Goal: Information Seeking & Learning: Learn about a topic

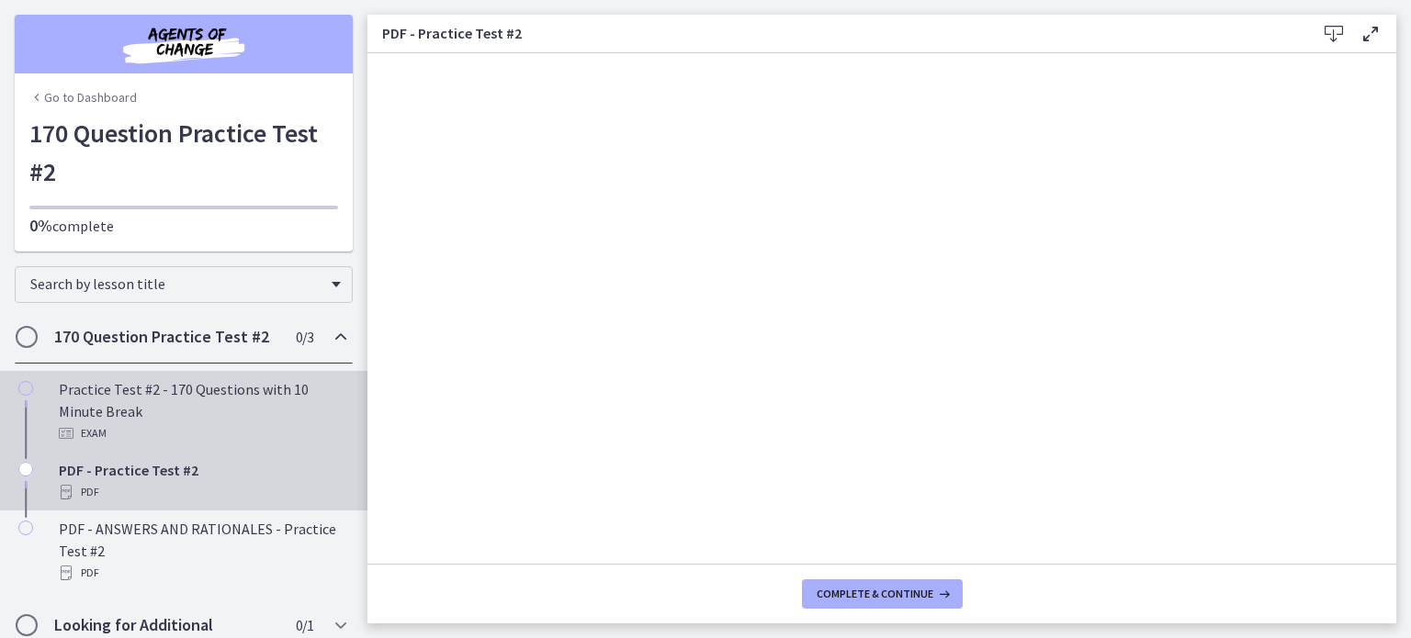
scroll to position [58, 0]
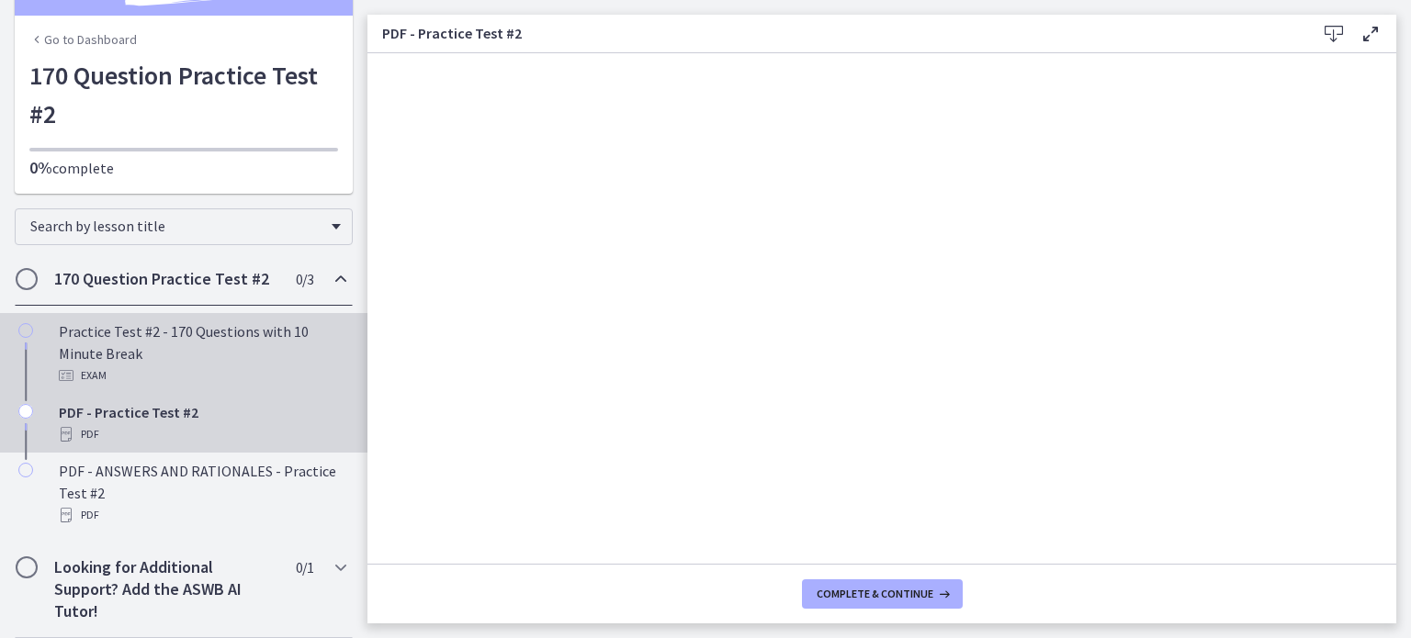
click at [191, 336] on div "Practice Test #2 - 170 Questions with 10 Minute Break Exam" at bounding box center [202, 353] width 287 height 66
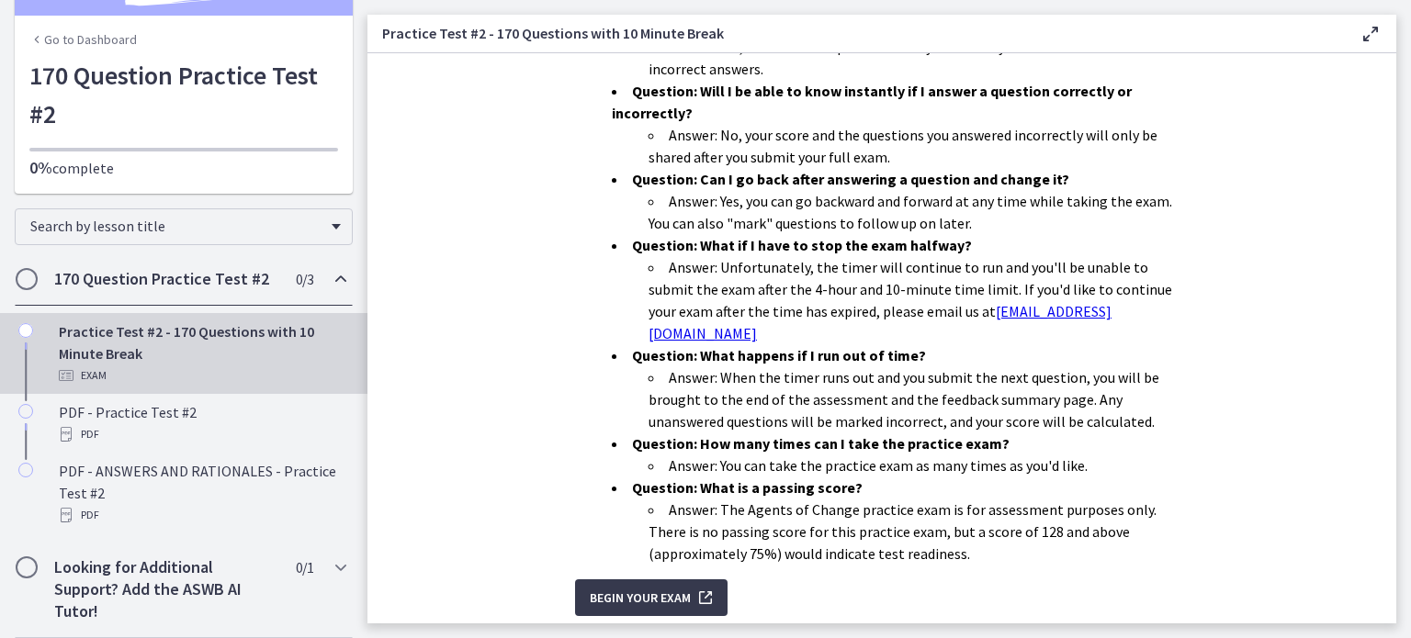
scroll to position [599, 0]
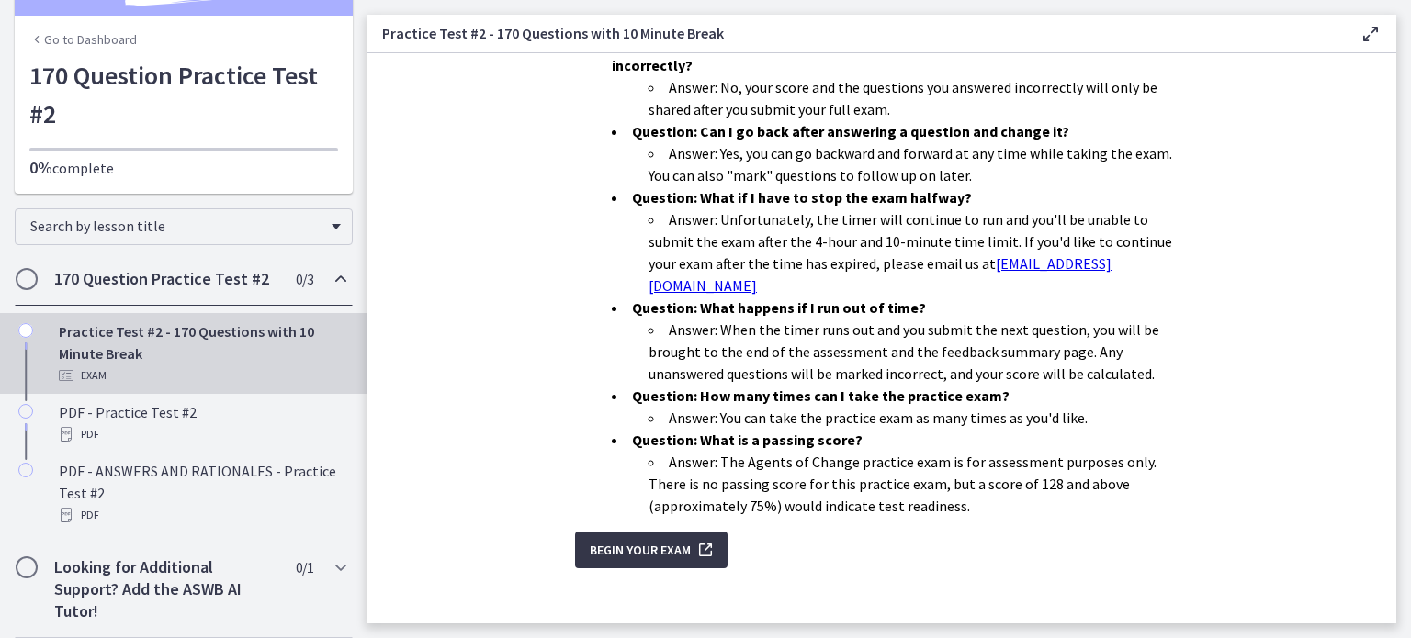
click at [648, 539] on span "Begin Your Exam" at bounding box center [640, 550] width 101 height 22
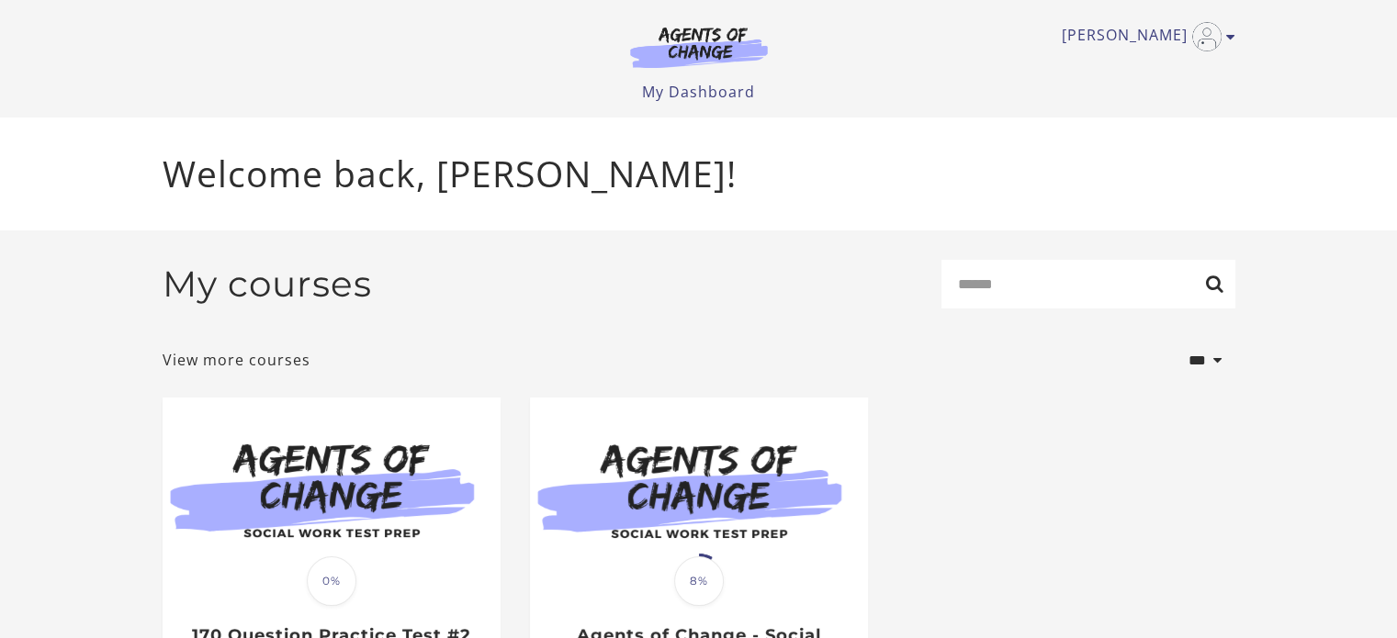
click at [669, 47] on img at bounding box center [699, 47] width 176 height 42
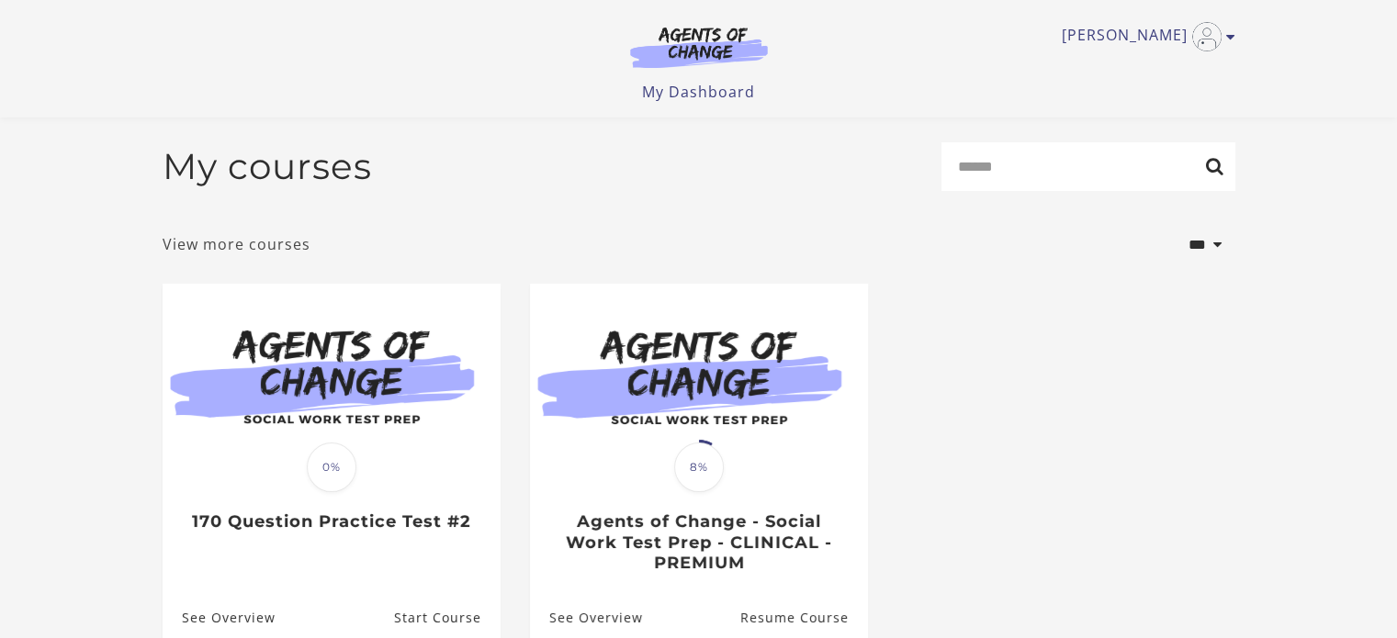
click at [227, 243] on link "View more courses" at bounding box center [237, 244] width 148 height 22
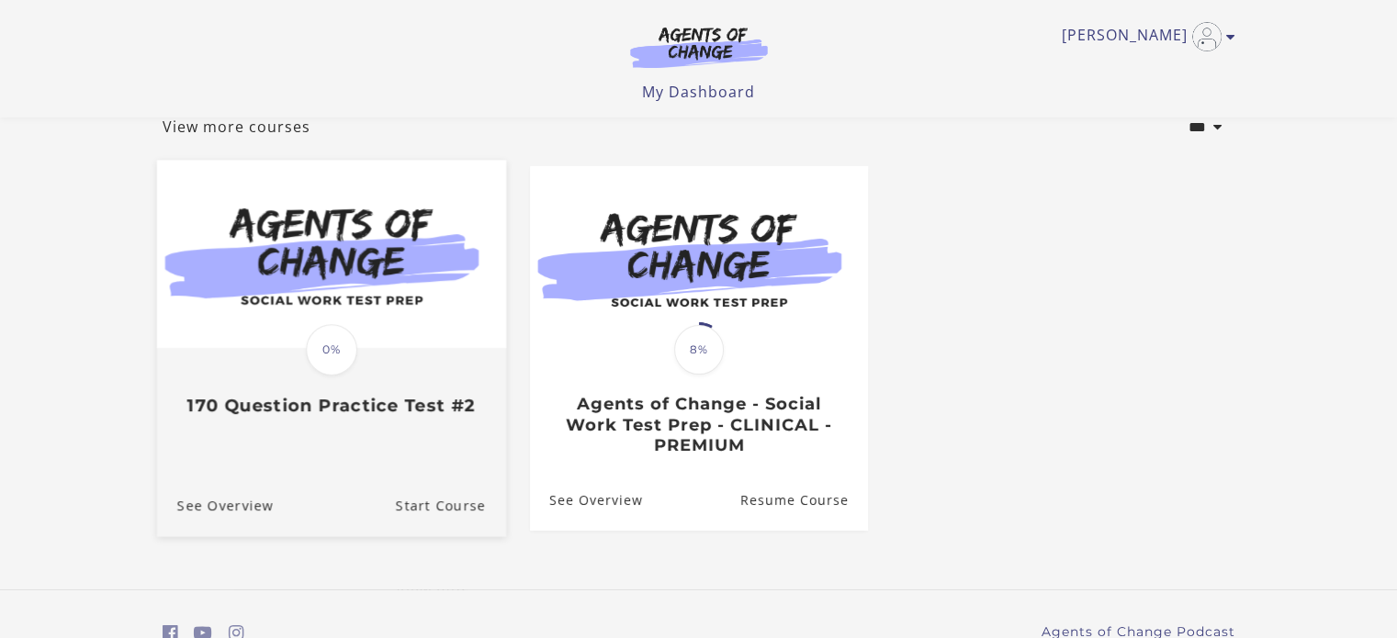
click at [294, 428] on link "Translation missing: en.liquid.partials.dashboard_course_card.progress_descript…" at bounding box center [330, 297] width 349 height 272
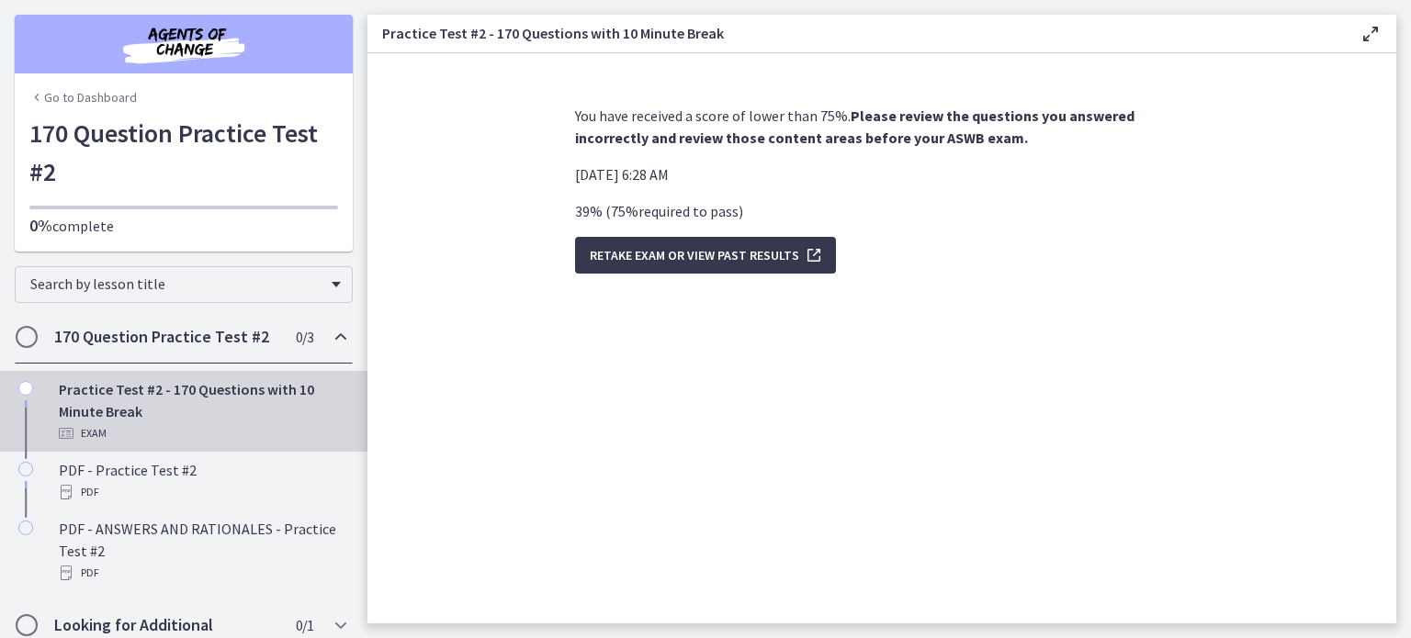
scroll to position [58, 0]
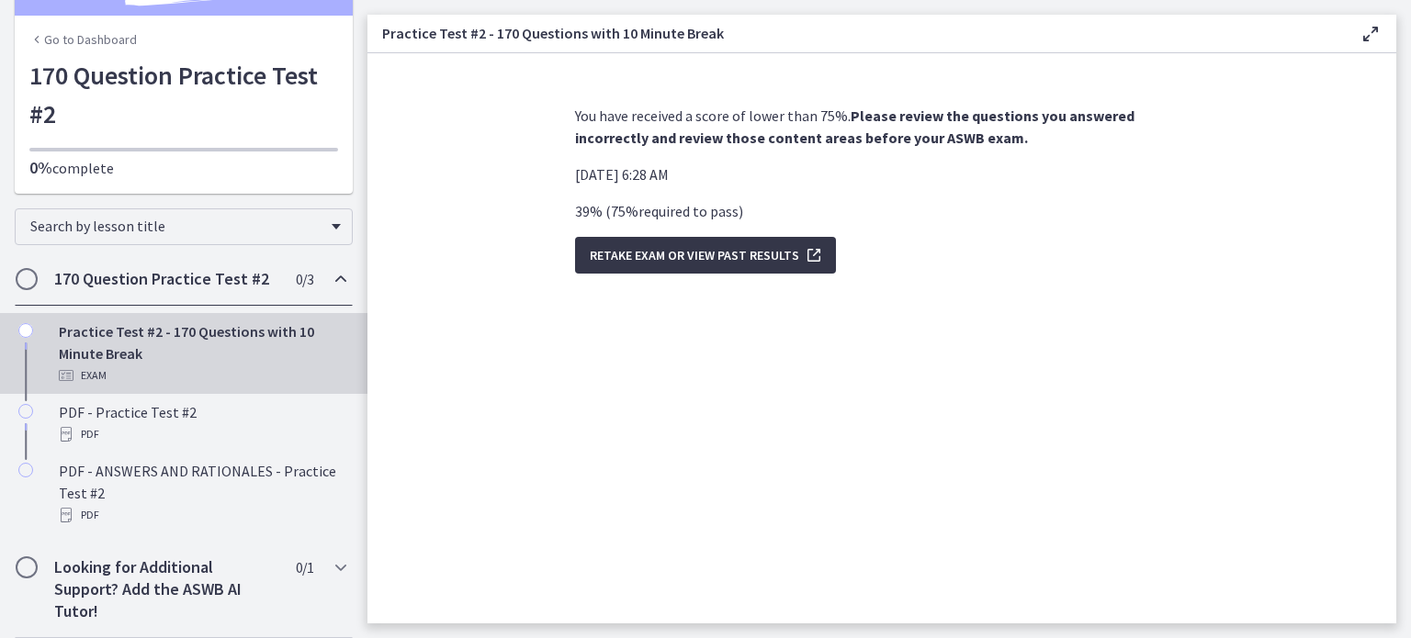
click at [709, 264] on span "Retake Exam OR View Past Results" at bounding box center [694, 255] width 209 height 22
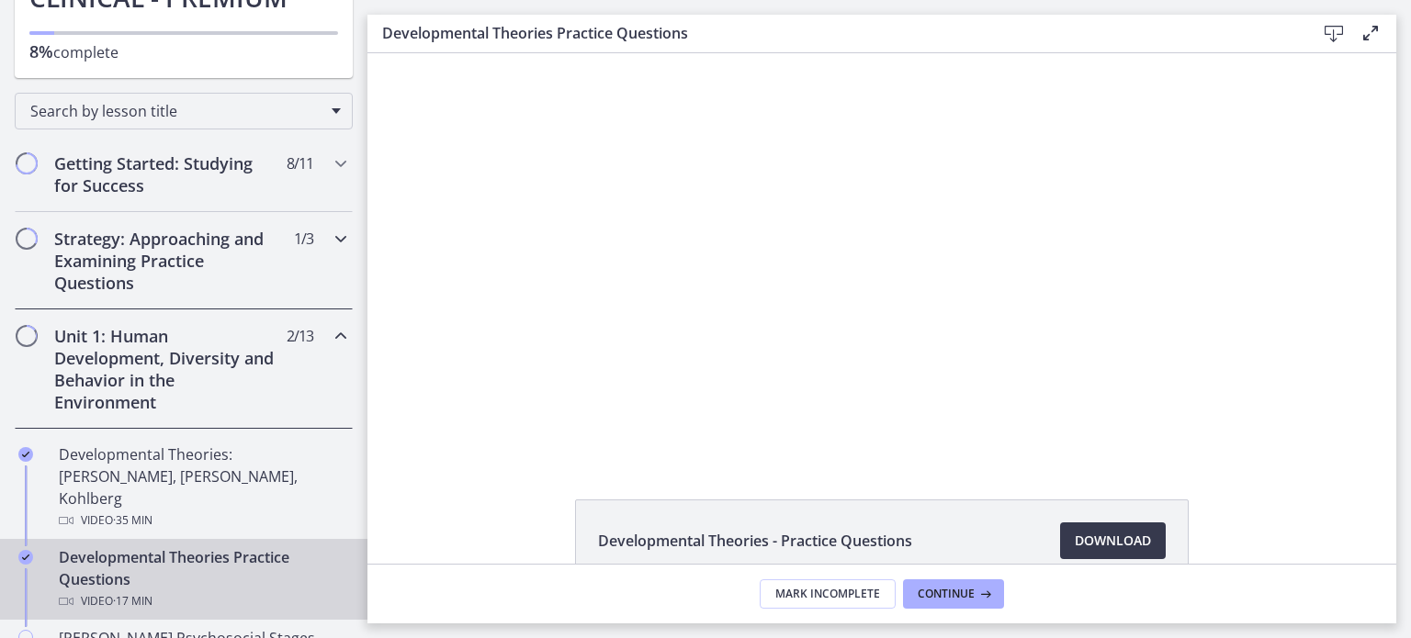
scroll to position [239, 0]
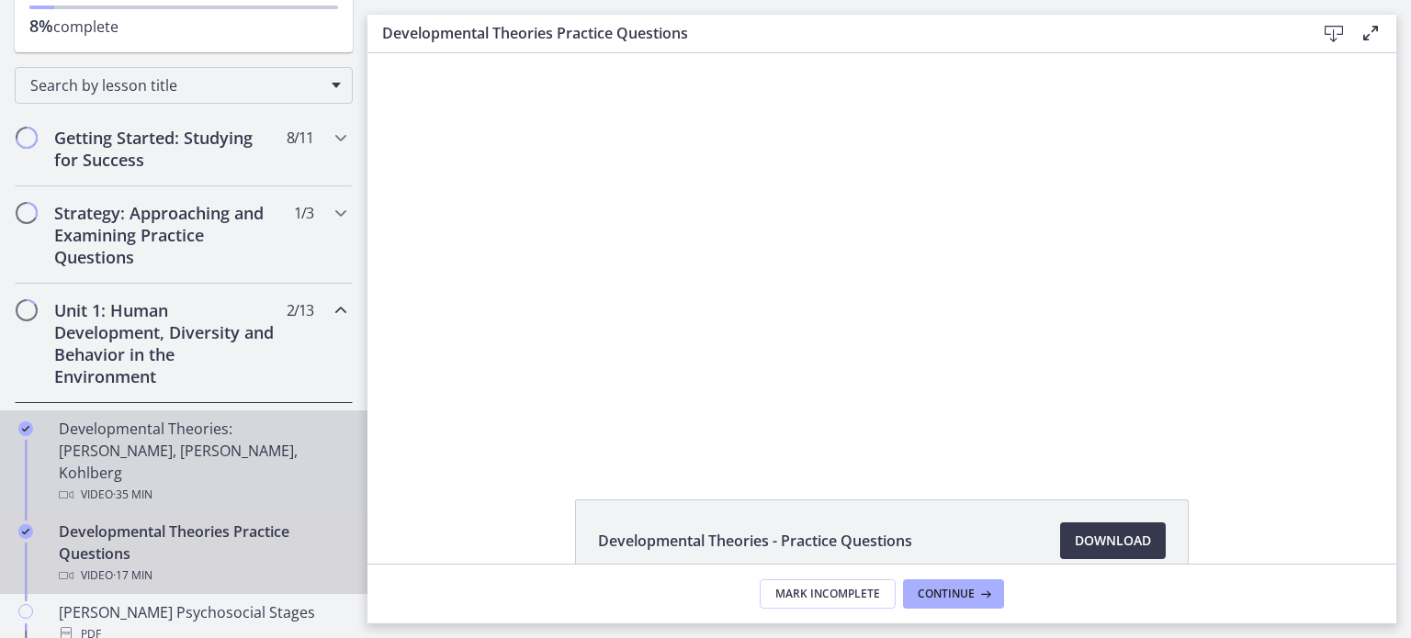
click at [163, 484] on div "Video · 35 min" at bounding box center [202, 495] width 287 height 22
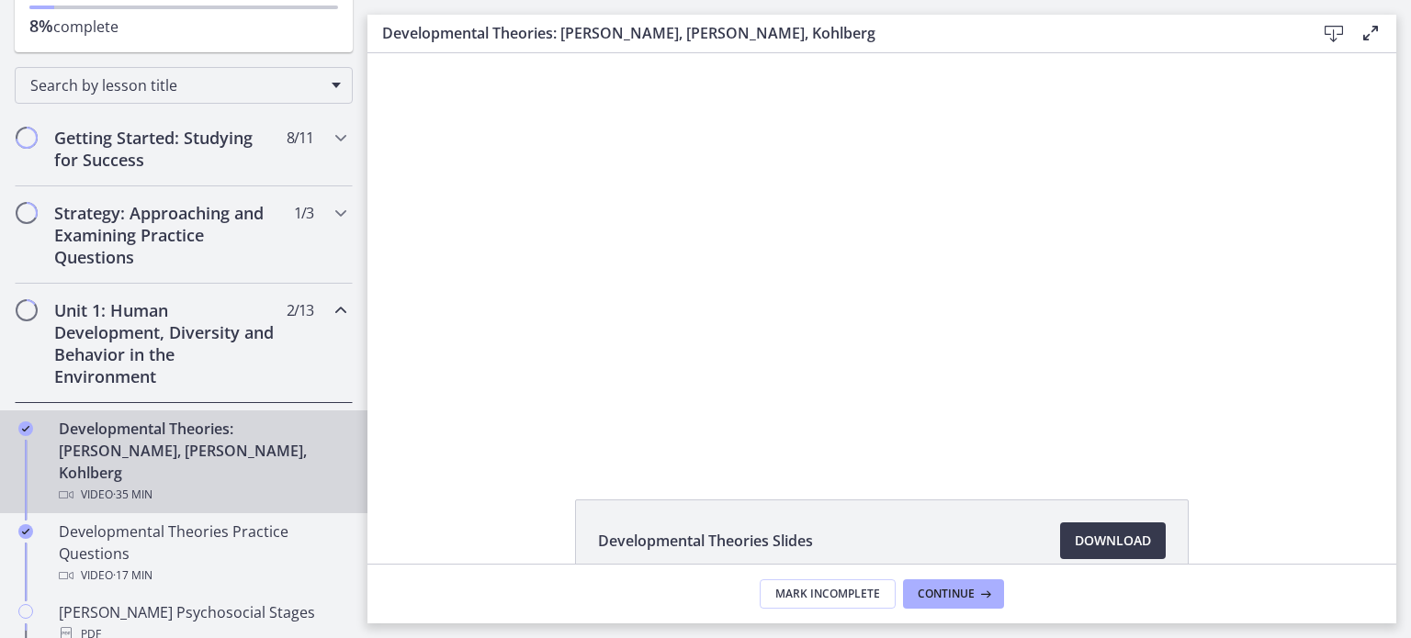
click at [1332, 36] on icon at bounding box center [1333, 34] width 22 height 22
click at [1093, 550] on span "Download Opens in a new window" at bounding box center [1112, 541] width 76 height 22
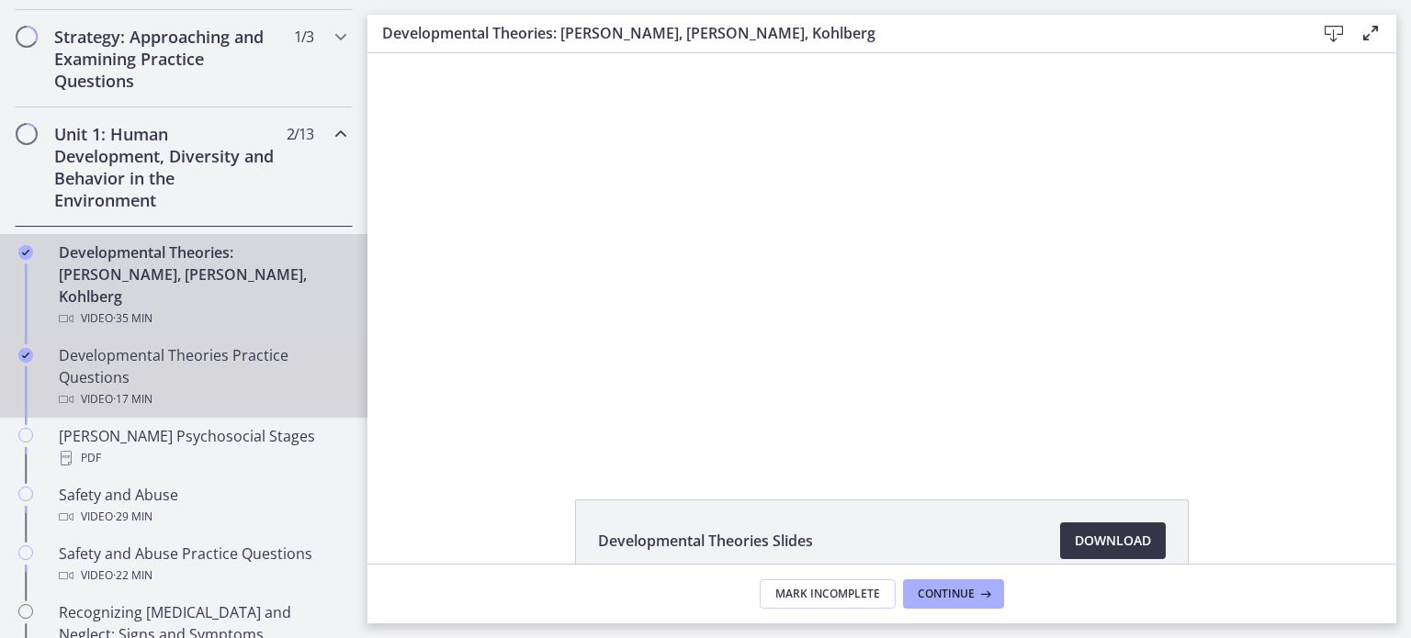
scroll to position [422, 0]
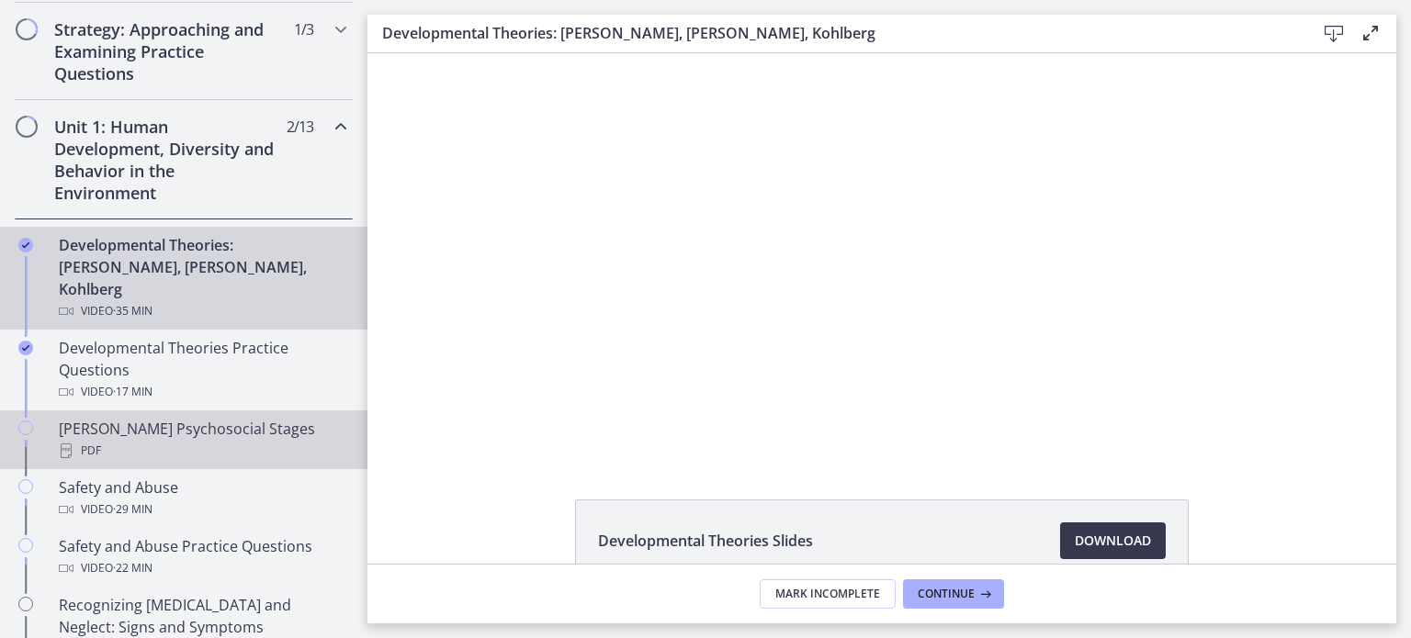
click at [177, 418] on div "[PERSON_NAME] Psychosocial Stages PDF" at bounding box center [202, 440] width 287 height 44
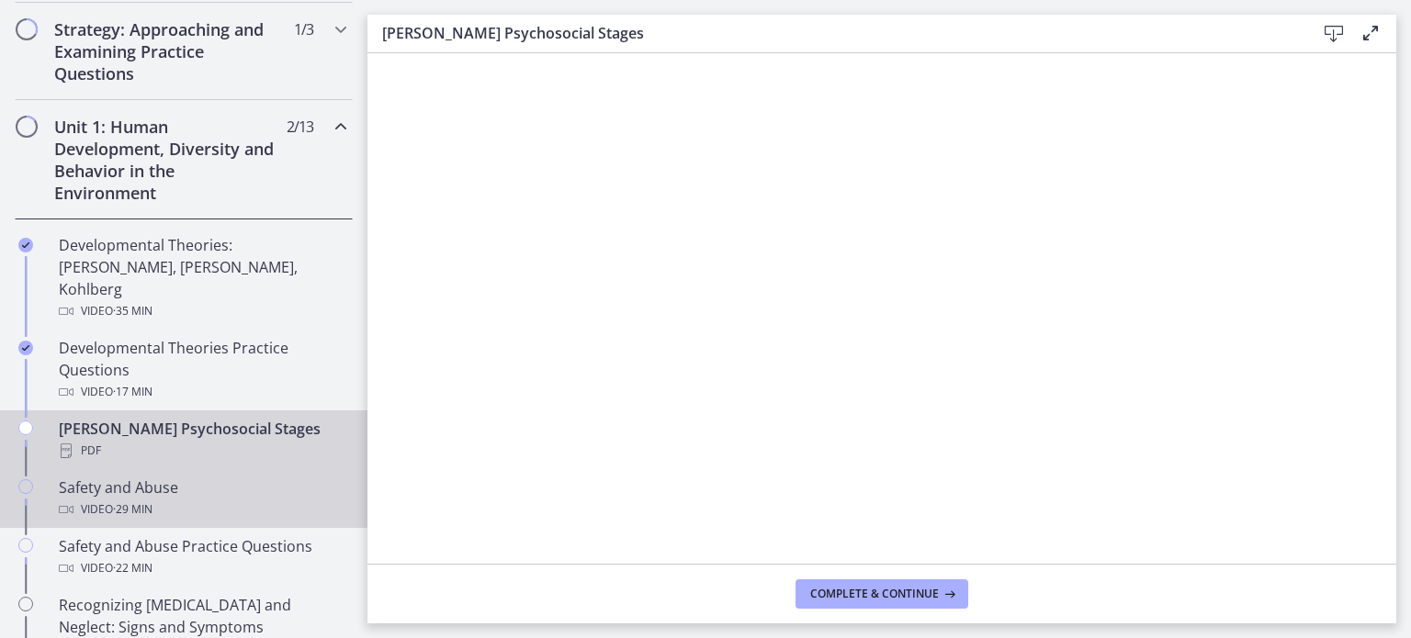
click at [243, 477] on div "Safety and Abuse Video · 29 min" at bounding box center [202, 499] width 287 height 44
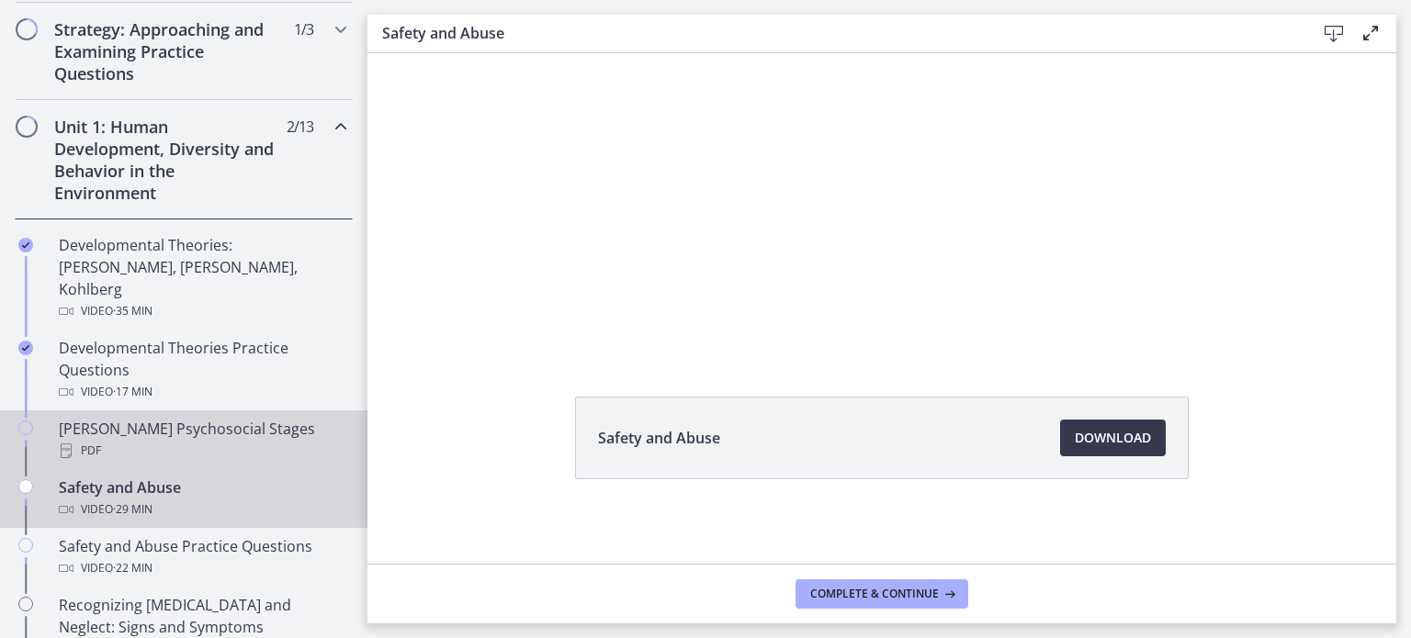
scroll to position [103, 0]
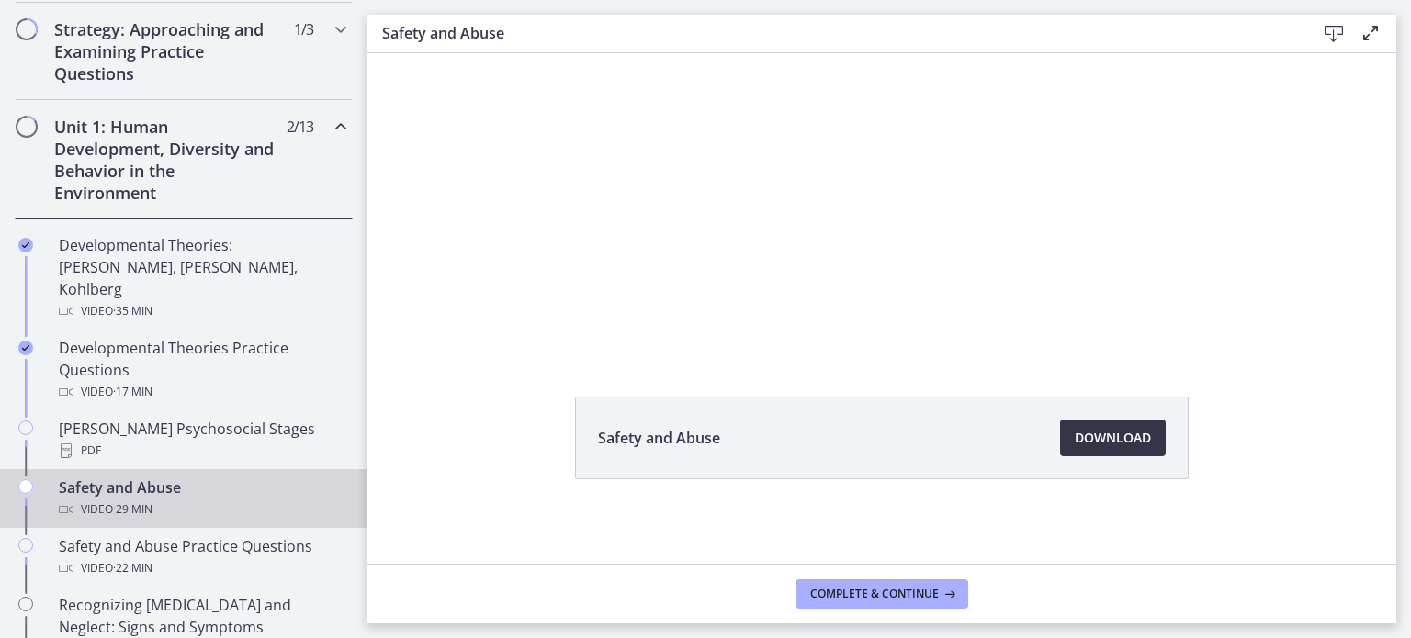
click at [1106, 425] on link "Download Opens in a new window" at bounding box center [1113, 438] width 106 height 37
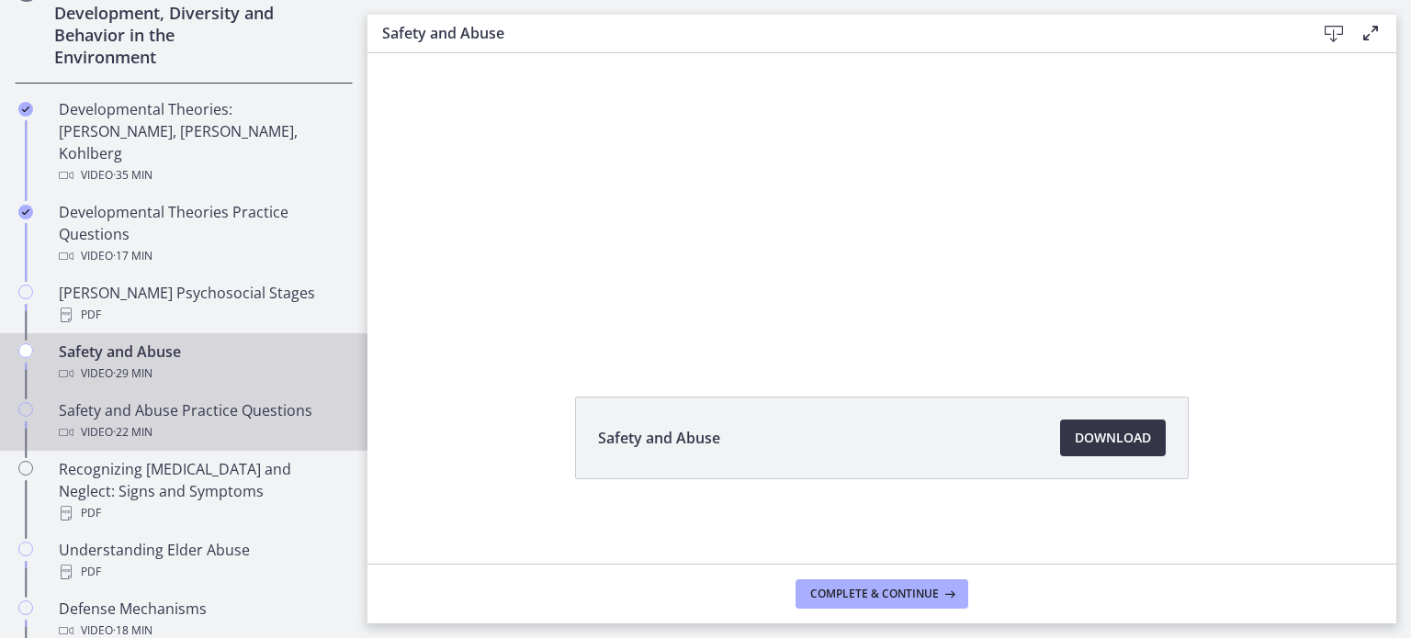
scroll to position [558, 0]
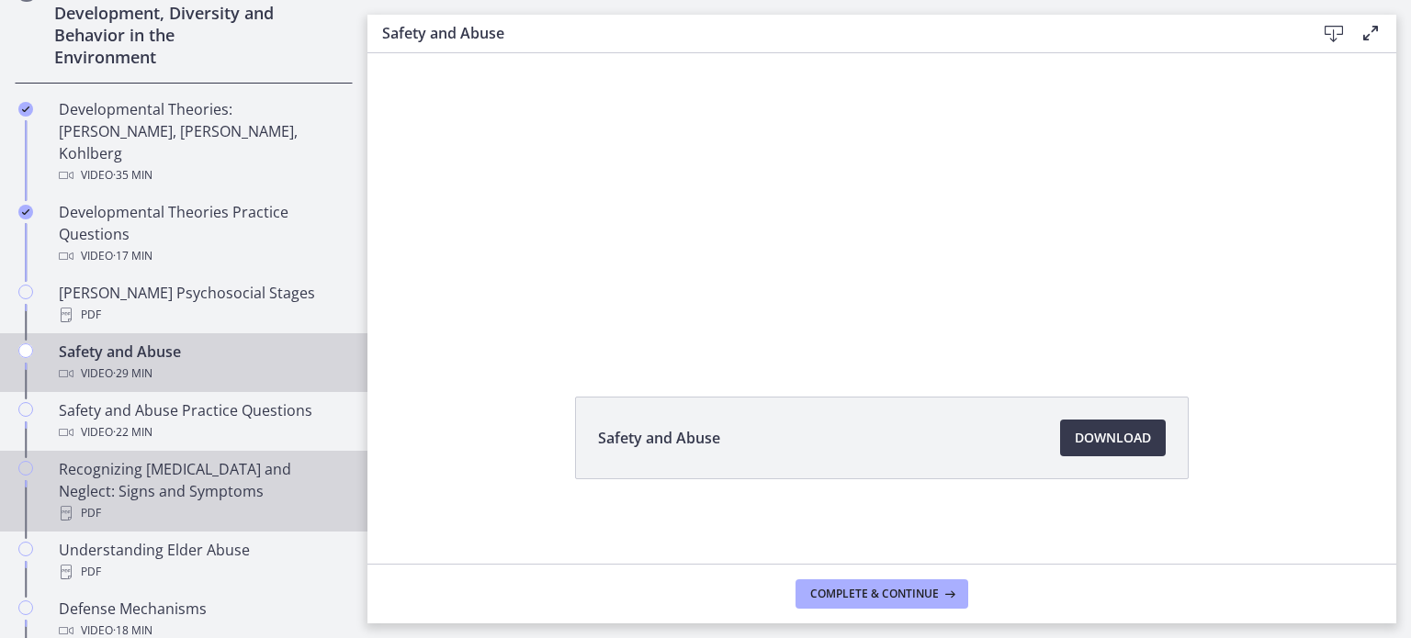
click at [225, 458] on div "Recognizing [MEDICAL_DATA] and Neglect: Signs and Symptoms PDF" at bounding box center [202, 491] width 287 height 66
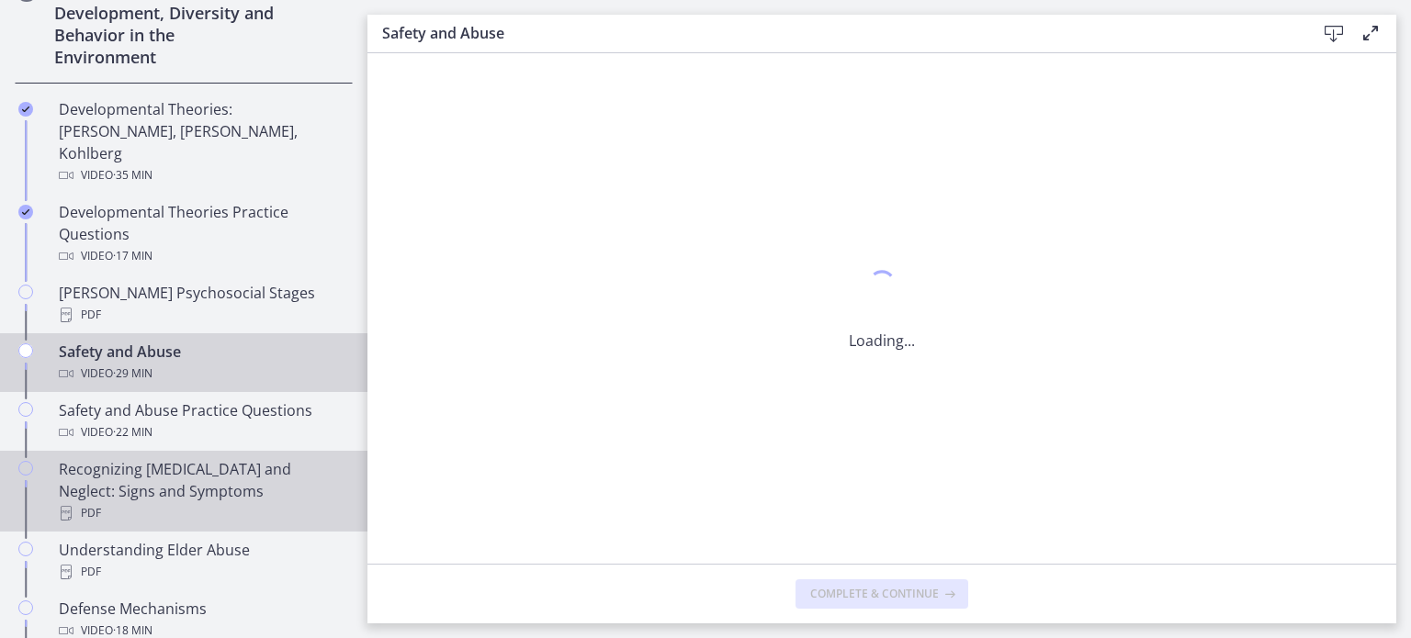
scroll to position [0, 0]
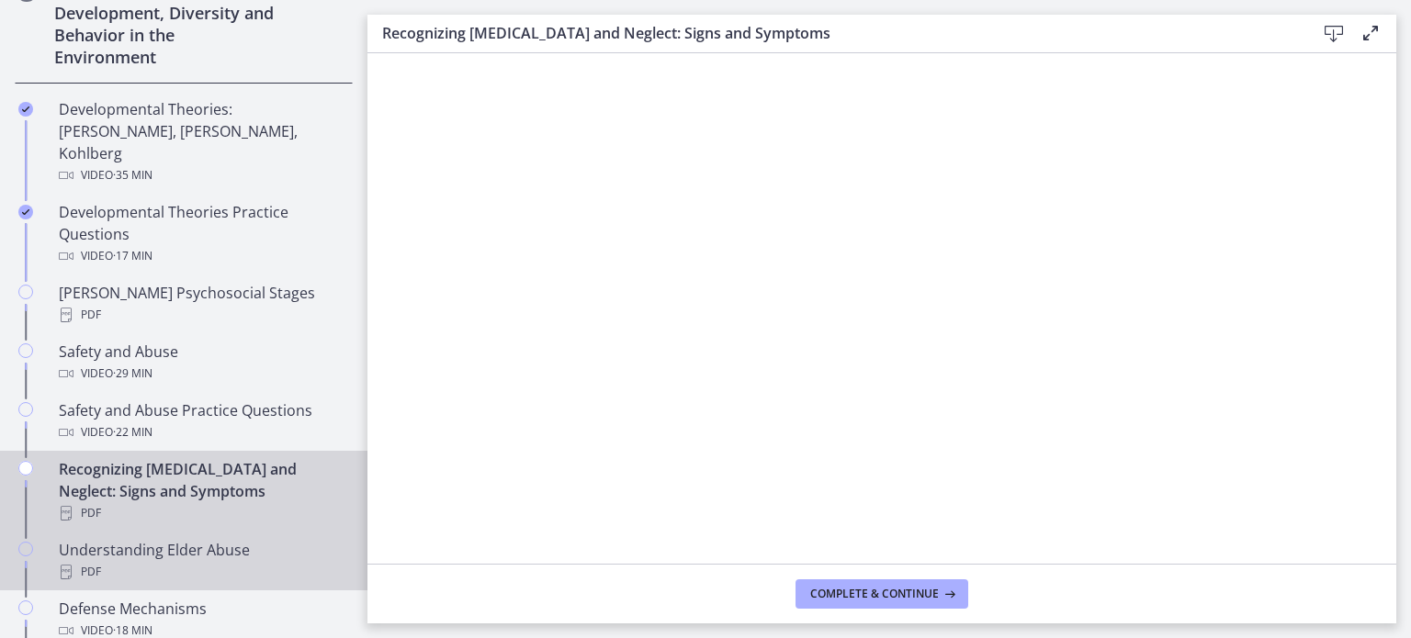
click at [294, 539] on div "Understanding Elder Abuse PDF" at bounding box center [202, 561] width 287 height 44
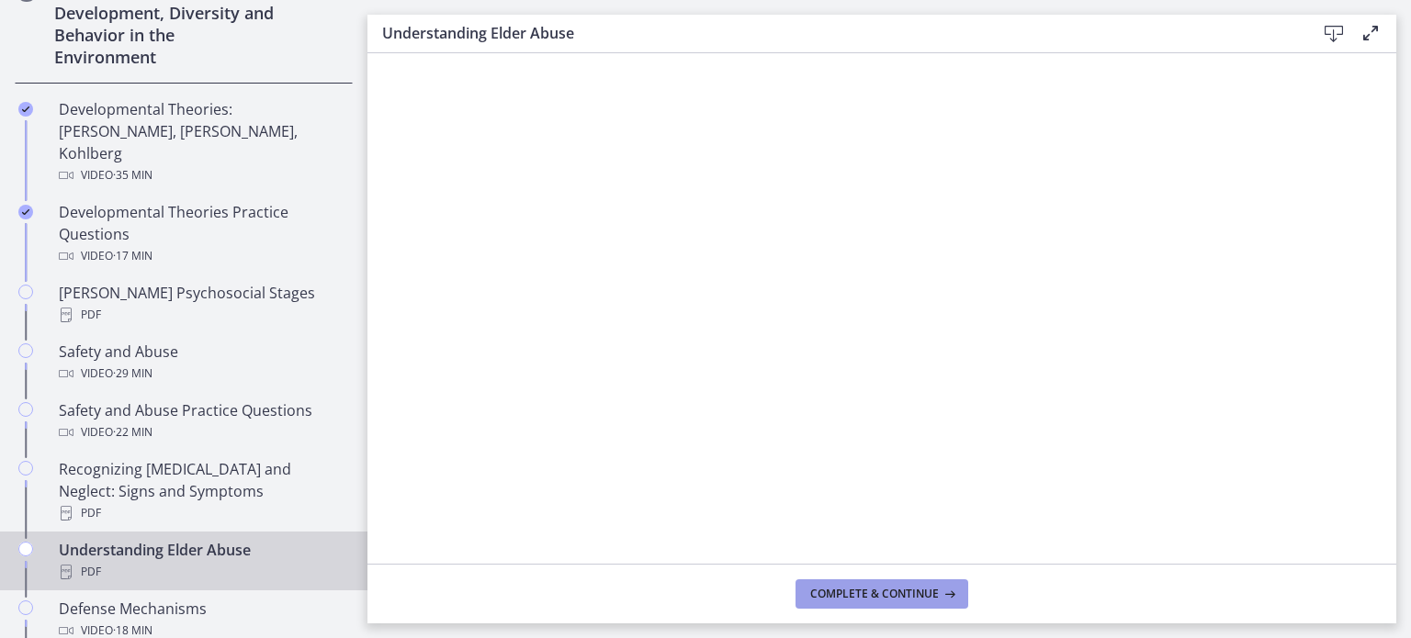
click at [874, 606] on button "Complete & continue" at bounding box center [881, 593] width 173 height 29
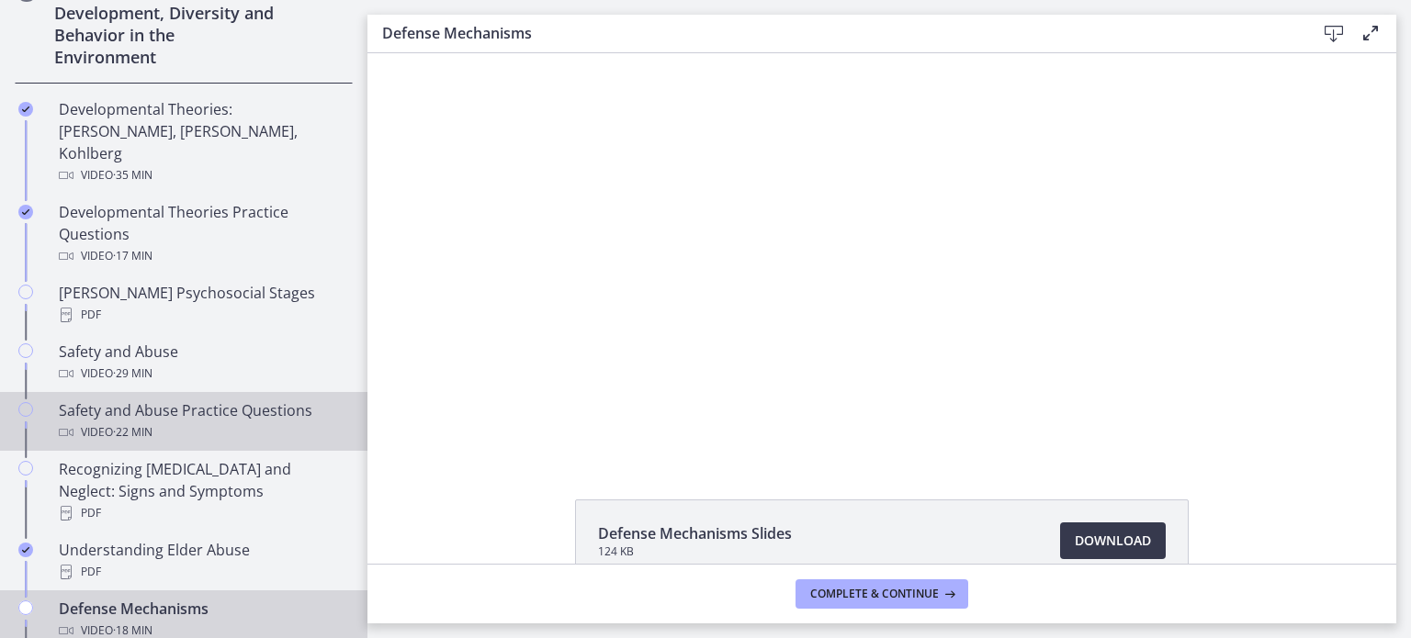
scroll to position [881, 0]
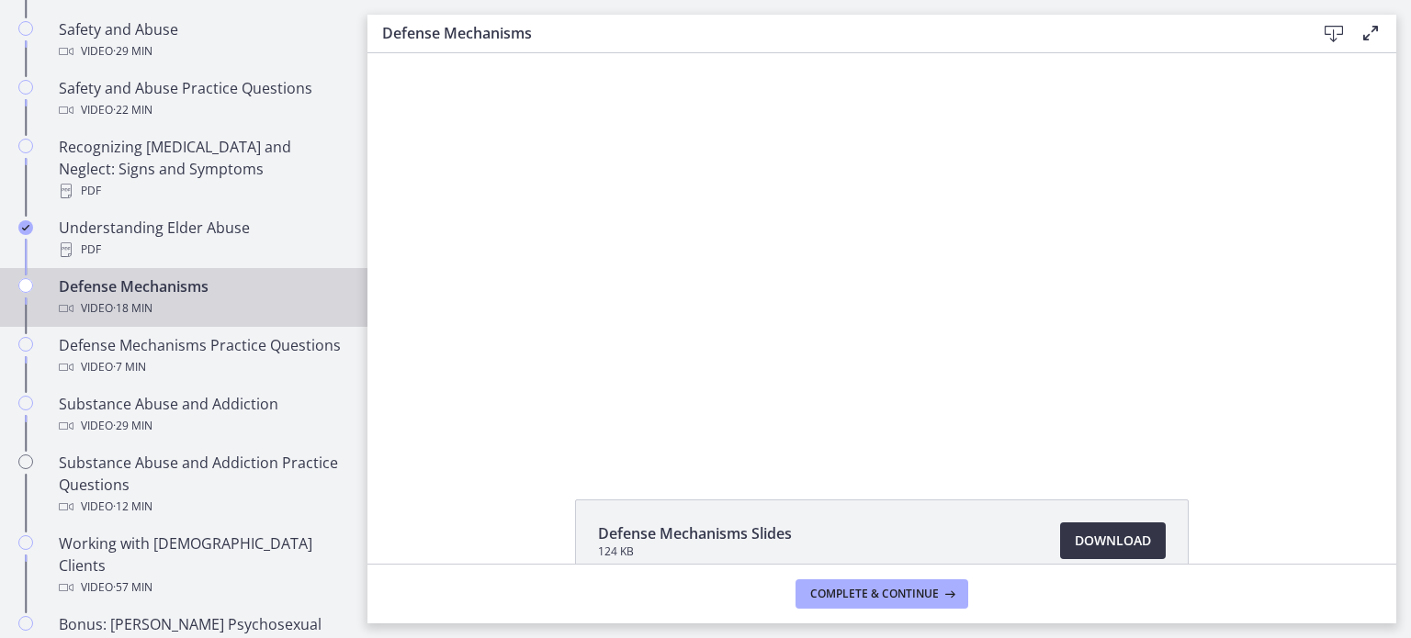
click at [1107, 535] on span "Download Opens in a new window" at bounding box center [1112, 541] width 76 height 22
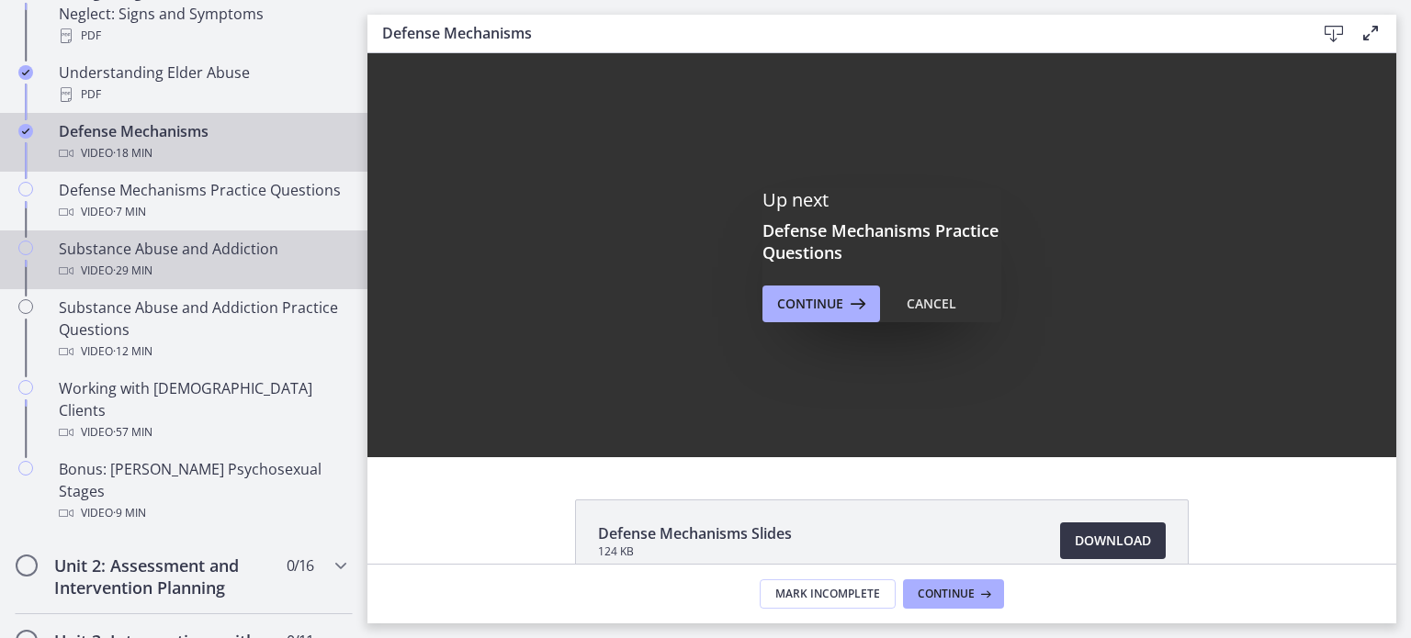
scroll to position [1057, 0]
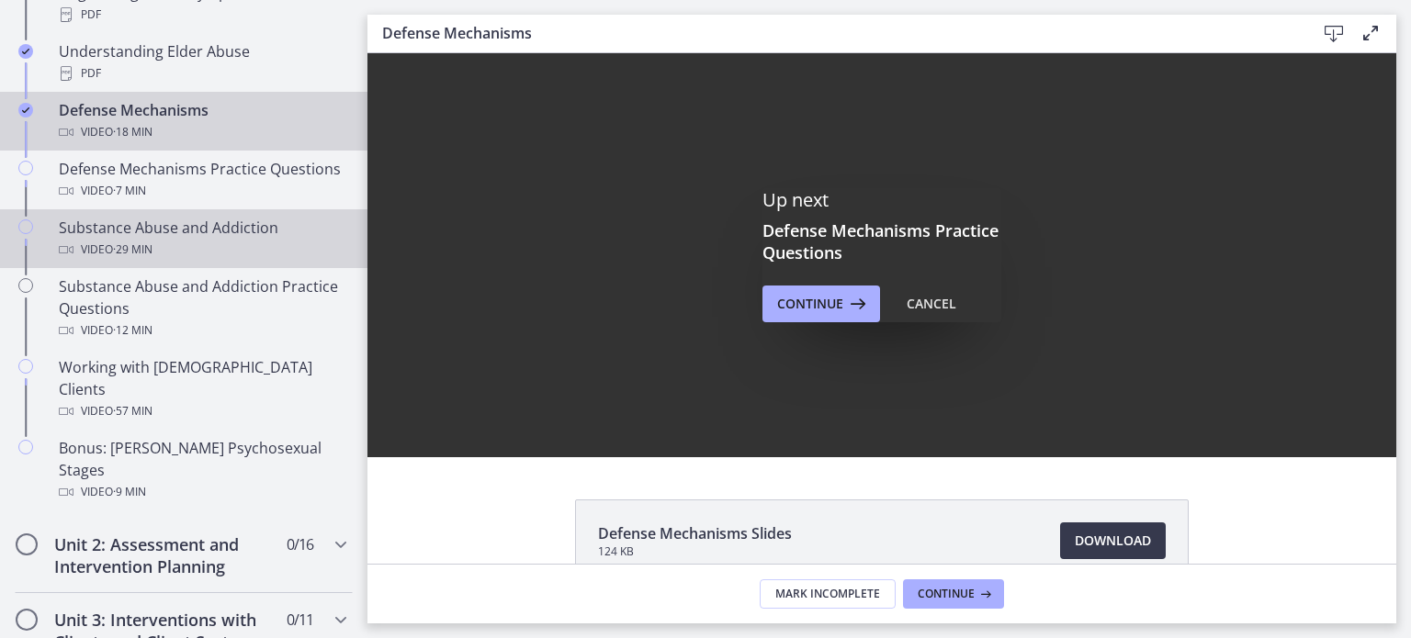
click at [184, 239] on div "Video · 29 min" at bounding box center [202, 250] width 287 height 22
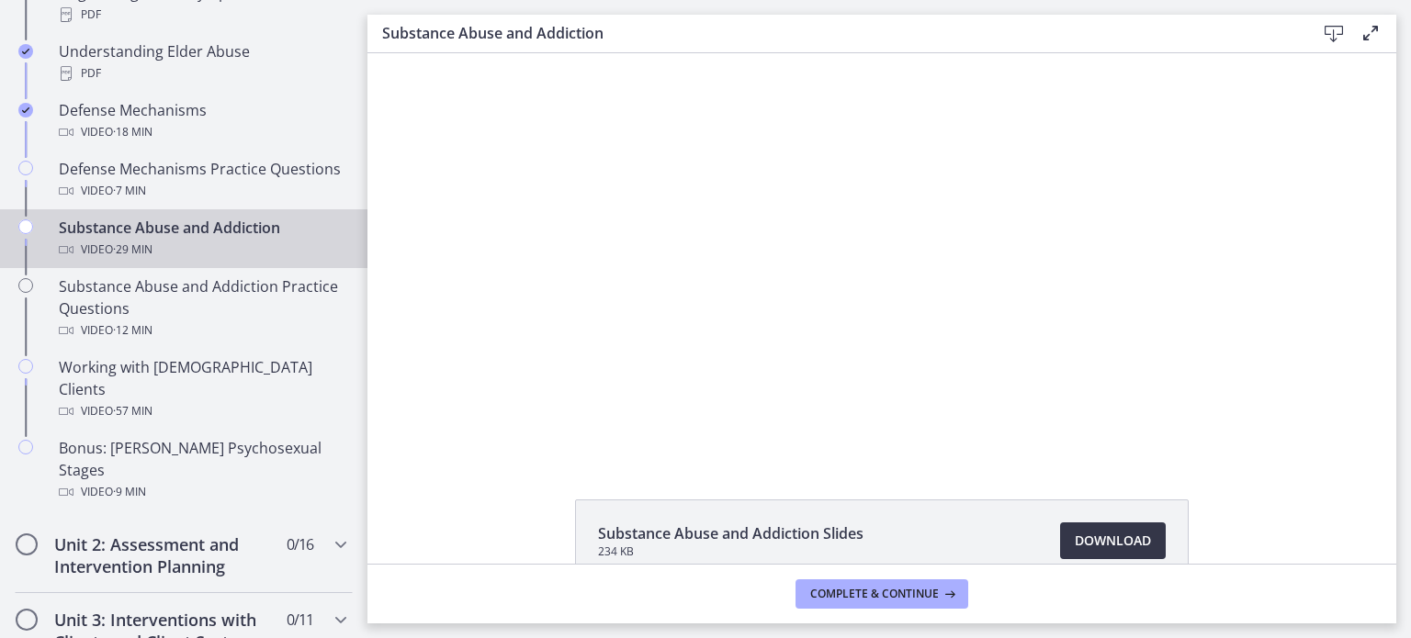
click at [1084, 538] on span "Download Opens in a new window" at bounding box center [1112, 541] width 76 height 22
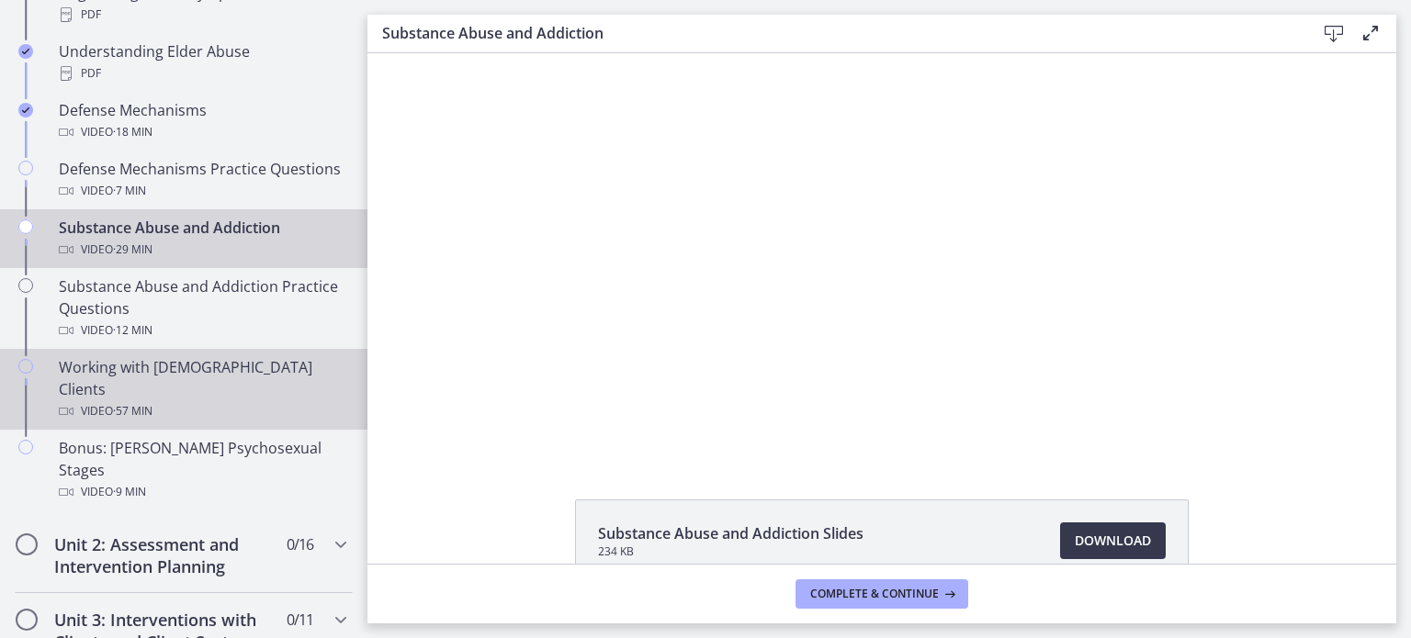
click at [249, 374] on div "Working with [DEMOGRAPHIC_DATA] Clients Video · 57 min" at bounding box center [202, 389] width 287 height 66
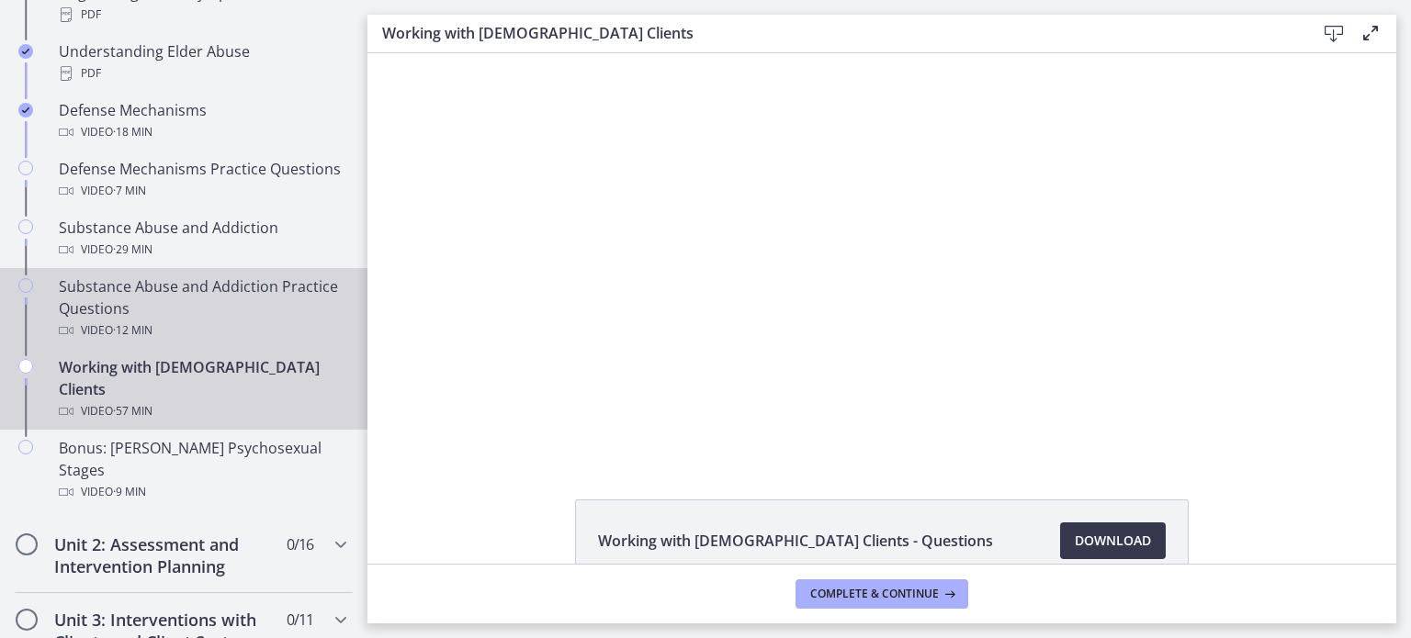
click at [282, 301] on div "Substance Abuse and Addiction Practice Questions Video · 12 min" at bounding box center [202, 308] width 287 height 66
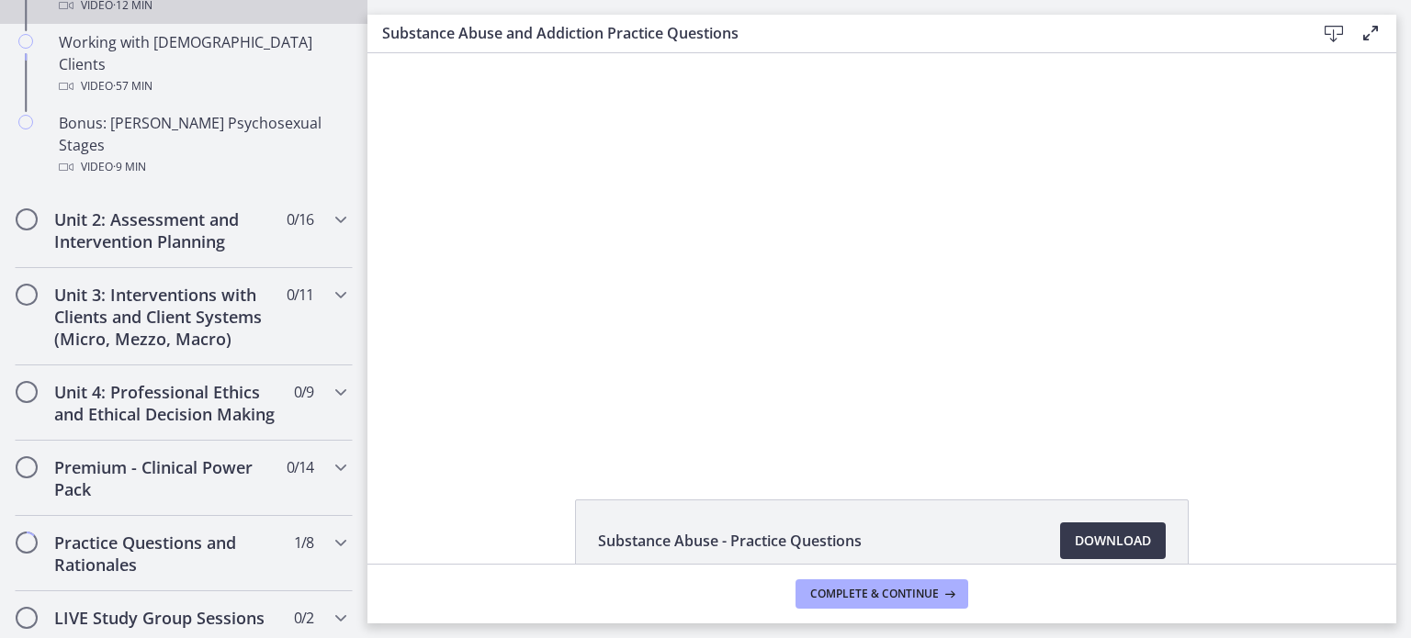
scroll to position [1387, 0]
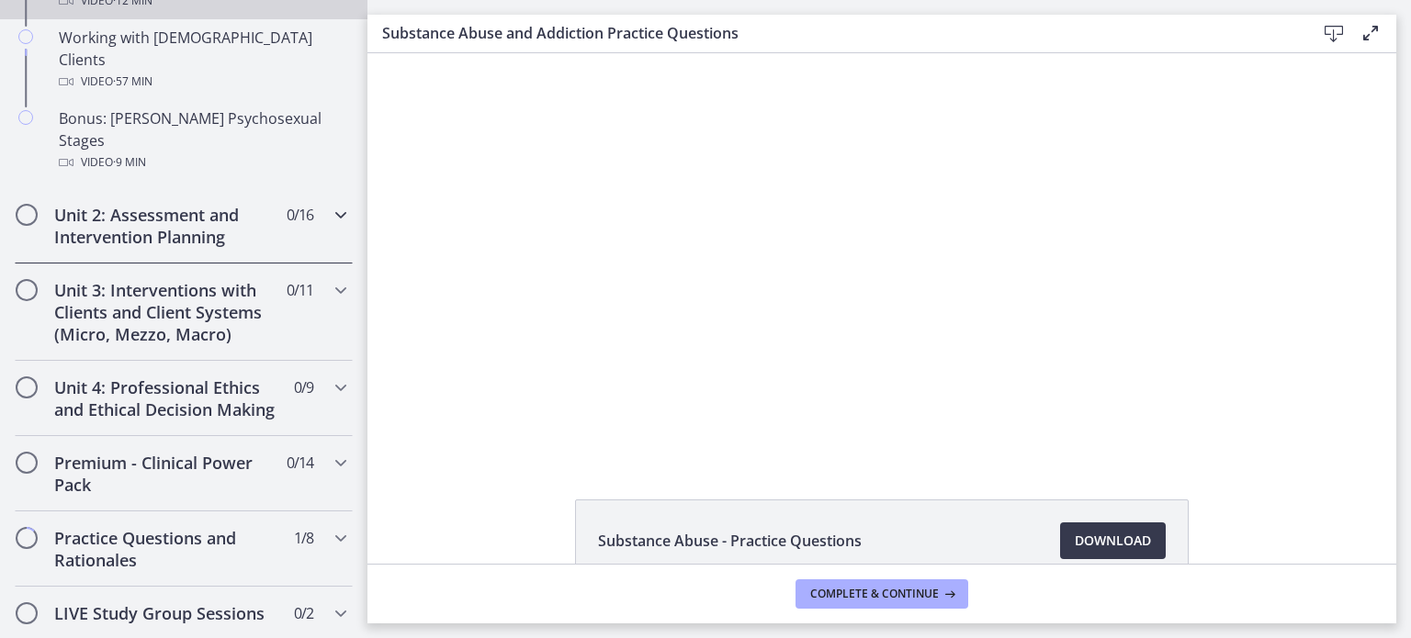
click at [192, 204] on h2 "Unit 2: Assessment and Intervention Planning" at bounding box center [166, 226] width 224 height 44
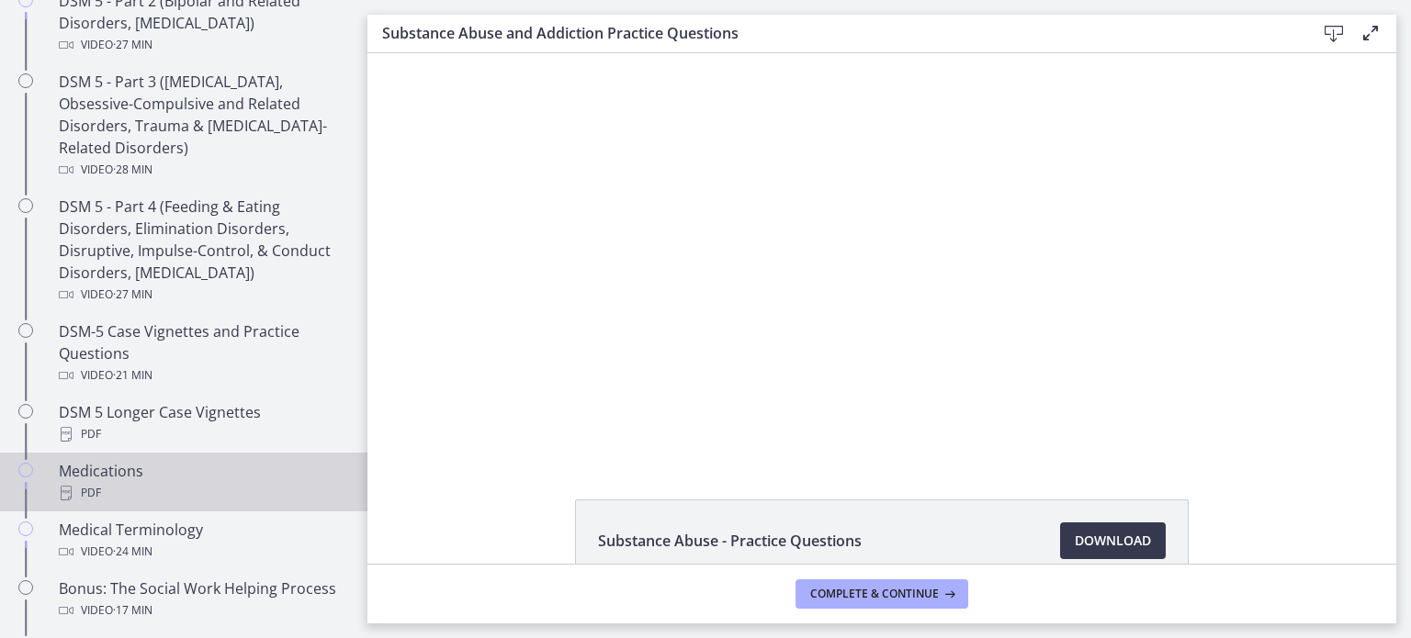
click at [279, 477] on div "Medications PDF" at bounding box center [202, 482] width 287 height 44
click at [274, 489] on div "PDF" at bounding box center [202, 493] width 287 height 22
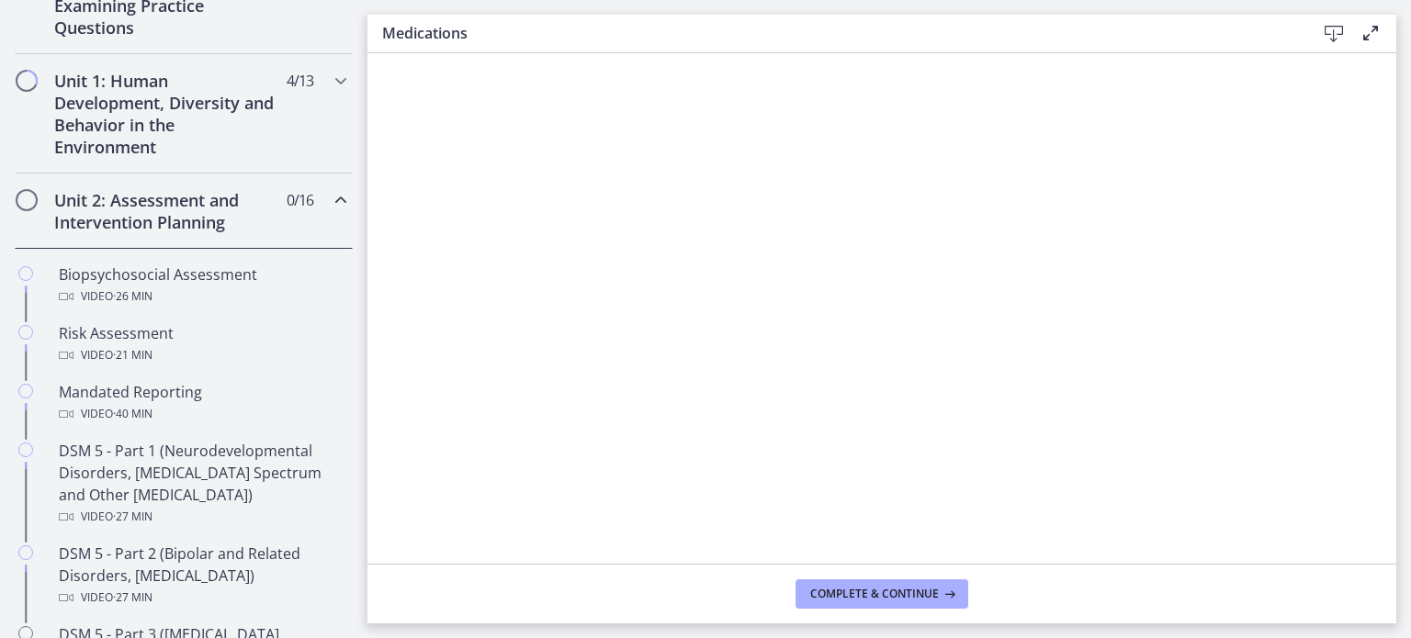
scroll to position [438, 0]
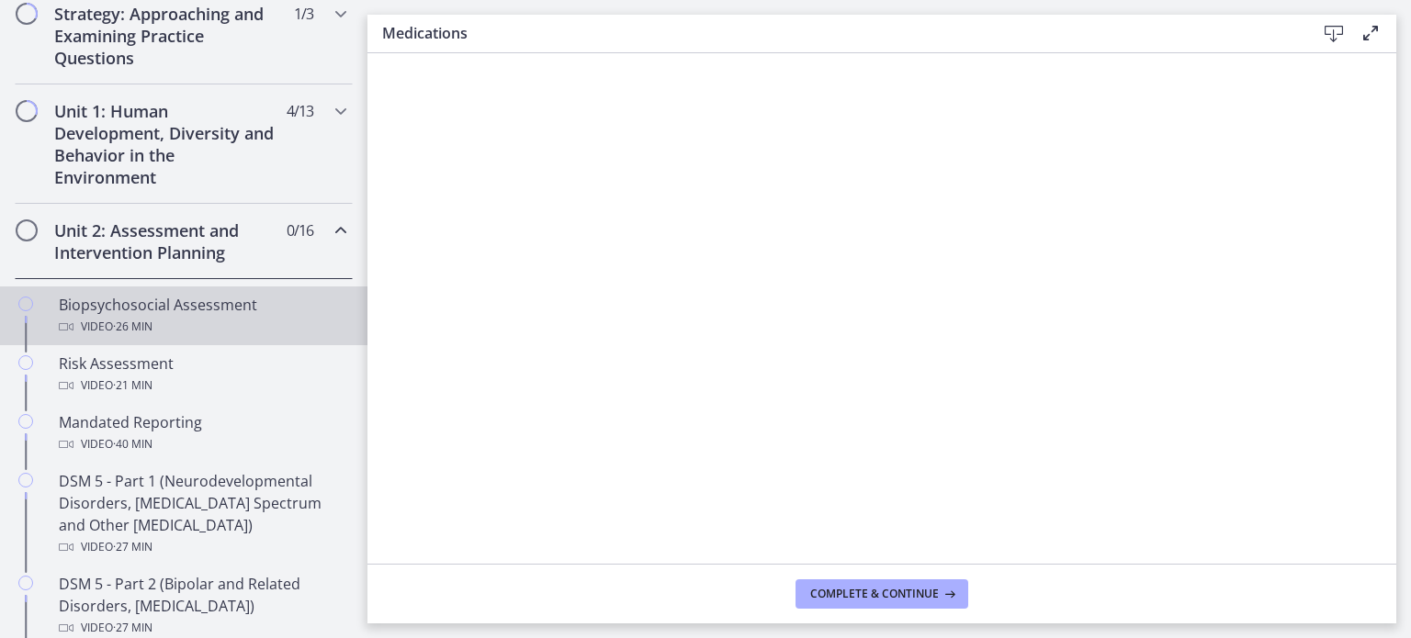
click at [248, 310] on div "Biopsychosocial Assessment Video · 26 min" at bounding box center [202, 316] width 287 height 44
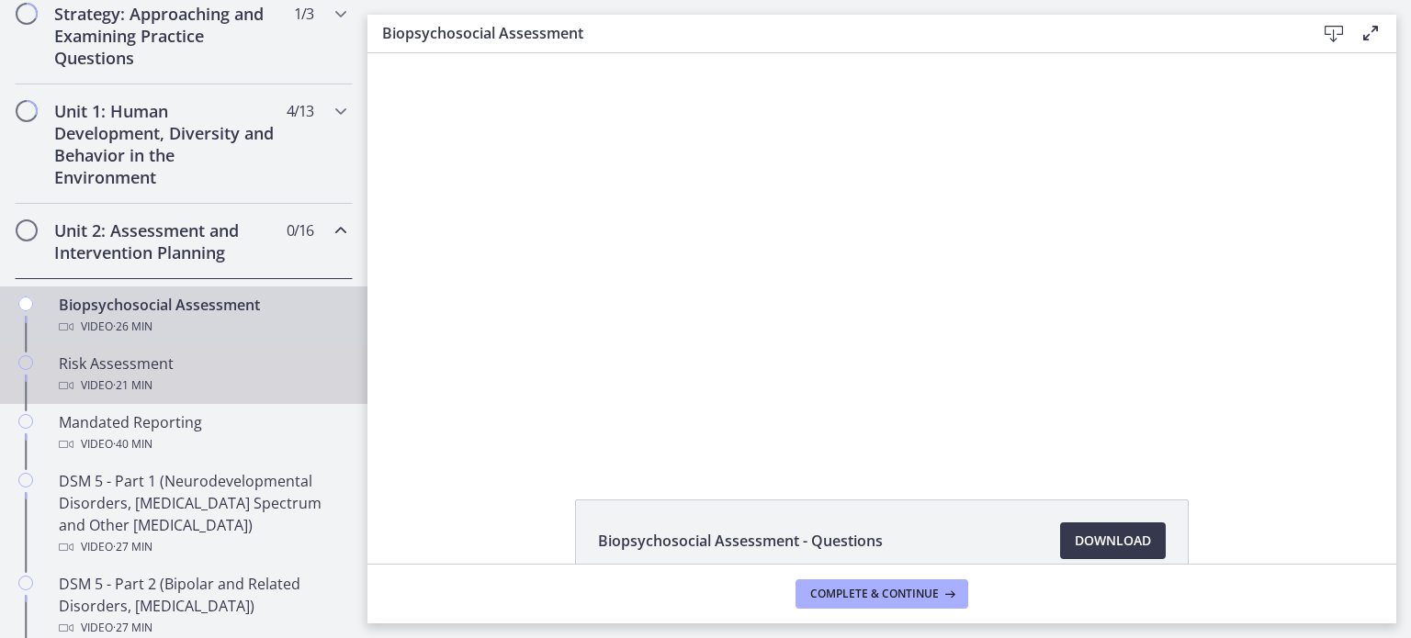
click at [232, 364] on div "Risk Assessment Video · 21 min" at bounding box center [202, 375] width 287 height 44
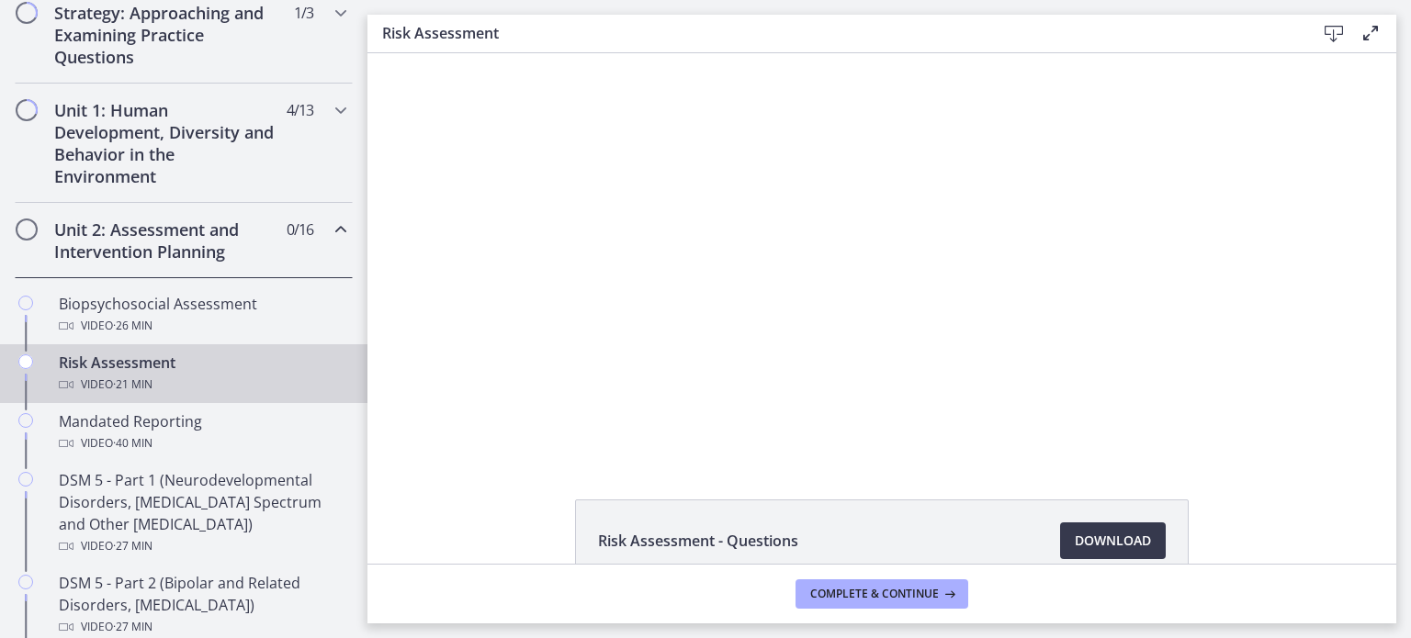
scroll to position [441, 0]
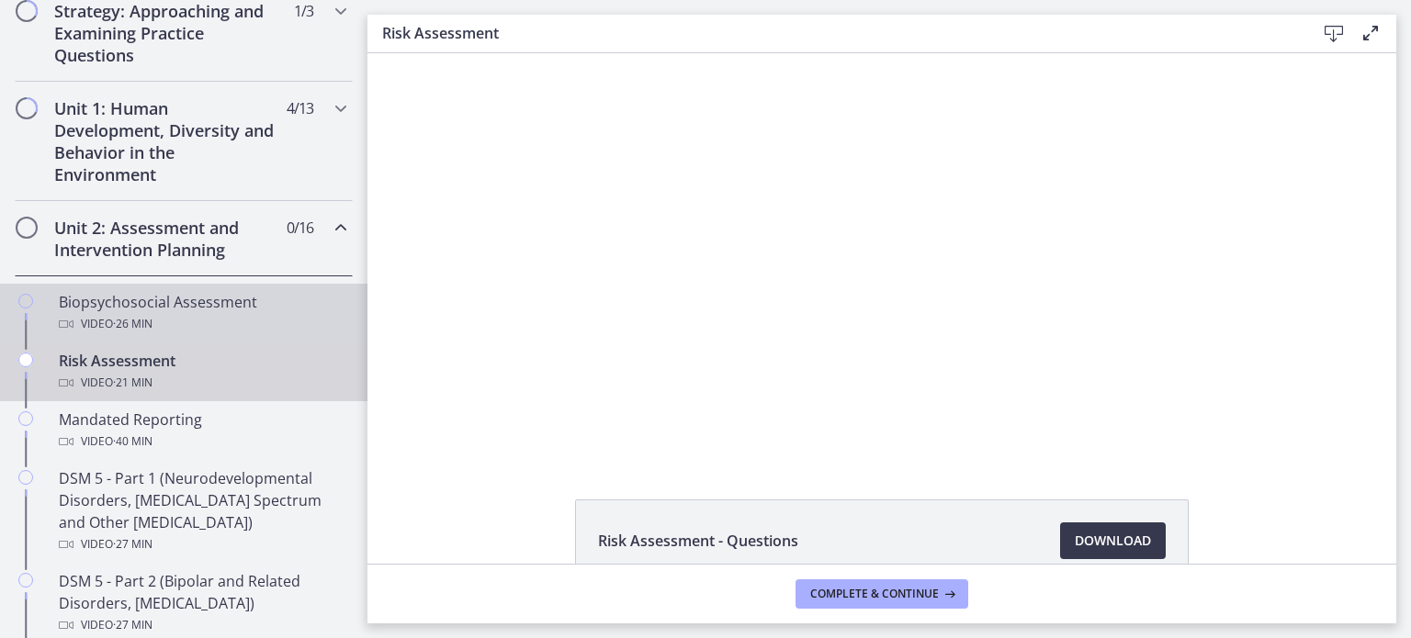
click at [275, 301] on div "Biopsychosocial Assessment Video · 26 min" at bounding box center [202, 313] width 287 height 44
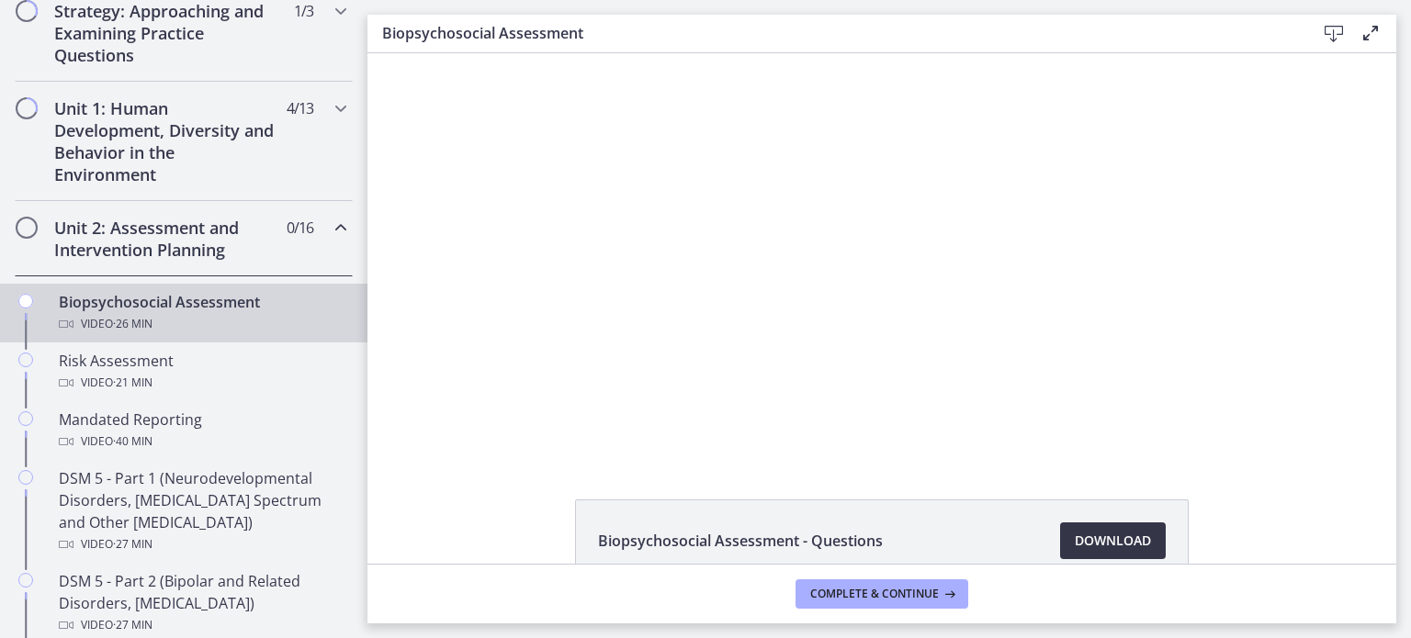
click at [1099, 544] on span "Download Opens in a new window" at bounding box center [1112, 541] width 76 height 22
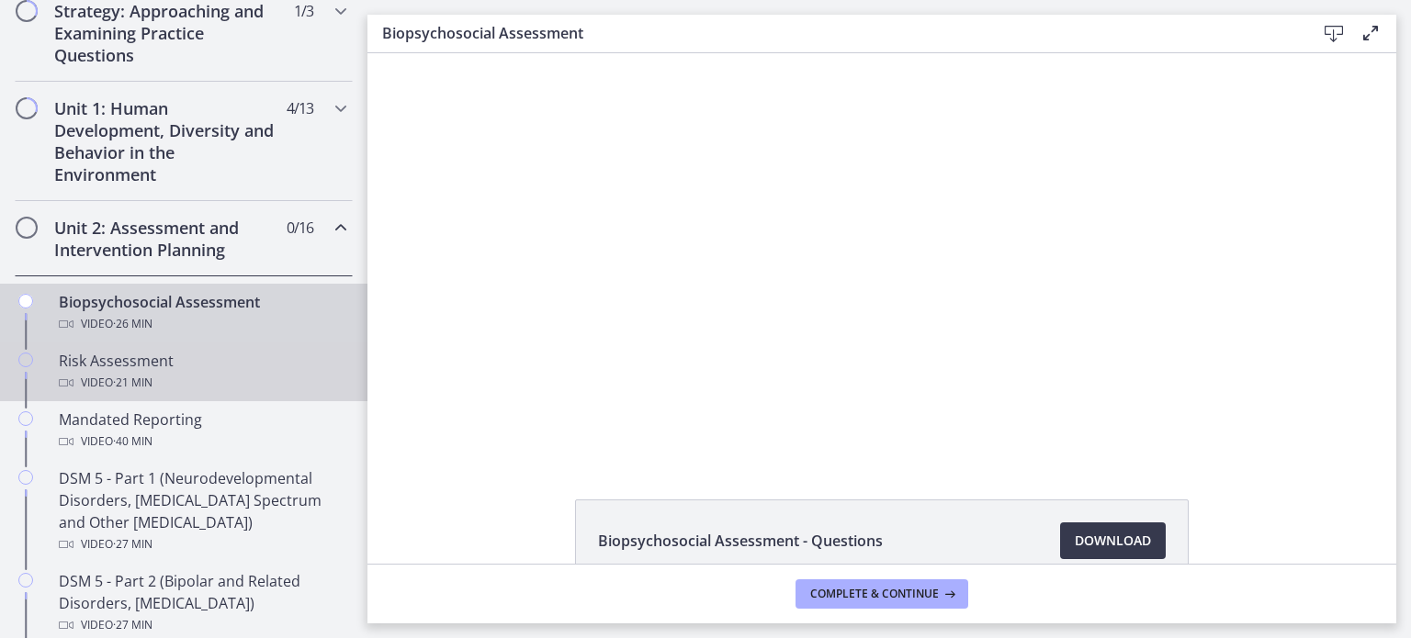
click at [257, 377] on div "Video · 21 min" at bounding box center [202, 383] width 287 height 22
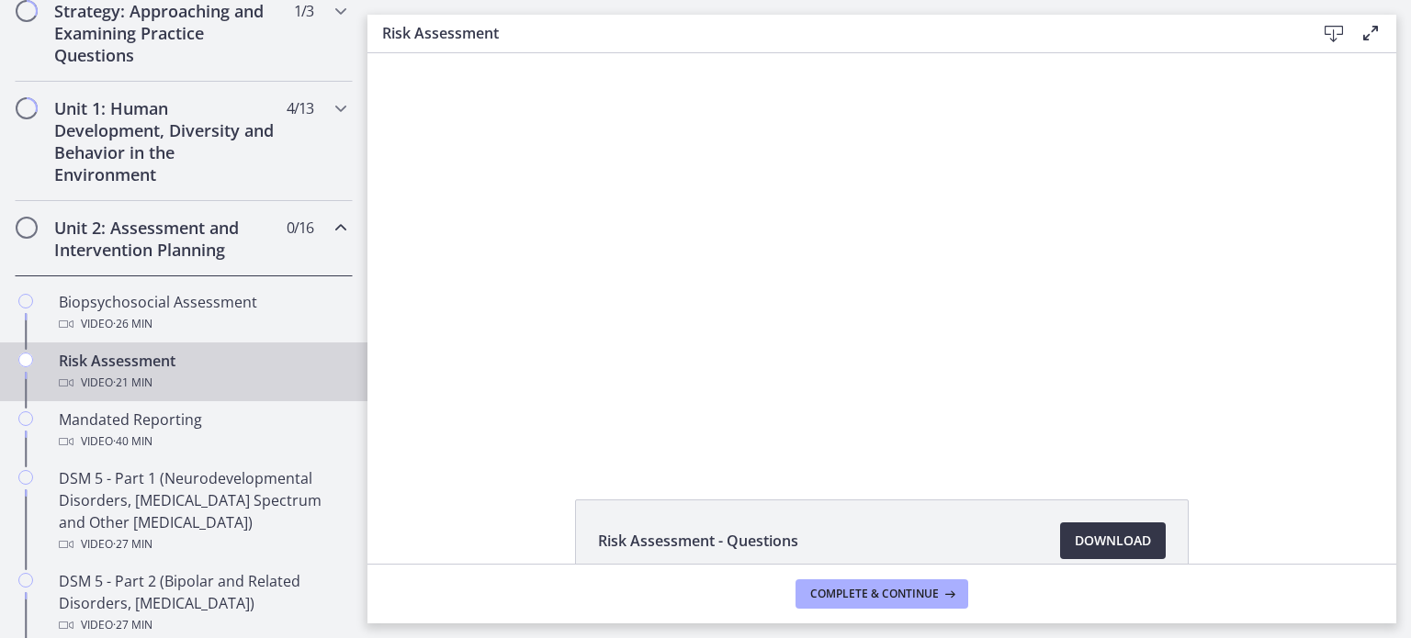
click at [1113, 538] on span "Download Opens in a new window" at bounding box center [1112, 541] width 76 height 22
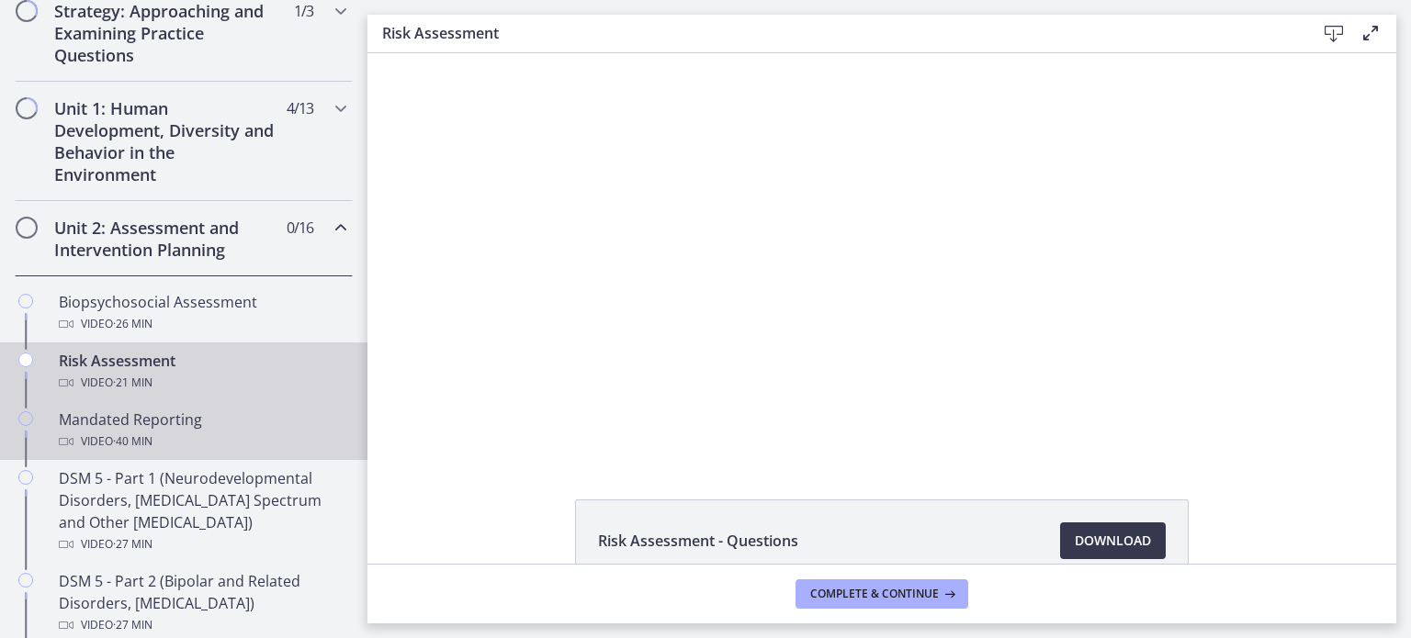
click at [214, 435] on div "Video · 40 min" at bounding box center [202, 442] width 287 height 22
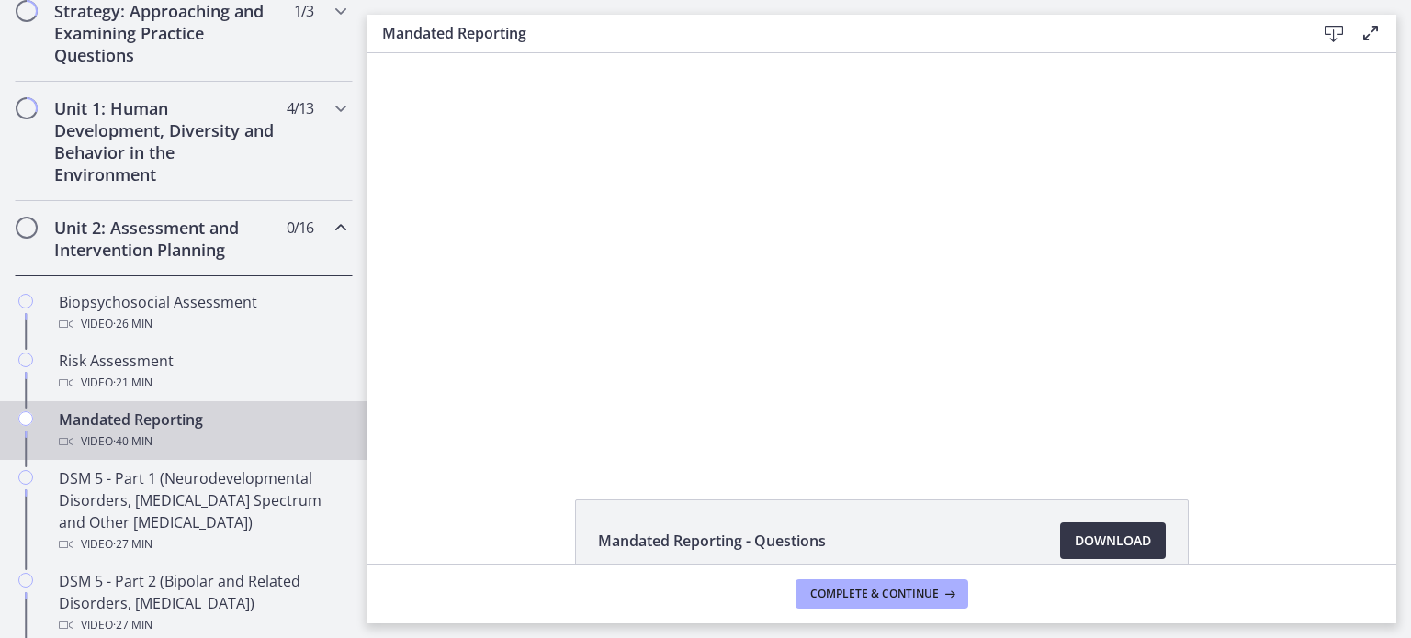
click at [1118, 535] on span "Download Opens in a new window" at bounding box center [1112, 541] width 76 height 22
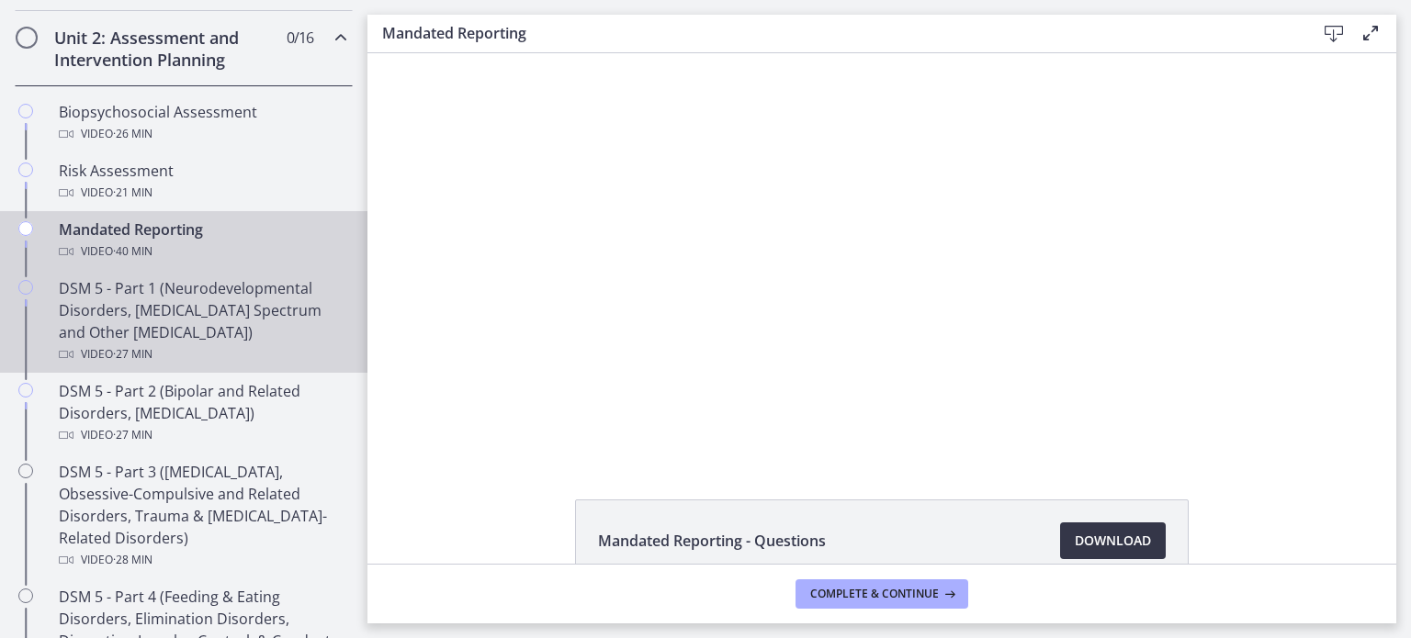
scroll to position [727, 0]
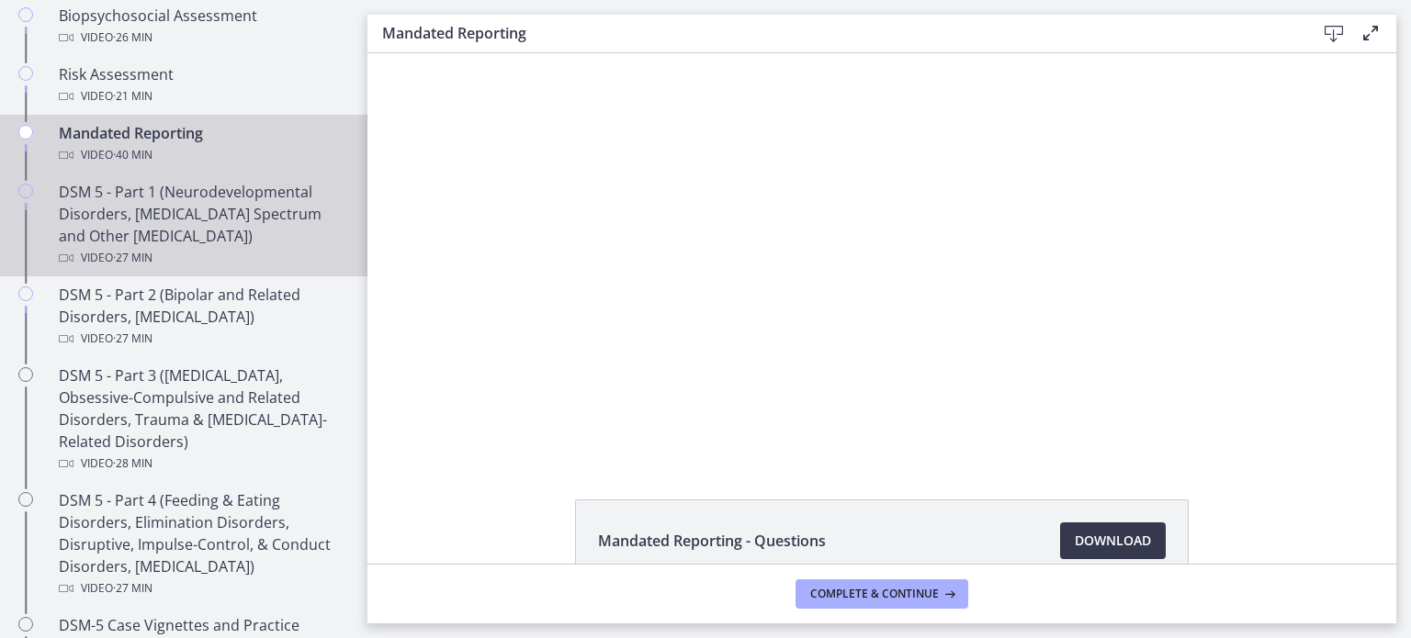
click at [206, 201] on div "DSM 5 - Part 1 (Neurodevelopmental Disorders, [MEDICAL_DATA] Spectrum and Other…" at bounding box center [202, 225] width 287 height 88
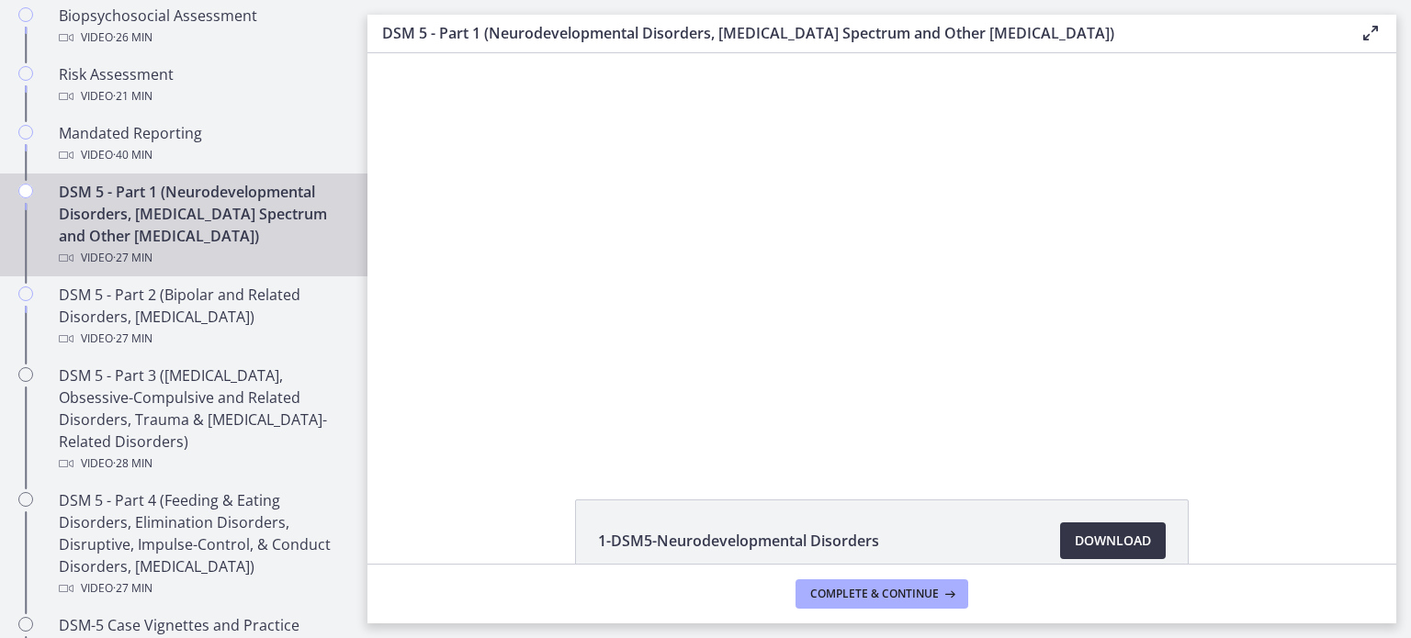
click at [1084, 544] on span "Download Opens in a new window" at bounding box center [1112, 541] width 76 height 22
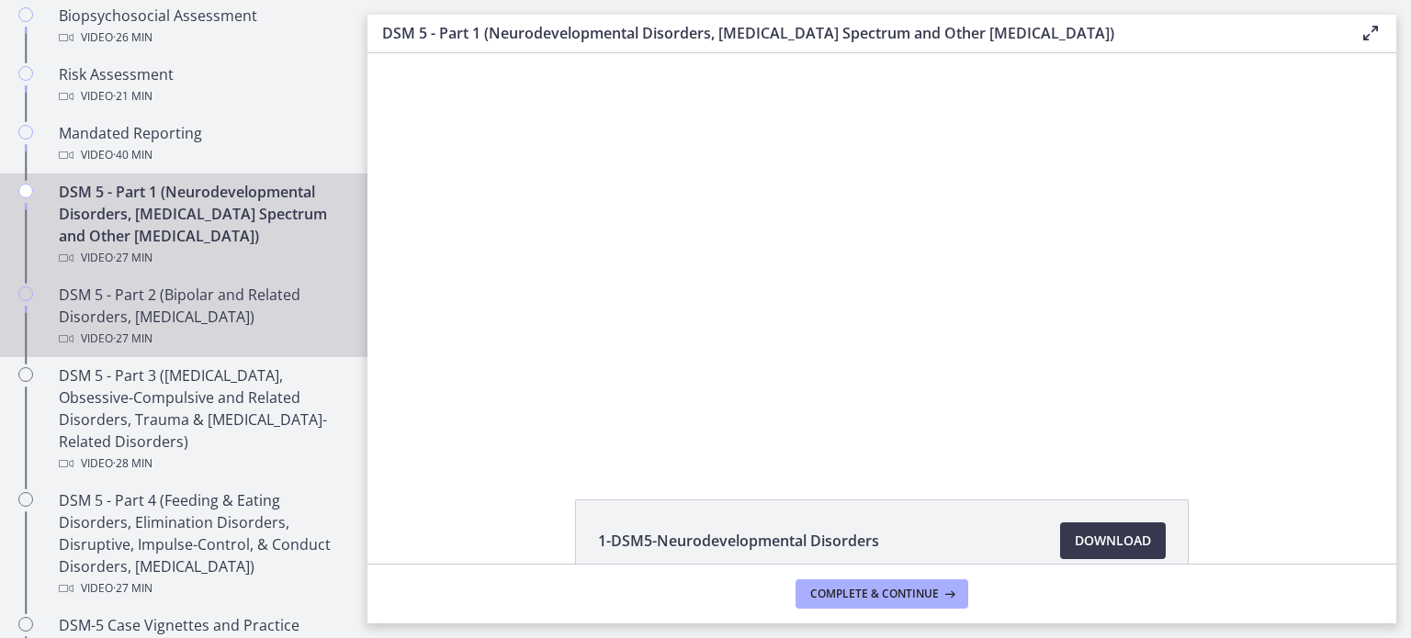
click at [98, 322] on div "DSM 5 - Part 2 (Bipolar and Related Disorders, [MEDICAL_DATA]) Video · 27 min" at bounding box center [202, 317] width 287 height 66
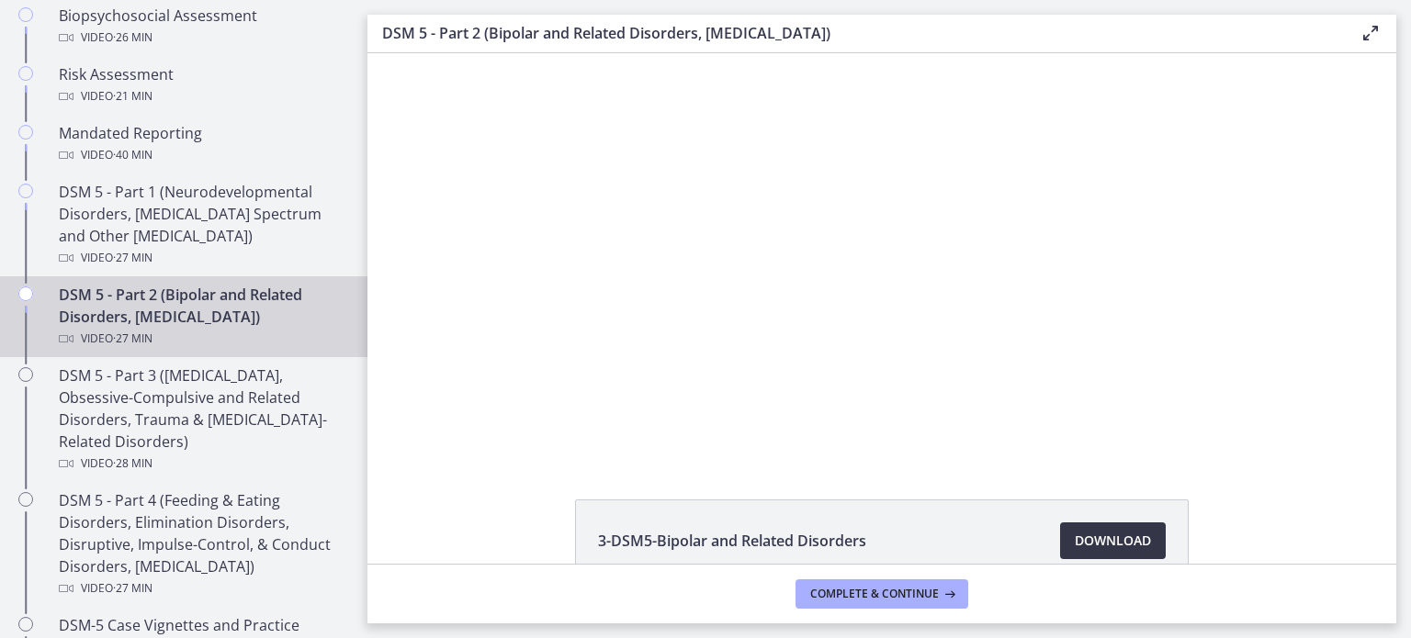
click at [1102, 545] on span "Download Opens in a new window" at bounding box center [1112, 541] width 76 height 22
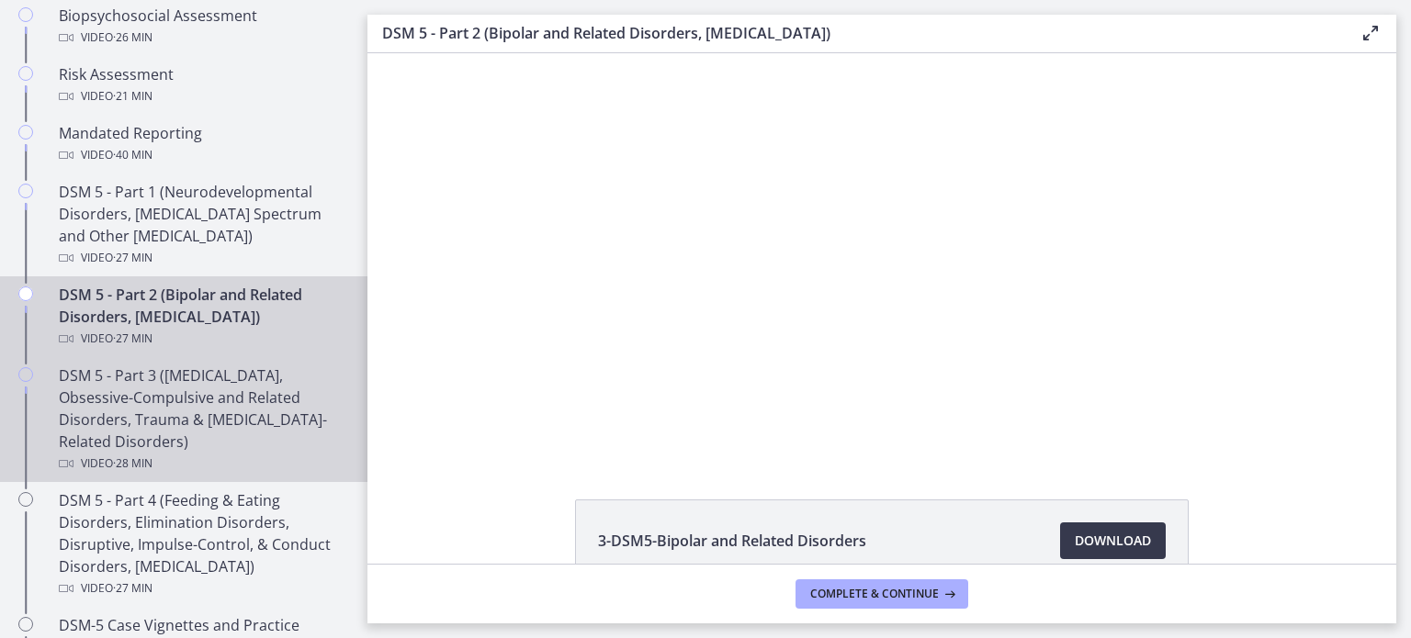
click at [234, 405] on div "DSM 5 - Part 3 ([MEDICAL_DATA], Obsessive-Compulsive and Related Disorders, Tra…" at bounding box center [202, 420] width 287 height 110
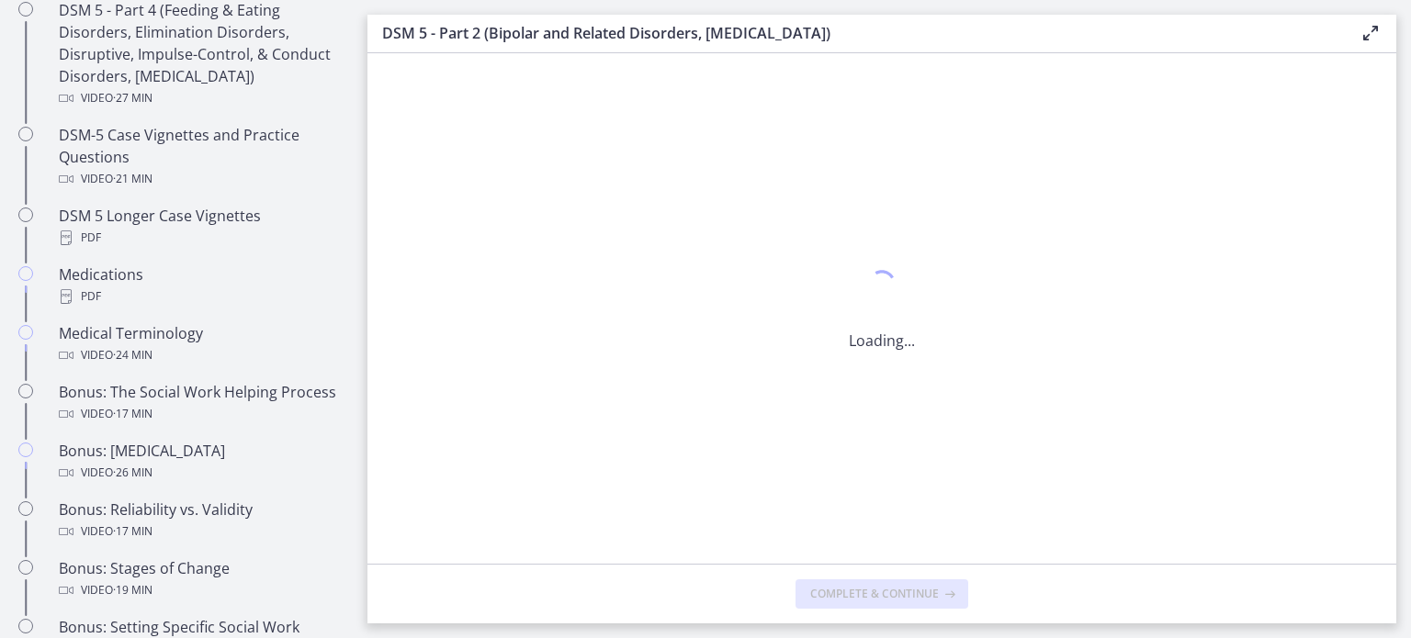
scroll to position [1219, 0]
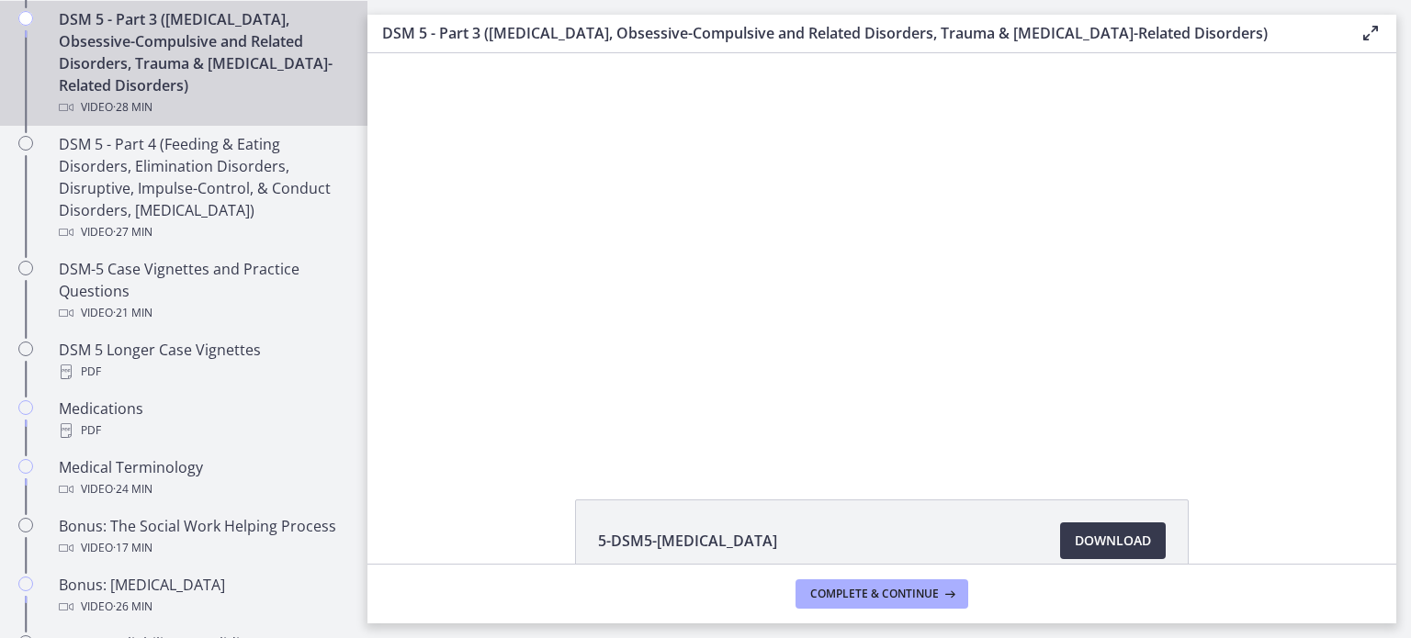
scroll to position [1073, 0]
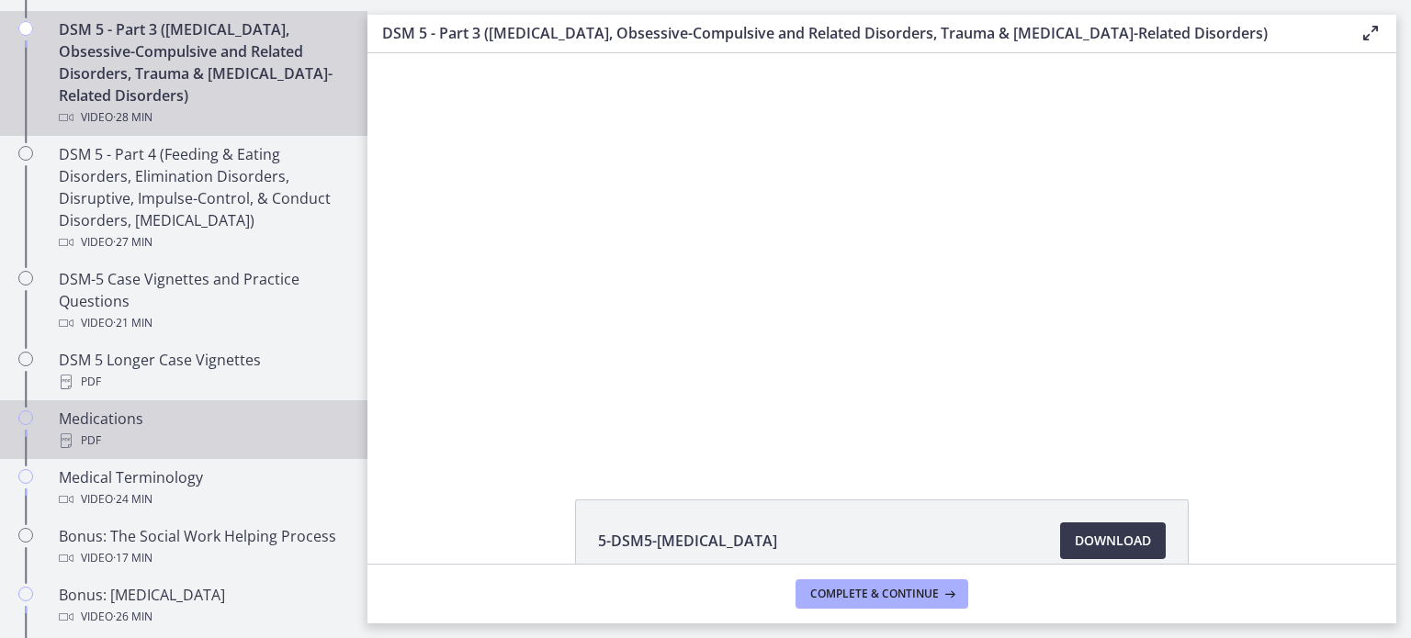
click at [107, 419] on div "Medications PDF" at bounding box center [202, 430] width 287 height 44
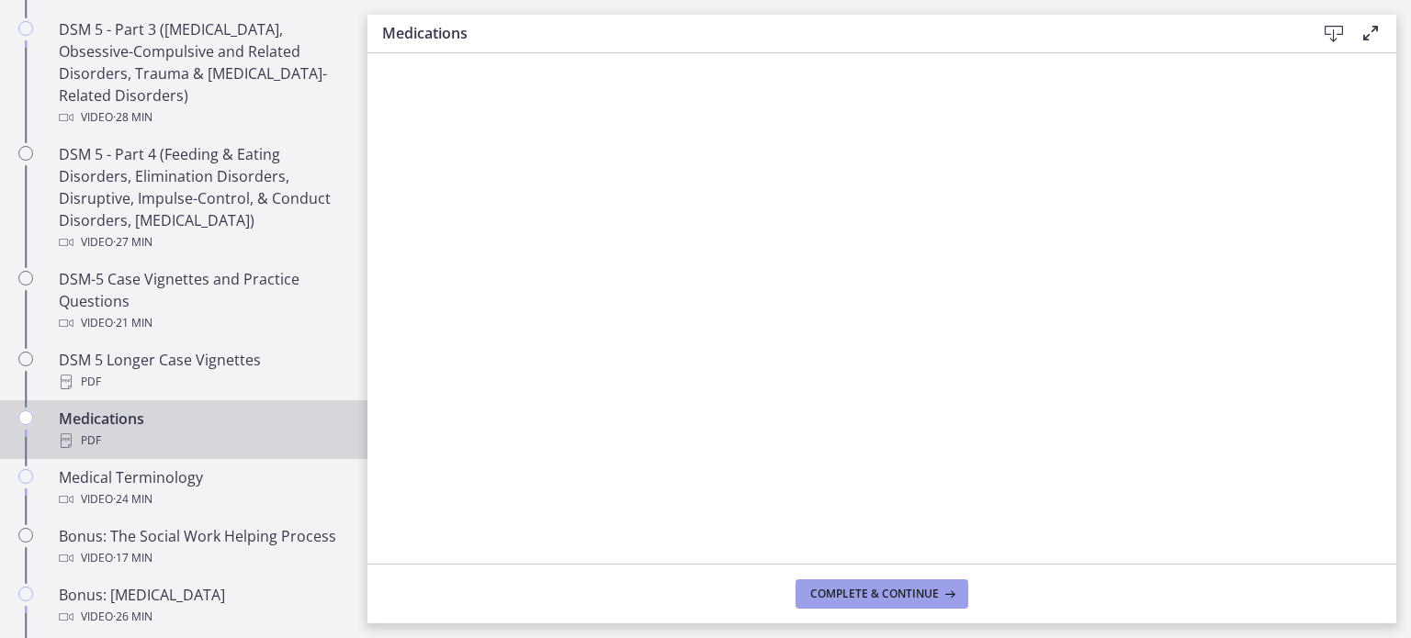
click at [921, 598] on span "Complete & continue" at bounding box center [874, 594] width 129 height 15
click at [1327, 33] on icon at bounding box center [1333, 34] width 22 height 22
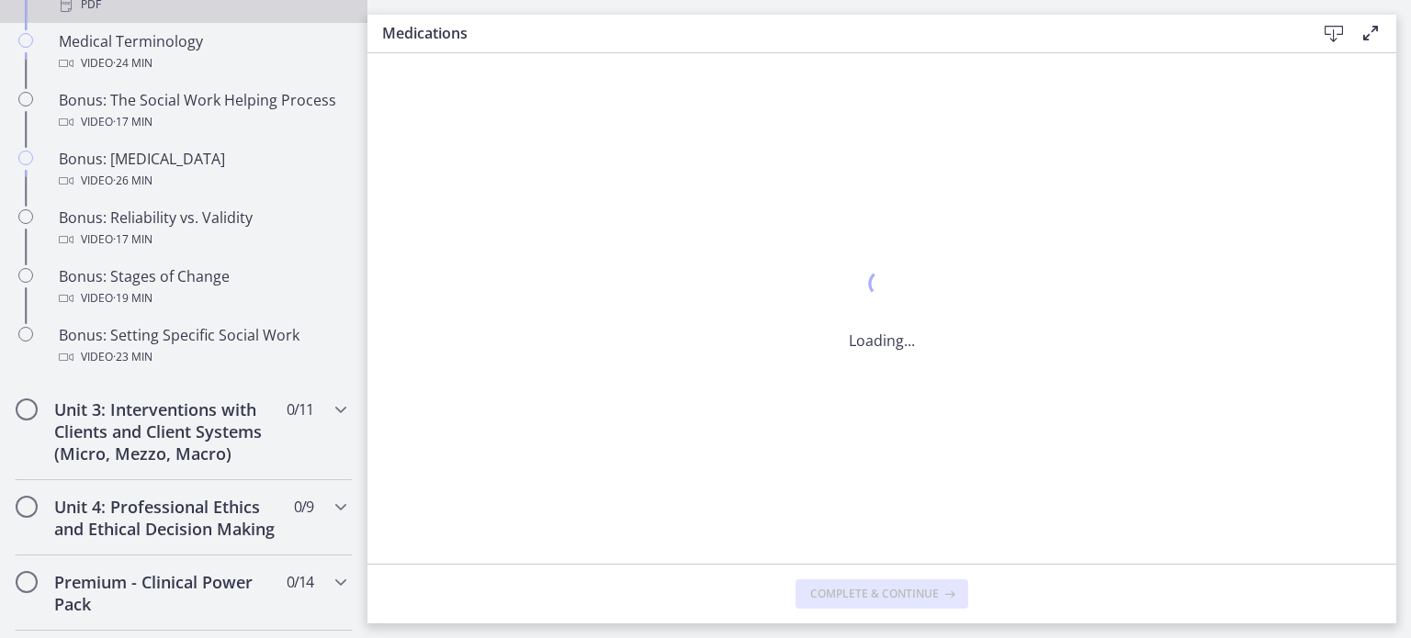
scroll to position [1512, 0]
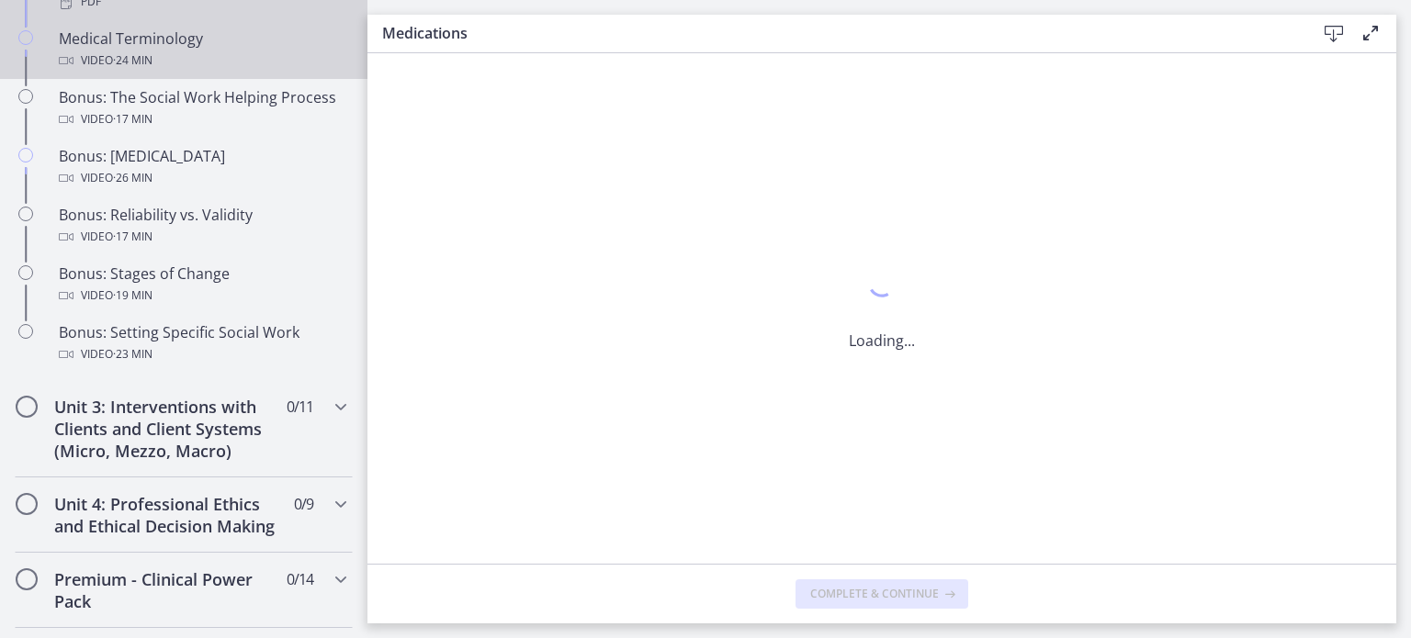
click at [240, 52] on div "Video · 24 min" at bounding box center [202, 61] width 287 height 22
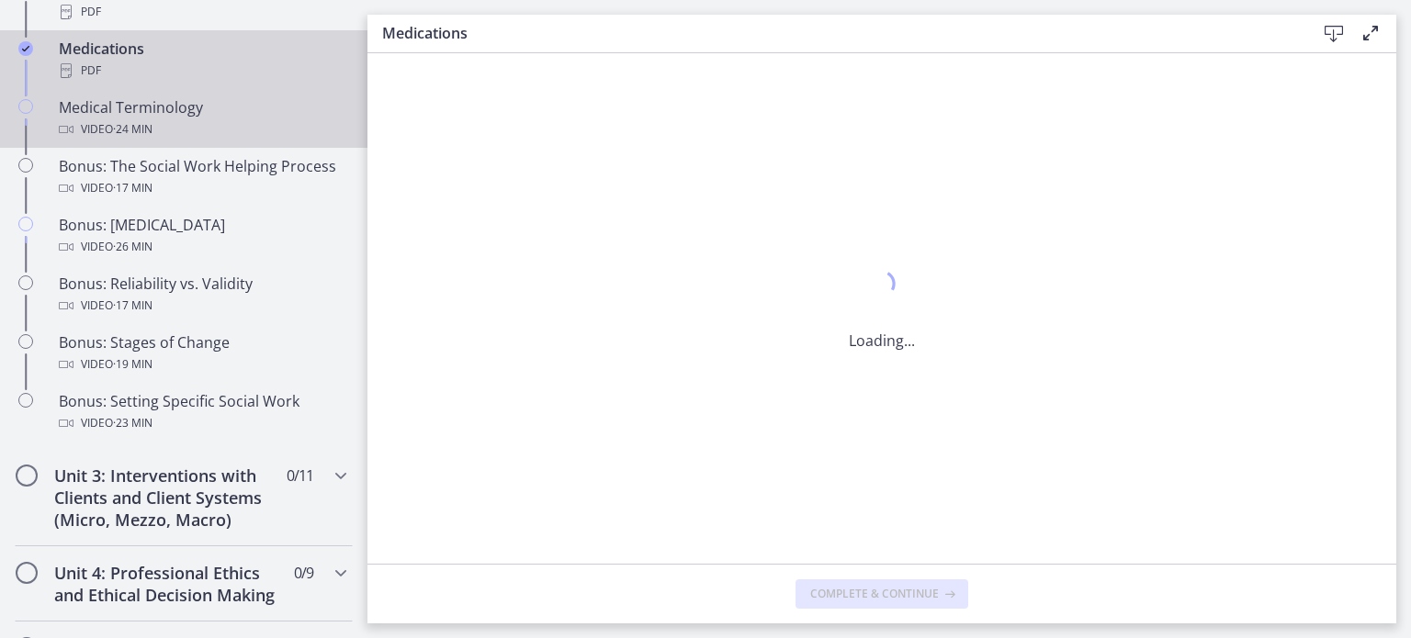
scroll to position [1400, 0]
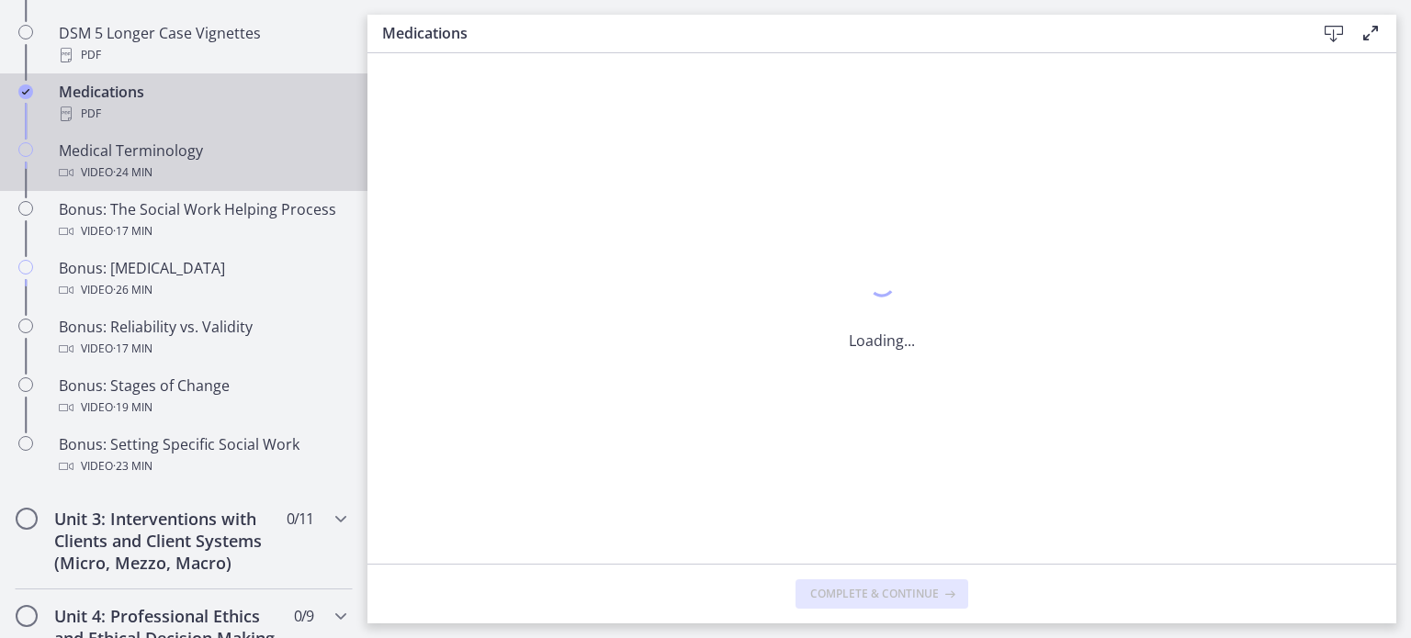
click at [214, 153] on div "Medical Terminology Video · 24 min" at bounding box center [202, 162] width 287 height 44
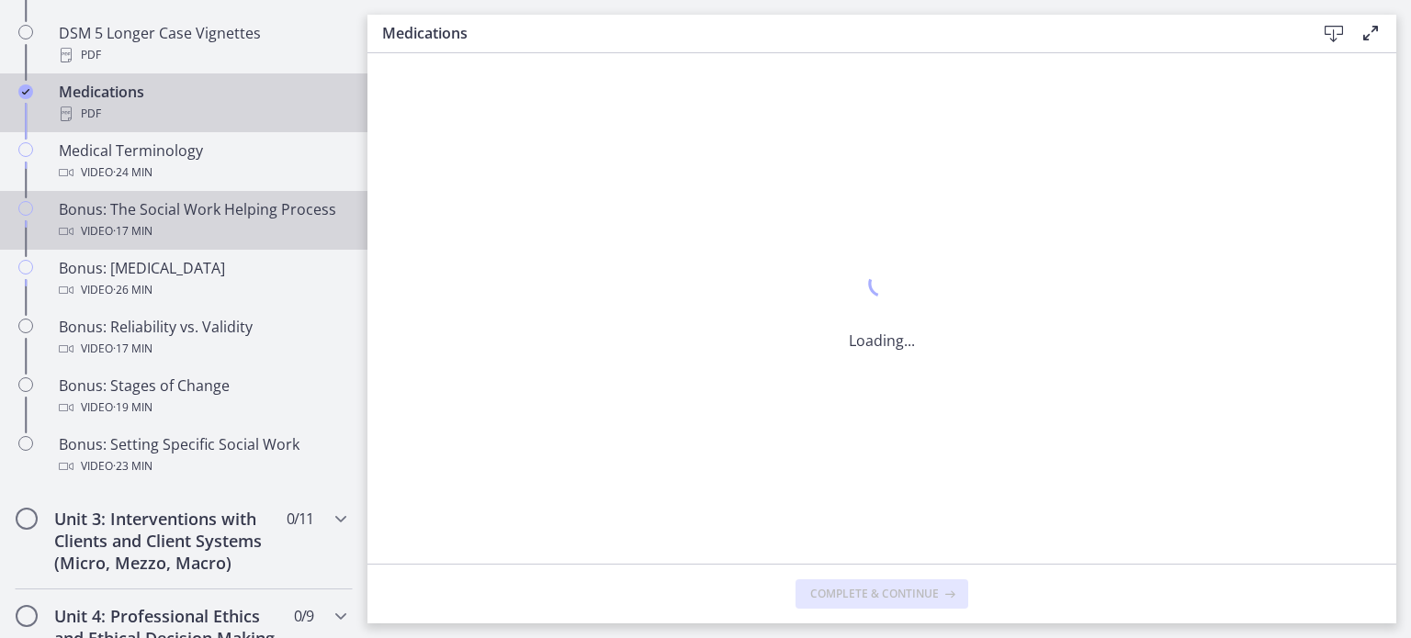
click at [242, 237] on div "Bonus: The Social Work Helping Process Video · 17 min" at bounding box center [202, 220] width 287 height 44
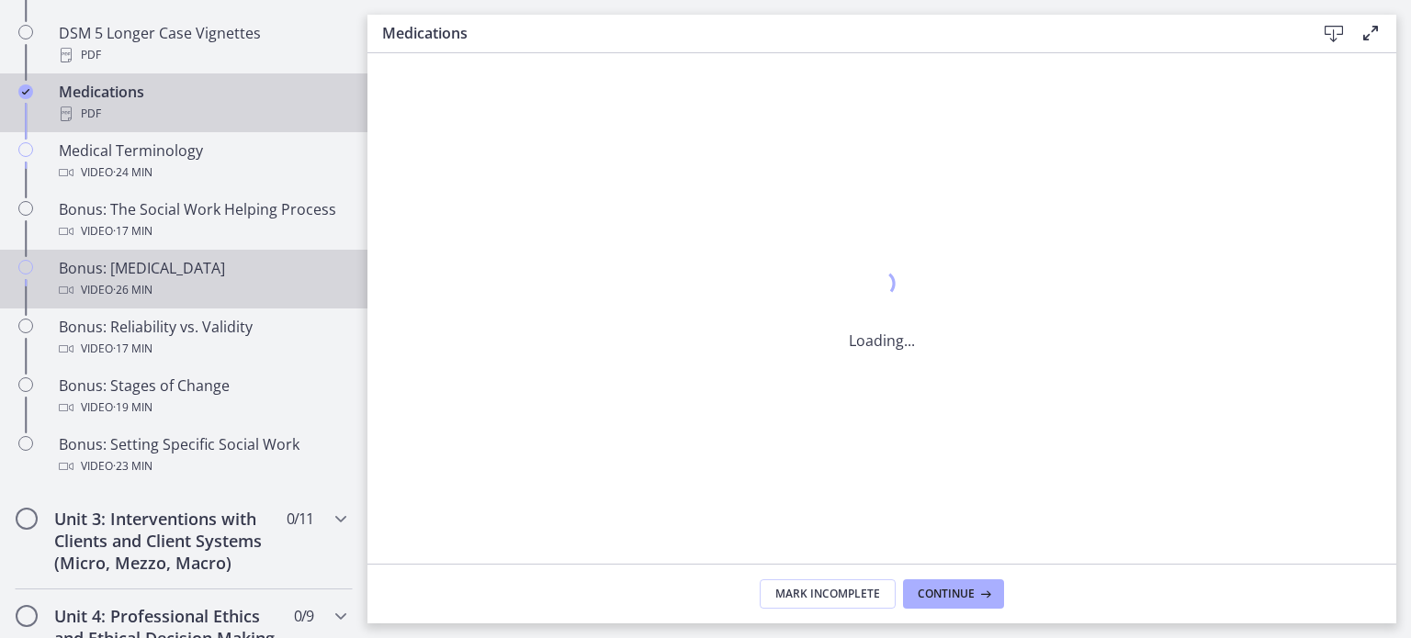
click at [239, 301] on div "Video · 26 min" at bounding box center [202, 290] width 287 height 22
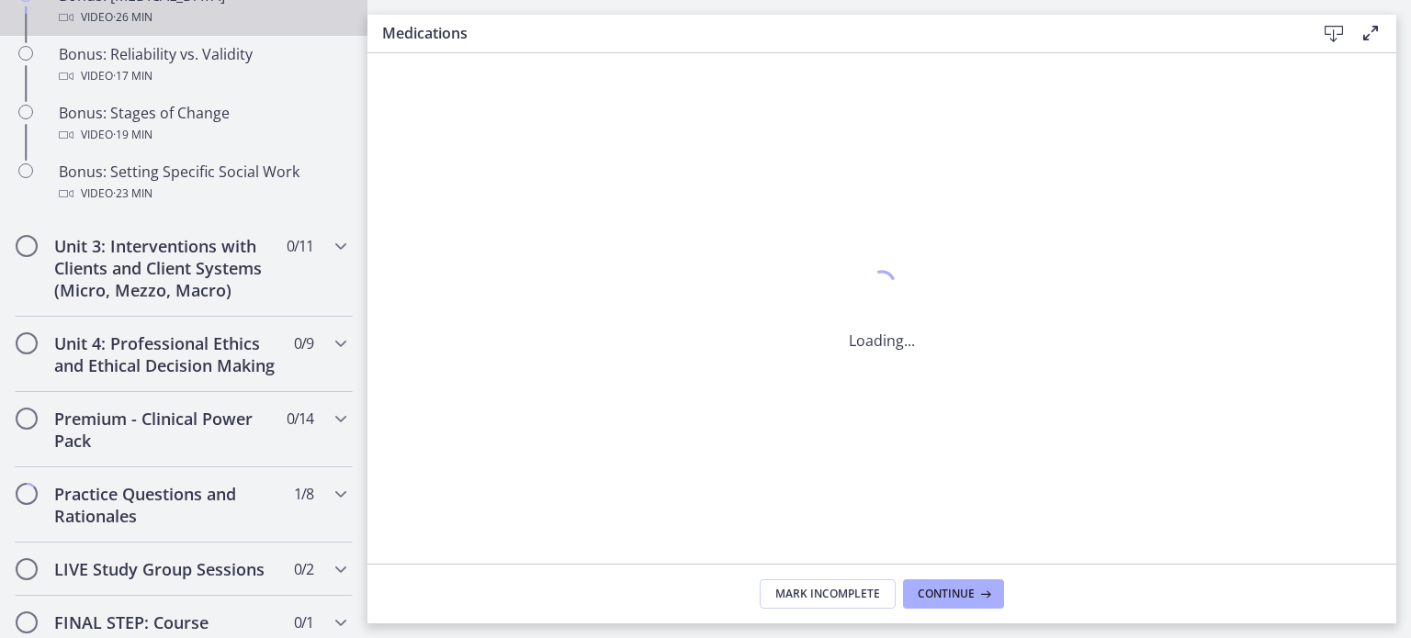
scroll to position [1675, 0]
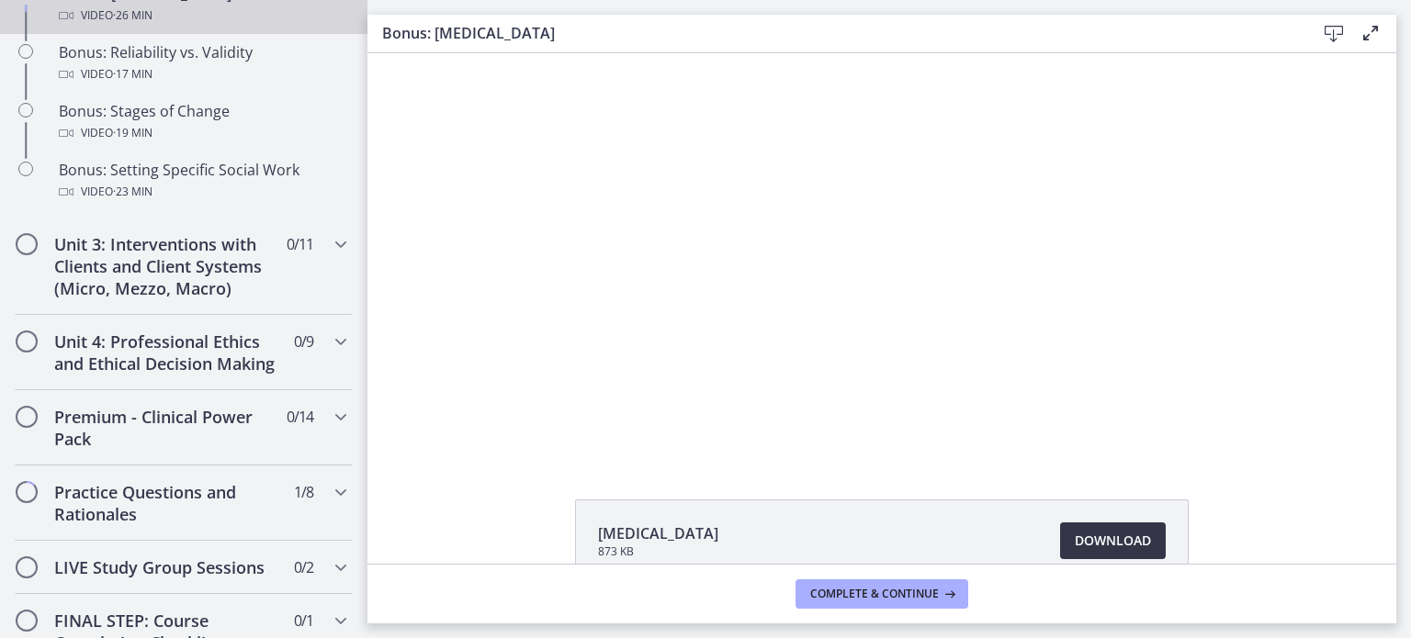
click at [1130, 539] on span "Download Opens in a new window" at bounding box center [1112, 541] width 76 height 22
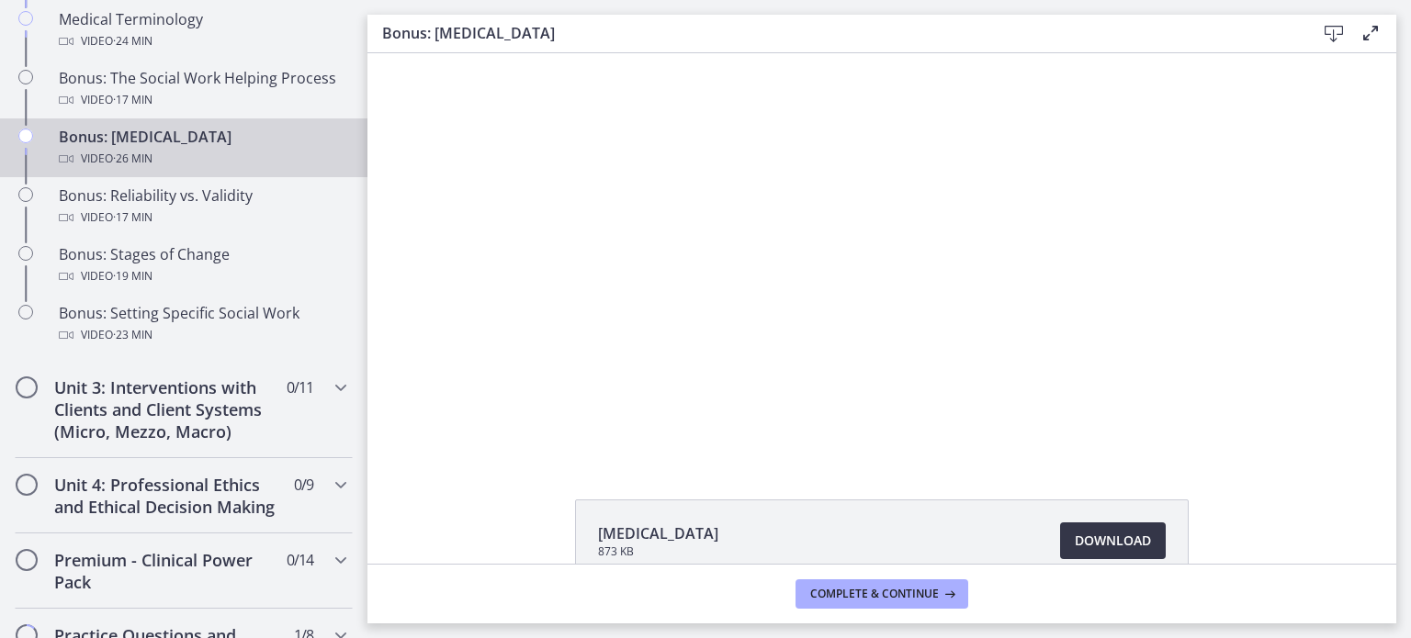
scroll to position [1529, 0]
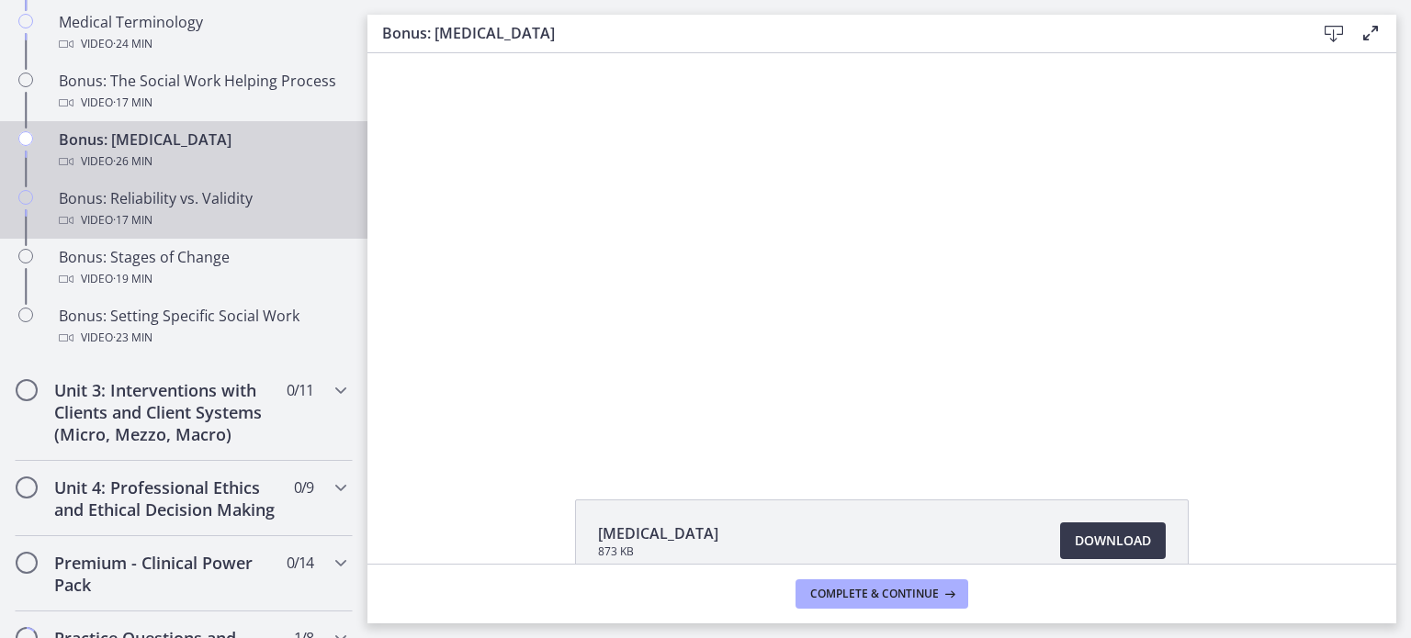
click at [272, 227] on div "Bonus: Reliability vs. Validity Video · 17 min" at bounding box center [202, 209] width 287 height 44
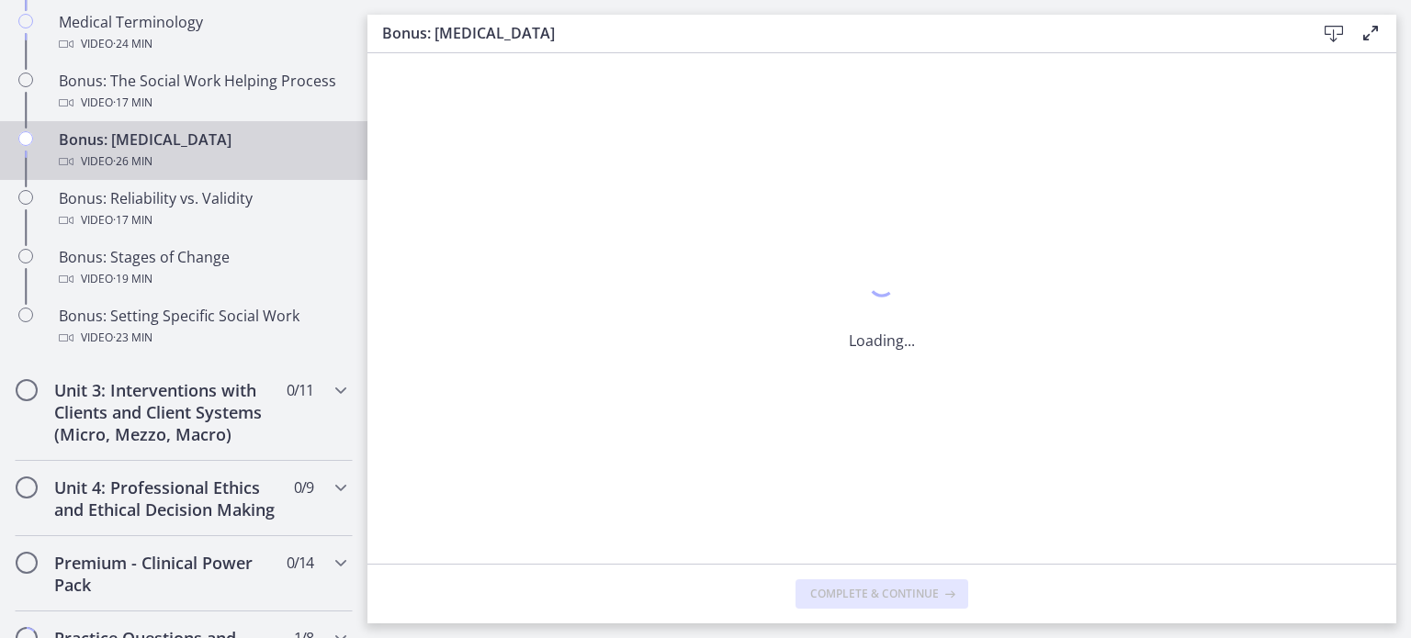
click at [1337, 37] on icon at bounding box center [1333, 34] width 22 height 22
click at [1330, 33] on icon at bounding box center [1333, 34] width 22 height 22
click at [1397, 624] on div at bounding box center [1397, 624] width 0 height 0
click at [1326, 33] on icon at bounding box center [1333, 34] width 22 height 22
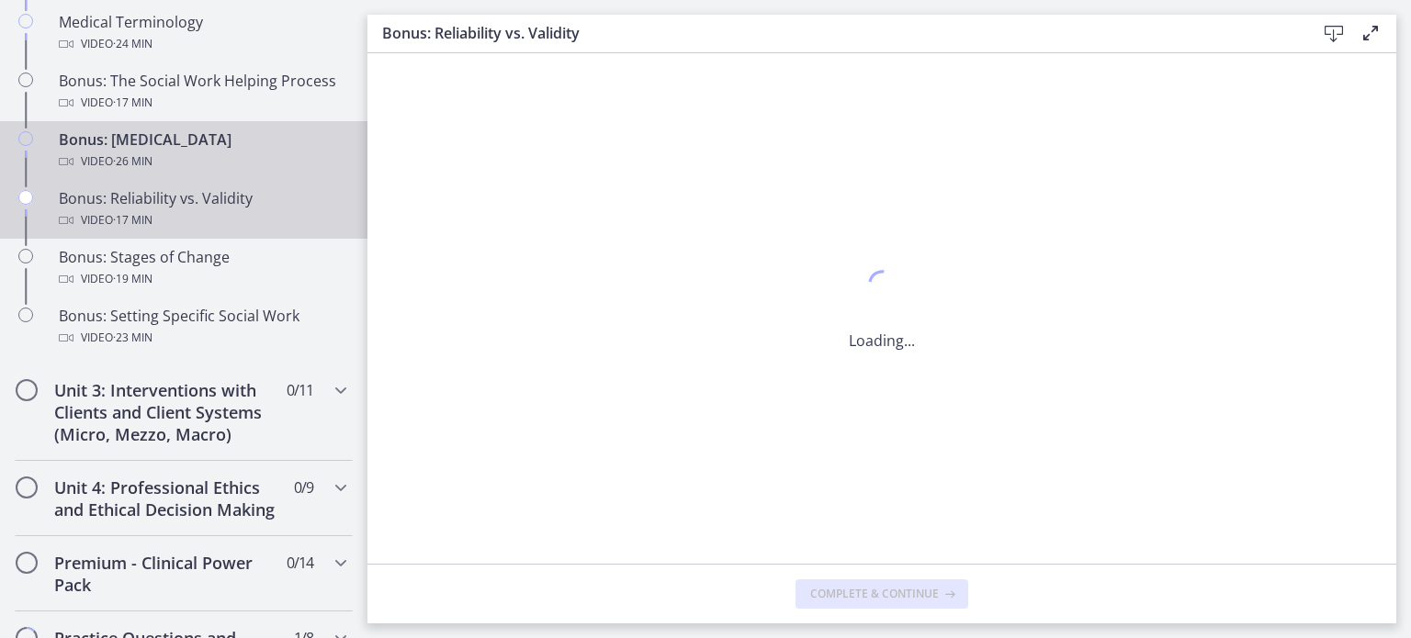
click at [220, 231] on div "Video · 17 min" at bounding box center [202, 220] width 287 height 22
click at [279, 230] on div "Video · 17 min" at bounding box center [202, 220] width 287 height 22
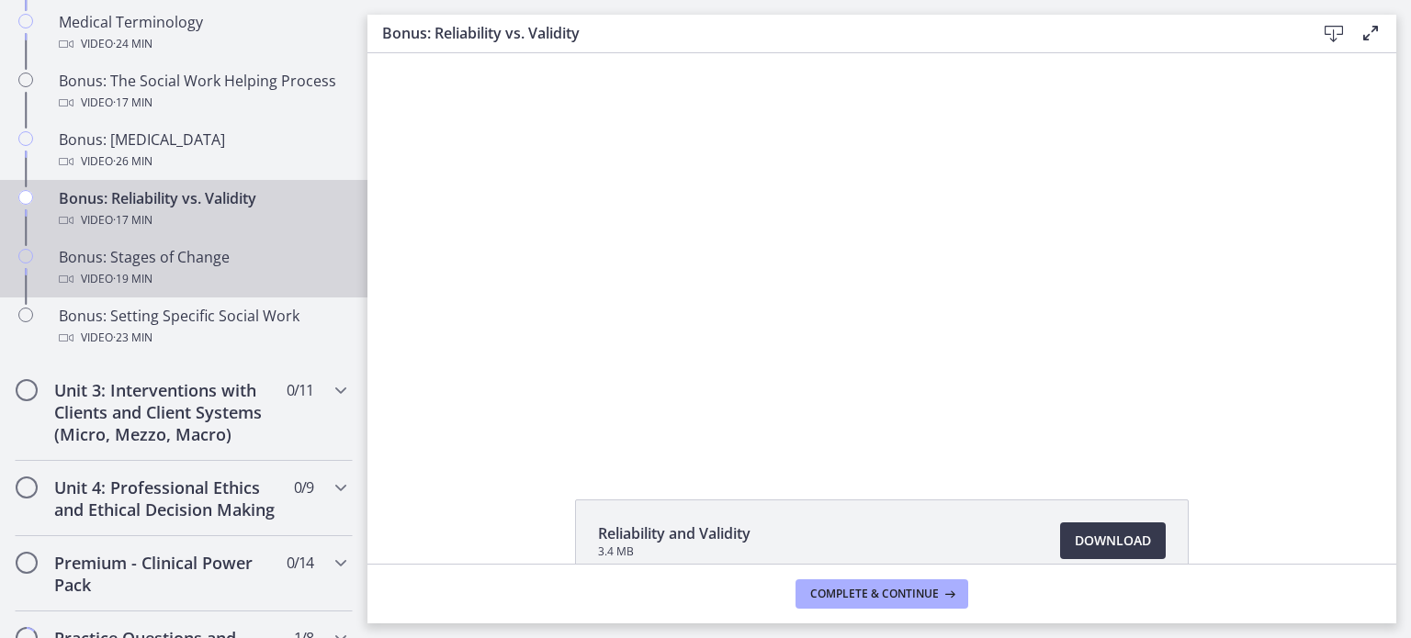
click at [144, 290] on span "· 19 min" at bounding box center [132, 279] width 39 height 22
click at [306, 231] on div "Video · 17 min" at bounding box center [202, 220] width 287 height 22
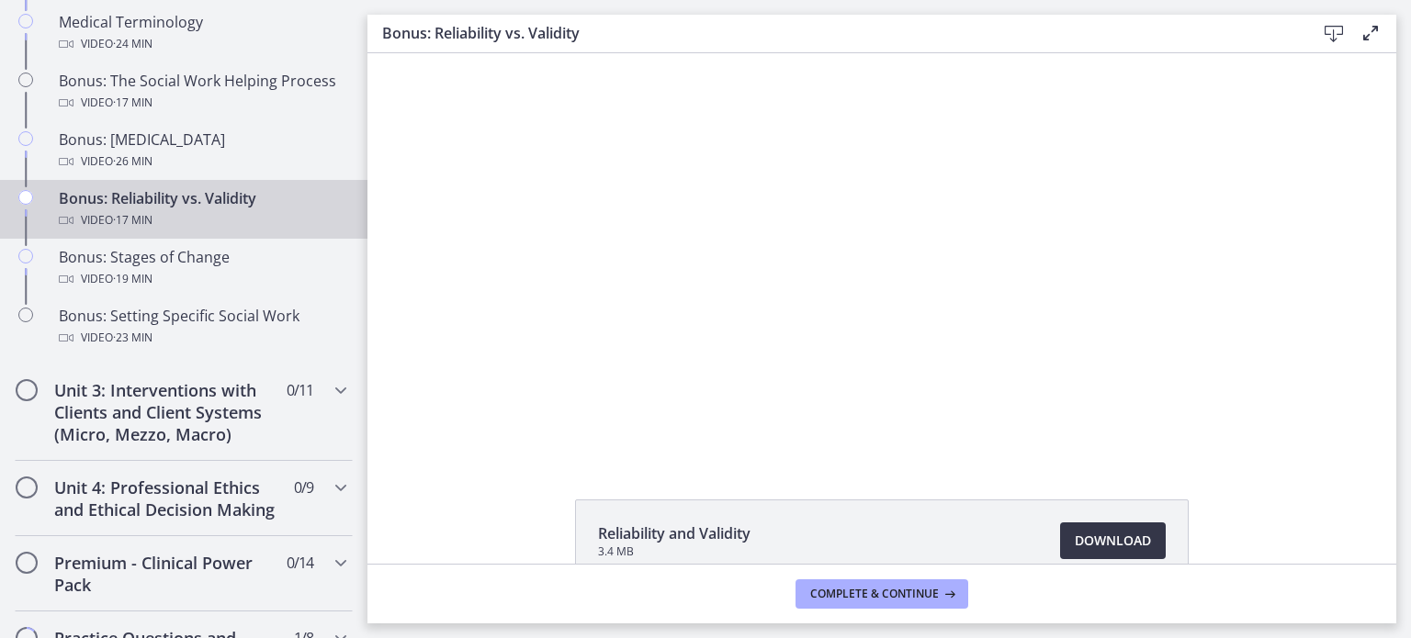
click at [1128, 536] on span "Download Opens in a new window" at bounding box center [1112, 541] width 76 height 22
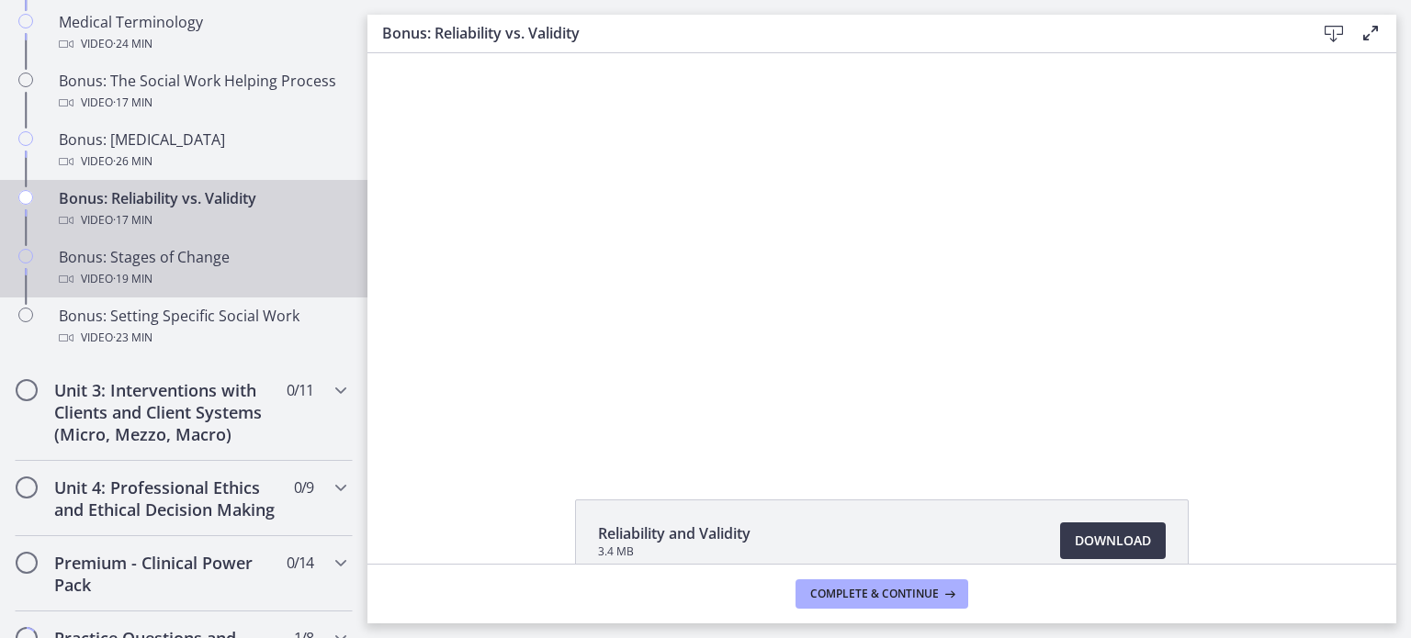
click at [231, 289] on div "Video · 19 min" at bounding box center [202, 279] width 287 height 22
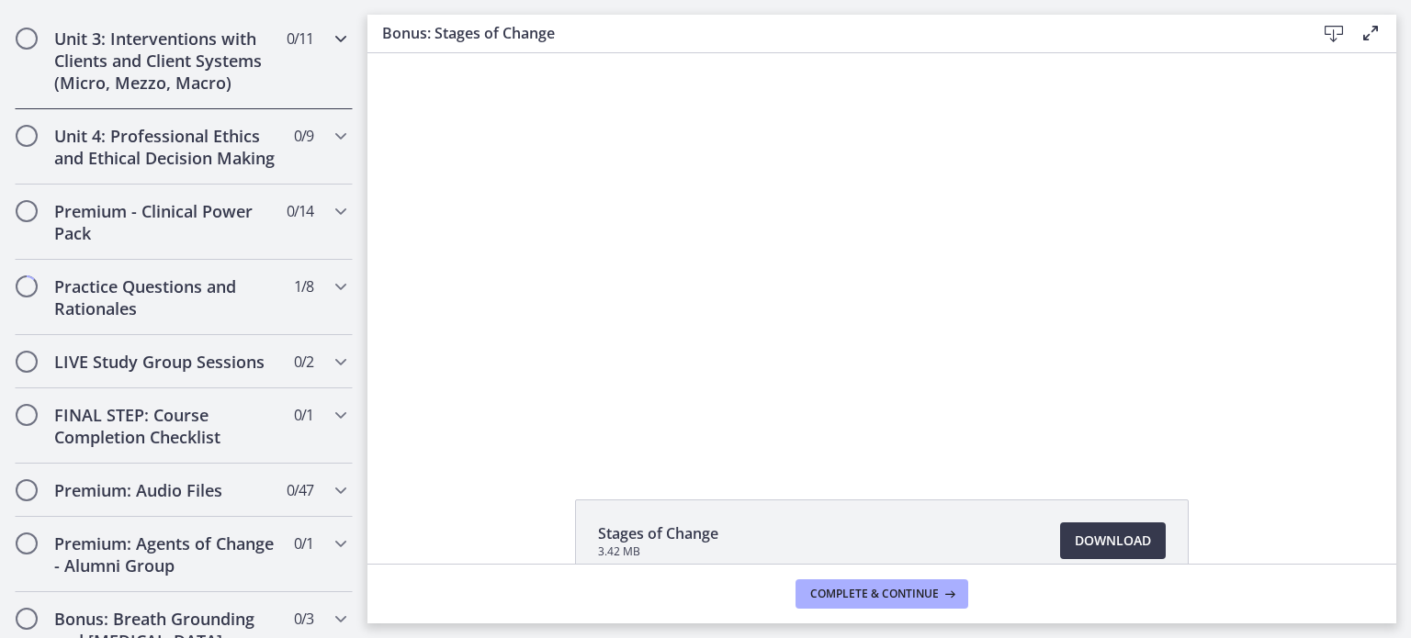
click at [315, 77] on div "Unit 3: Interventions with Clients and Client Systems (Micro, Mezzo, Macro) 0 /…" at bounding box center [184, 60] width 338 height 97
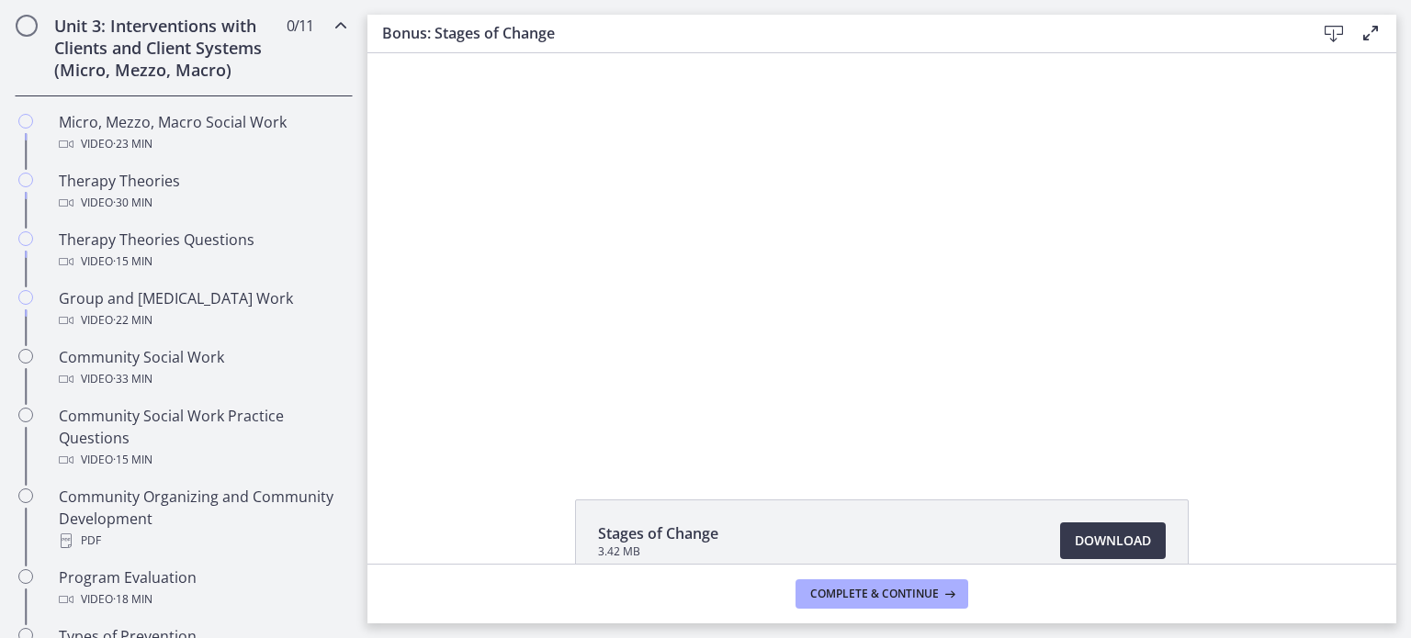
scroll to position [701, 0]
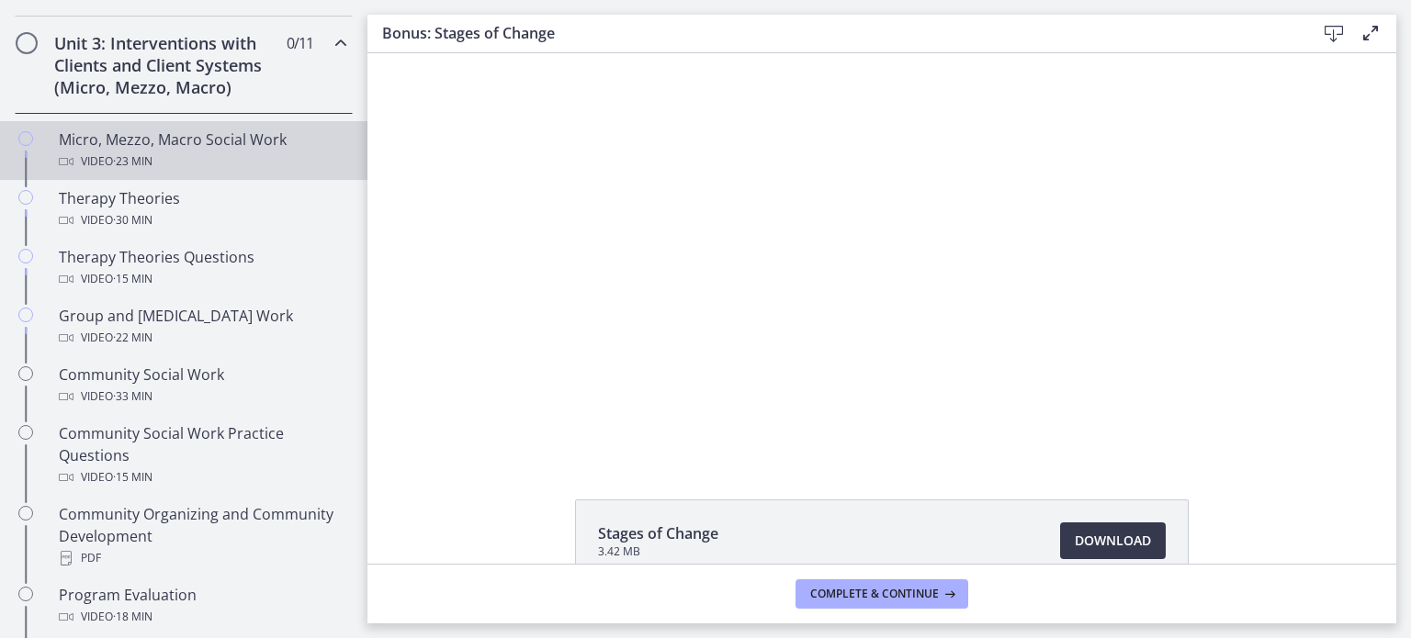
click at [257, 143] on div "Micro, Mezzo, Macro Social Work Video · 23 min" at bounding box center [202, 151] width 287 height 44
click at [1120, 544] on span "Download Opens in a new window" at bounding box center [1112, 541] width 76 height 22
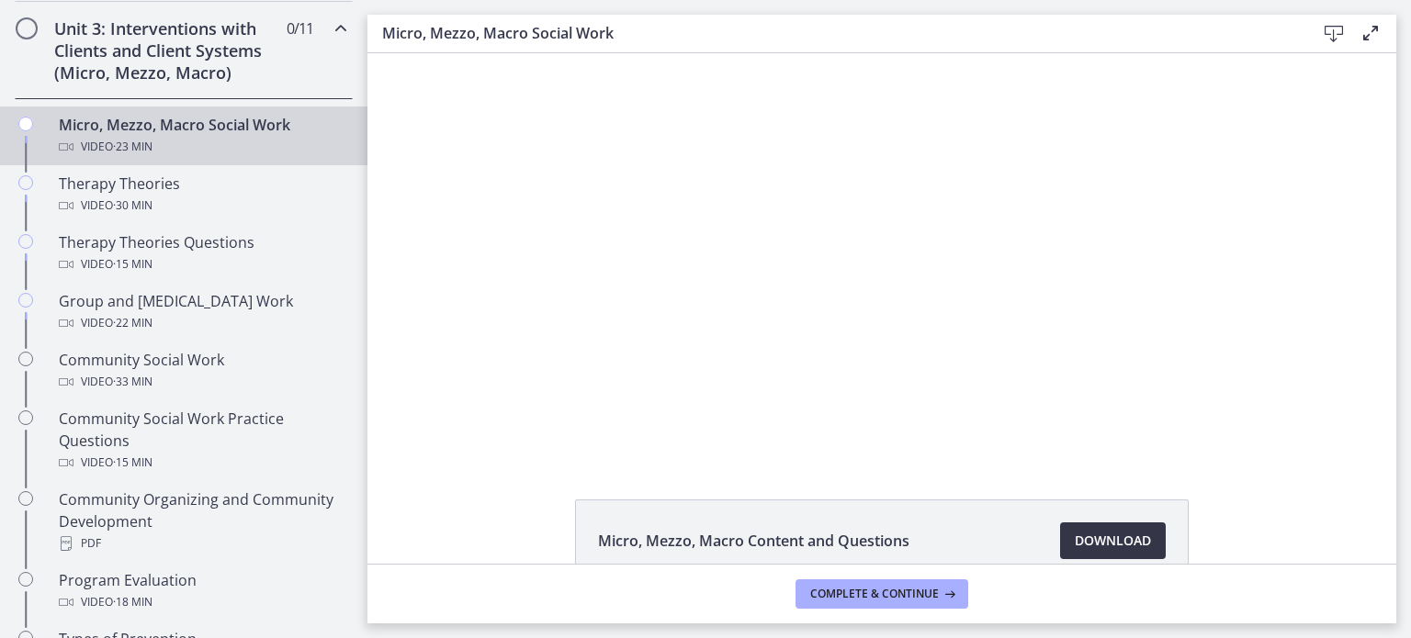
scroll to position [724, 0]
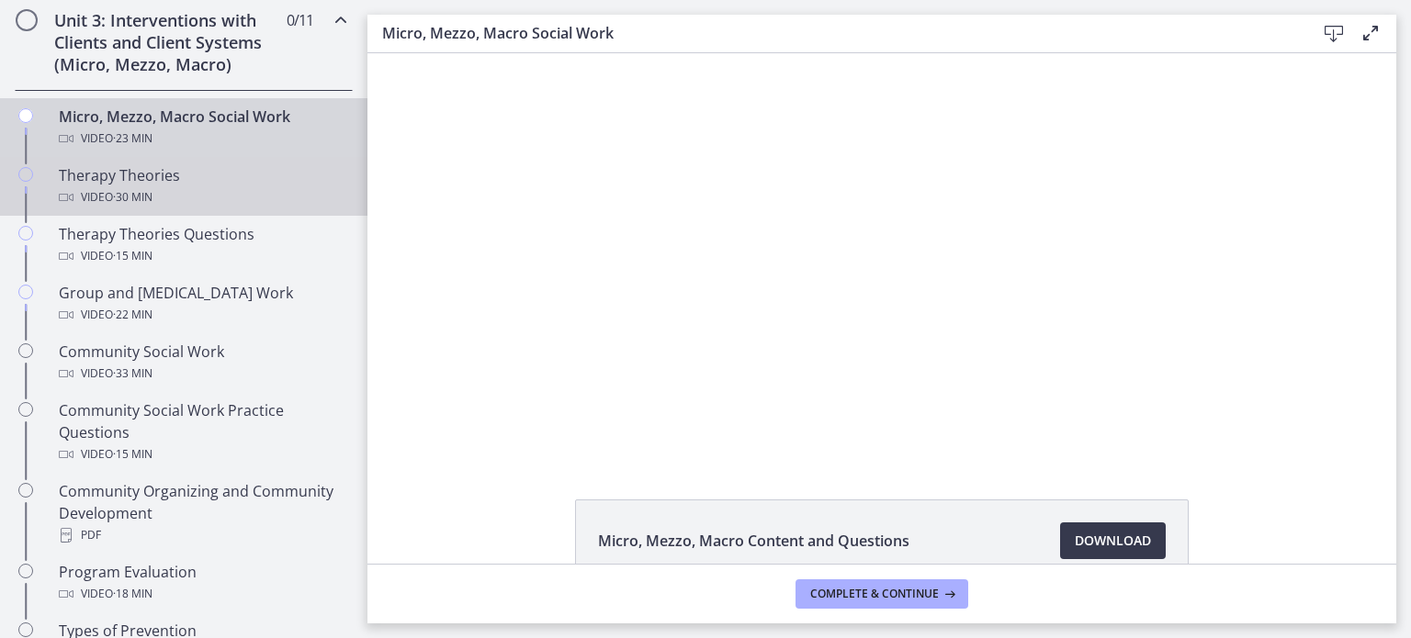
click at [251, 183] on div "Therapy Theories Video · 30 min" at bounding box center [202, 186] width 287 height 44
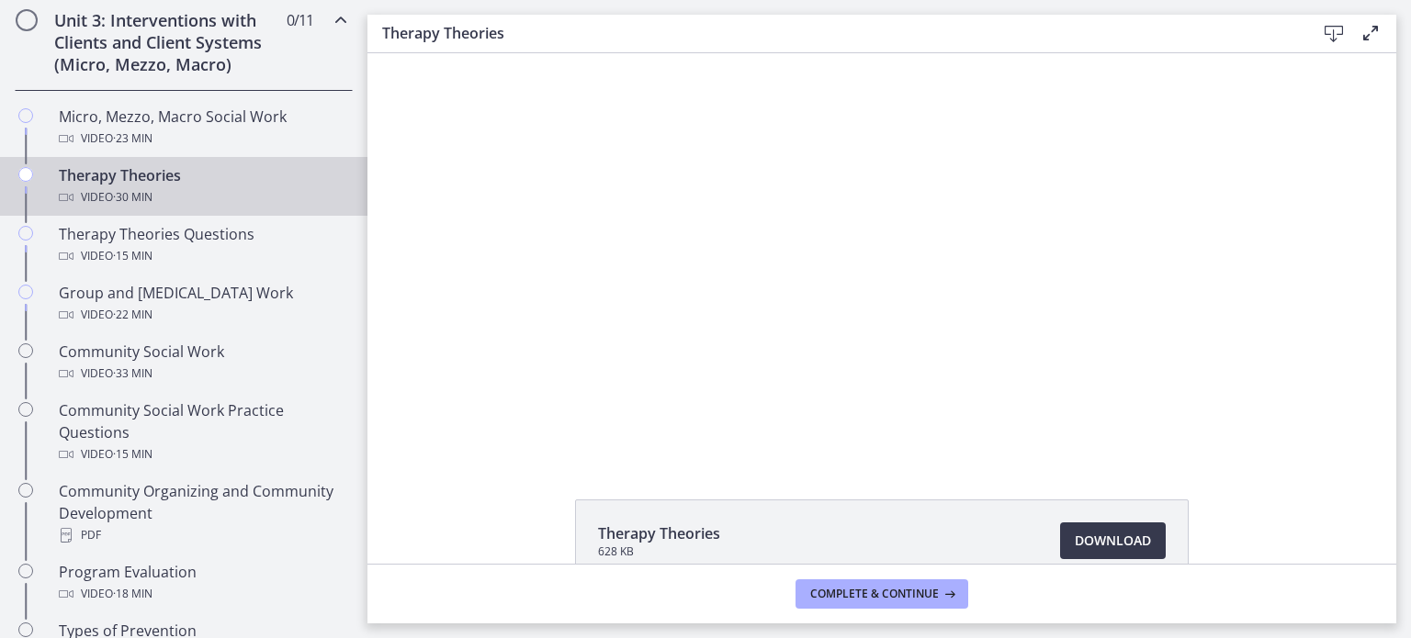
click at [1323, 38] on icon at bounding box center [1333, 34] width 22 height 22
click at [1106, 537] on span "Download Opens in a new window" at bounding box center [1112, 541] width 76 height 22
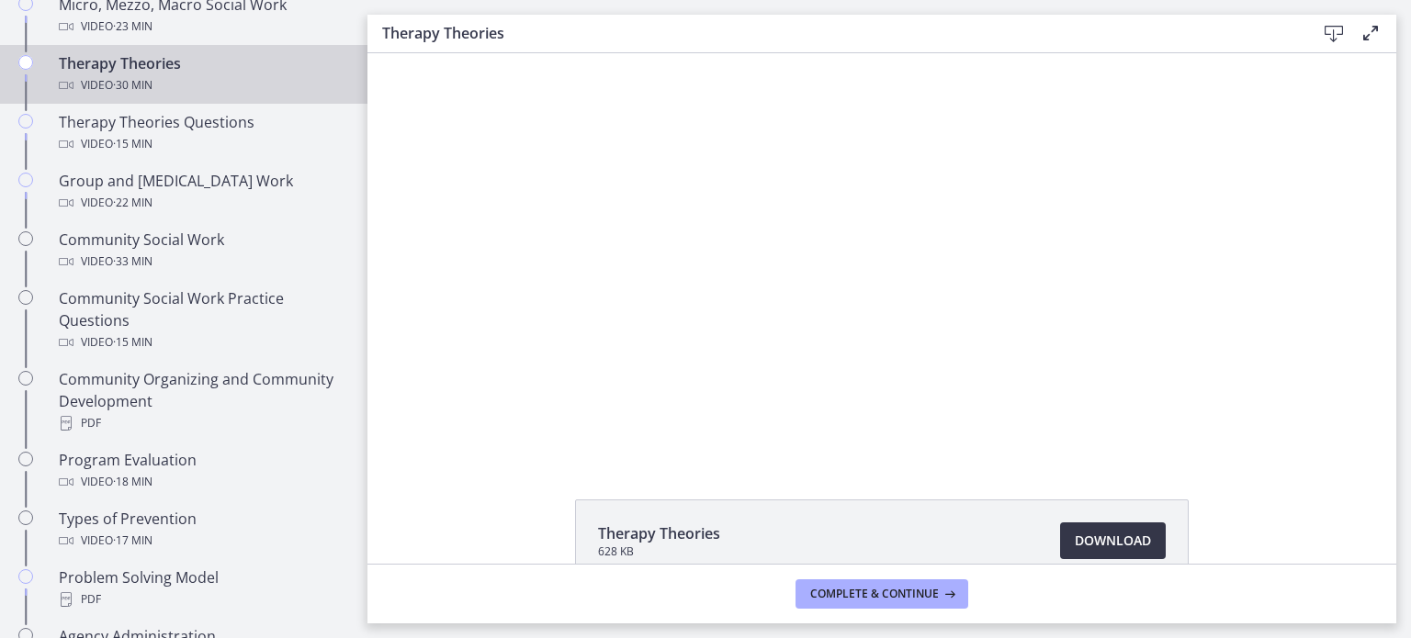
scroll to position [841, 0]
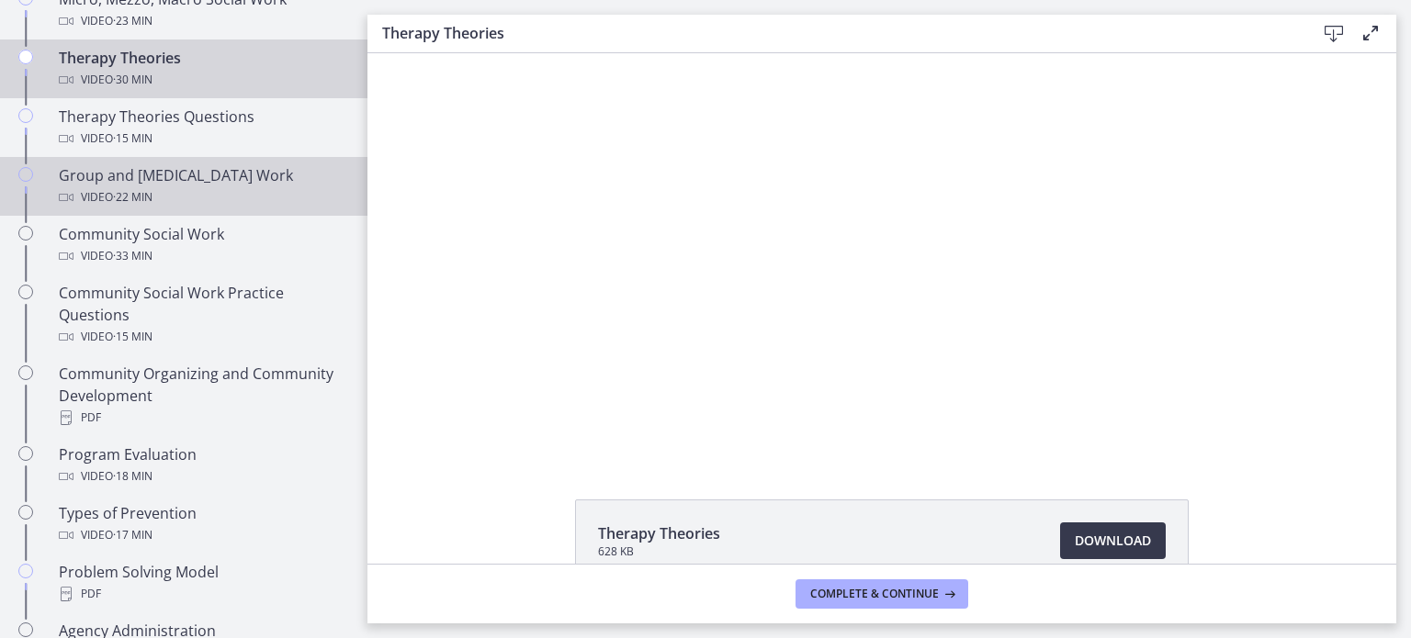
click at [268, 176] on div "Group and [MEDICAL_DATA] Work Video · 22 min" at bounding box center [202, 186] width 287 height 44
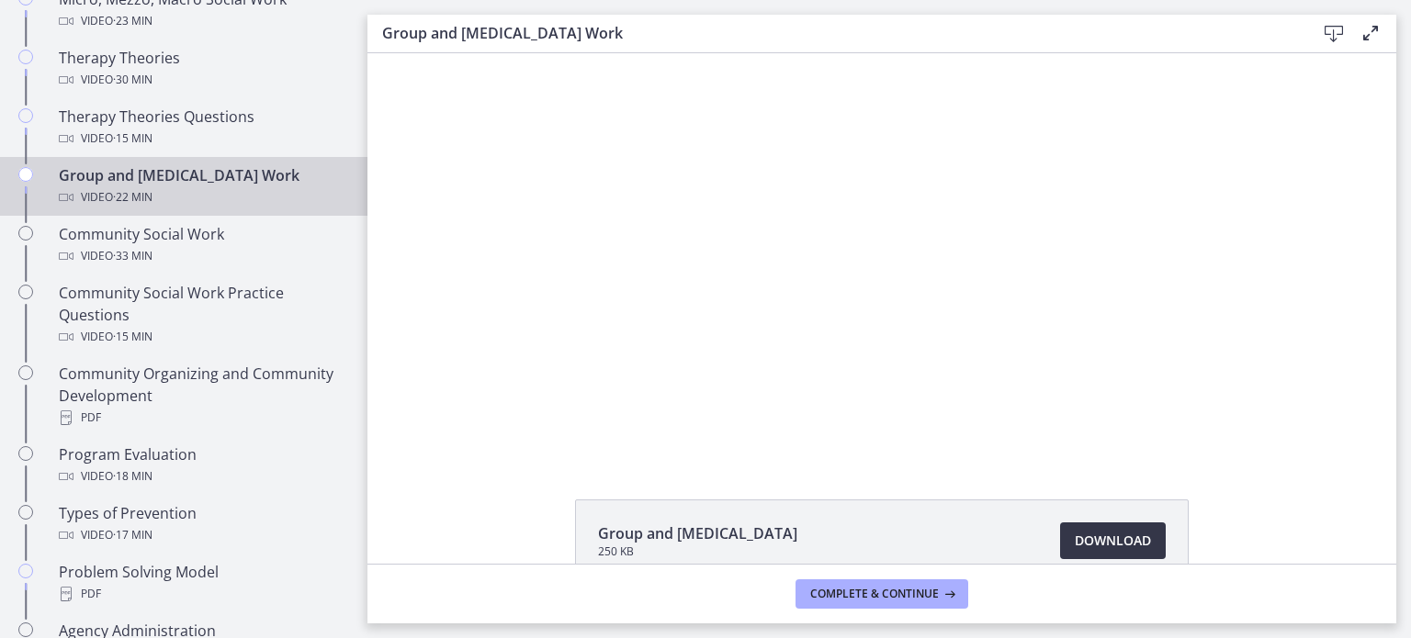
click at [1118, 544] on span "Download Opens in a new window" at bounding box center [1112, 541] width 76 height 22
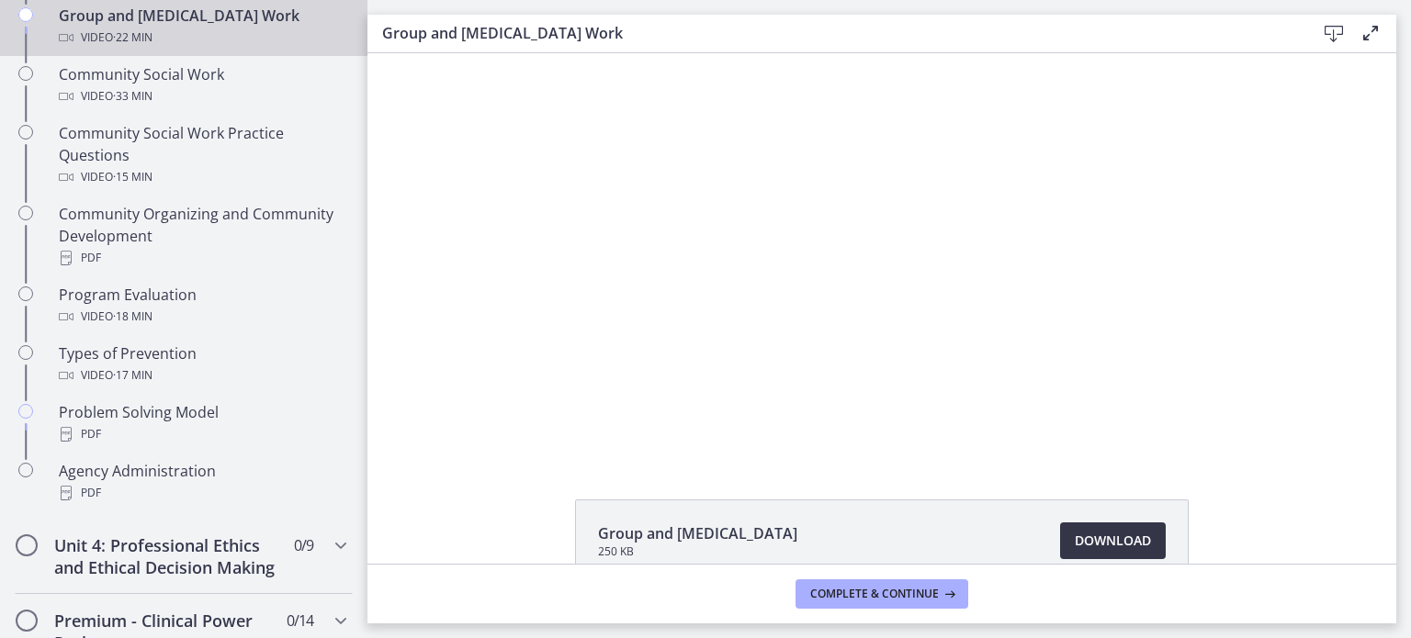
scroll to position [1017, 0]
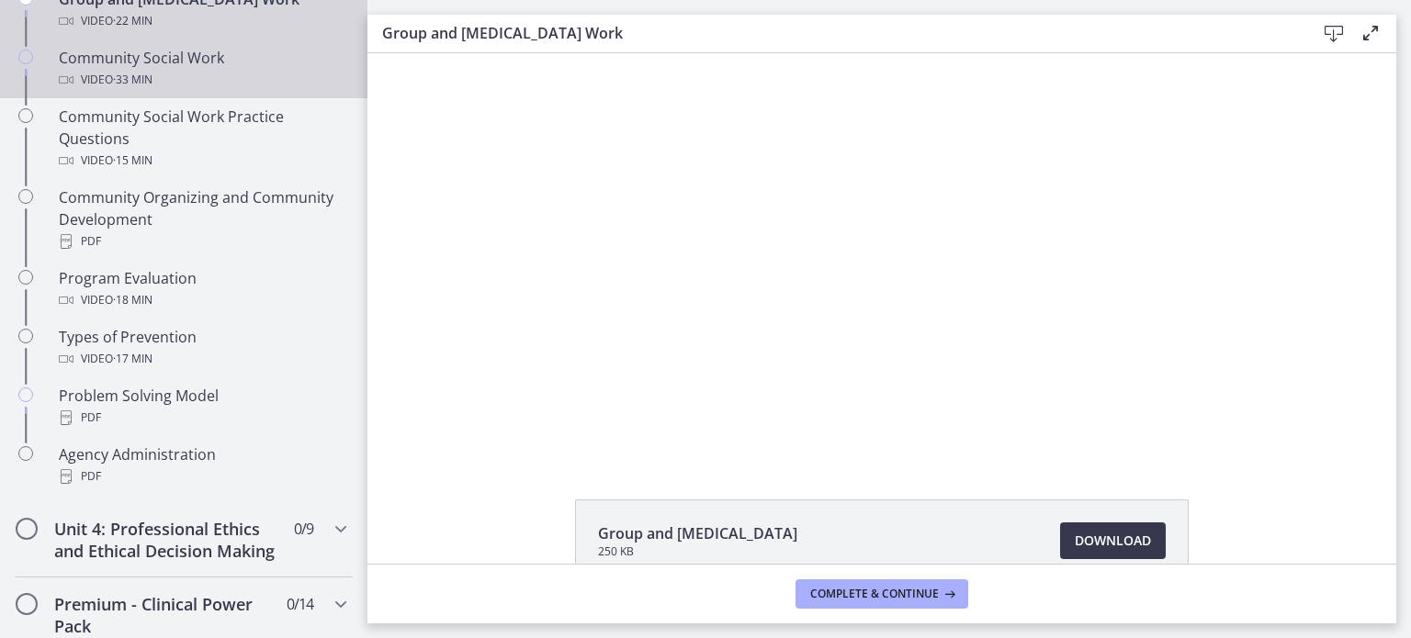
click at [261, 63] on div "Community Social Work Video · 33 min" at bounding box center [202, 69] width 287 height 44
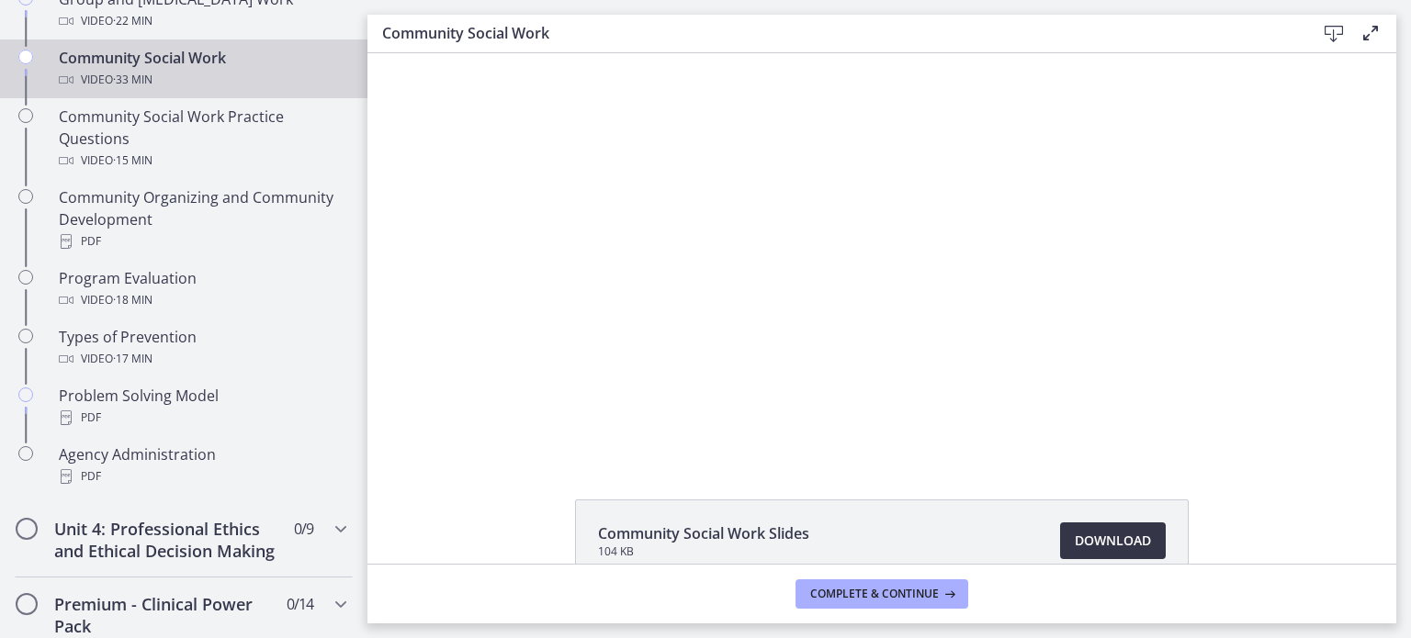
click at [1104, 525] on link "Download Opens in a new window" at bounding box center [1113, 541] width 106 height 37
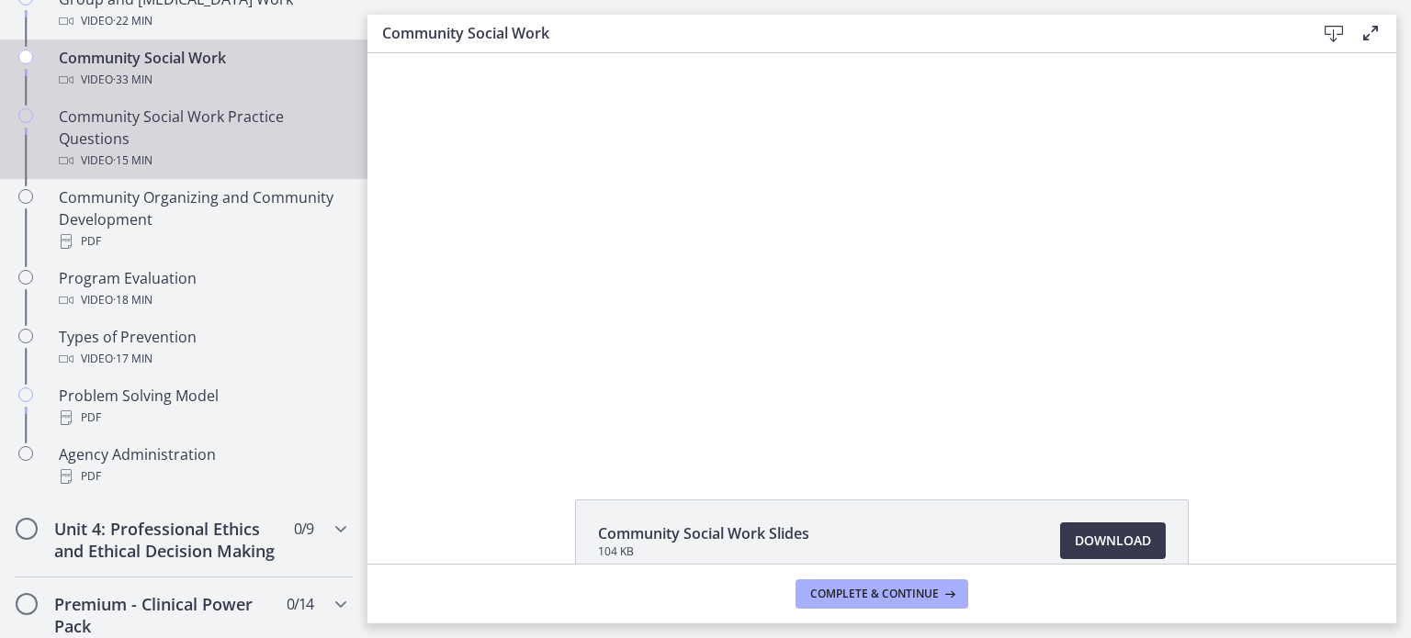
click at [291, 136] on div "Community Social Work Practice Questions Video · 15 min" at bounding box center [202, 139] width 287 height 66
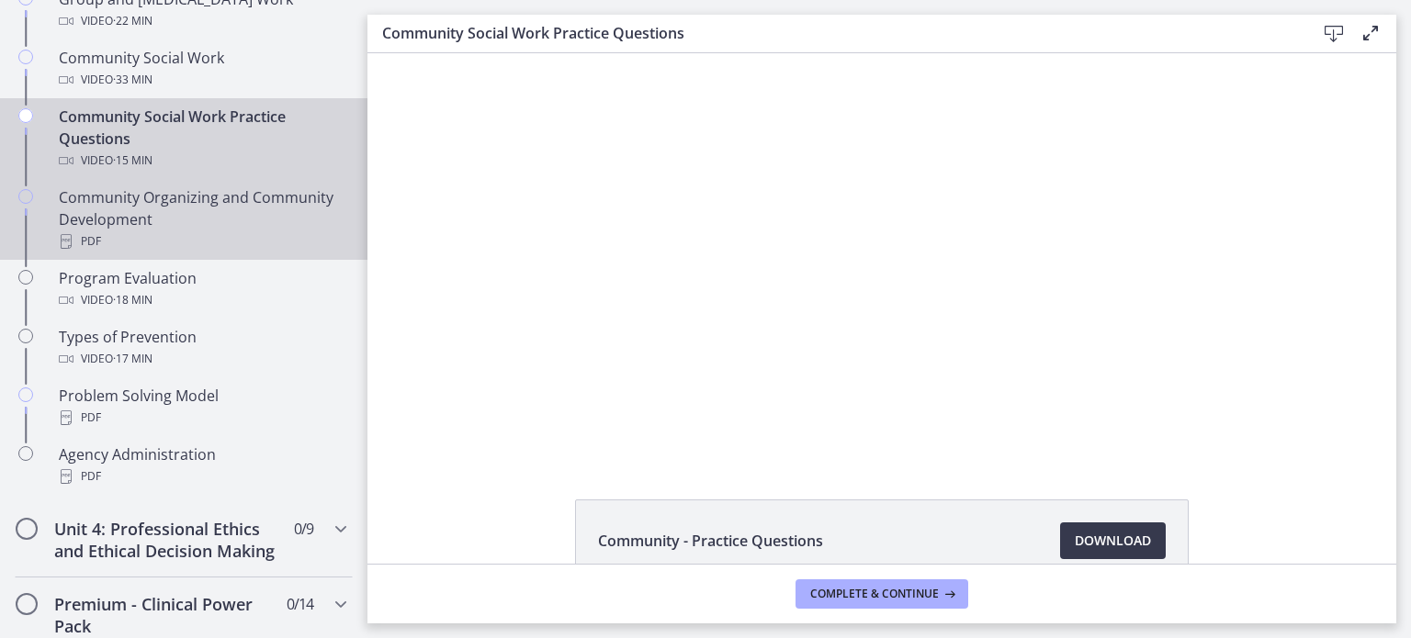
click at [242, 203] on div "Community Organizing and Community Development PDF" at bounding box center [202, 219] width 287 height 66
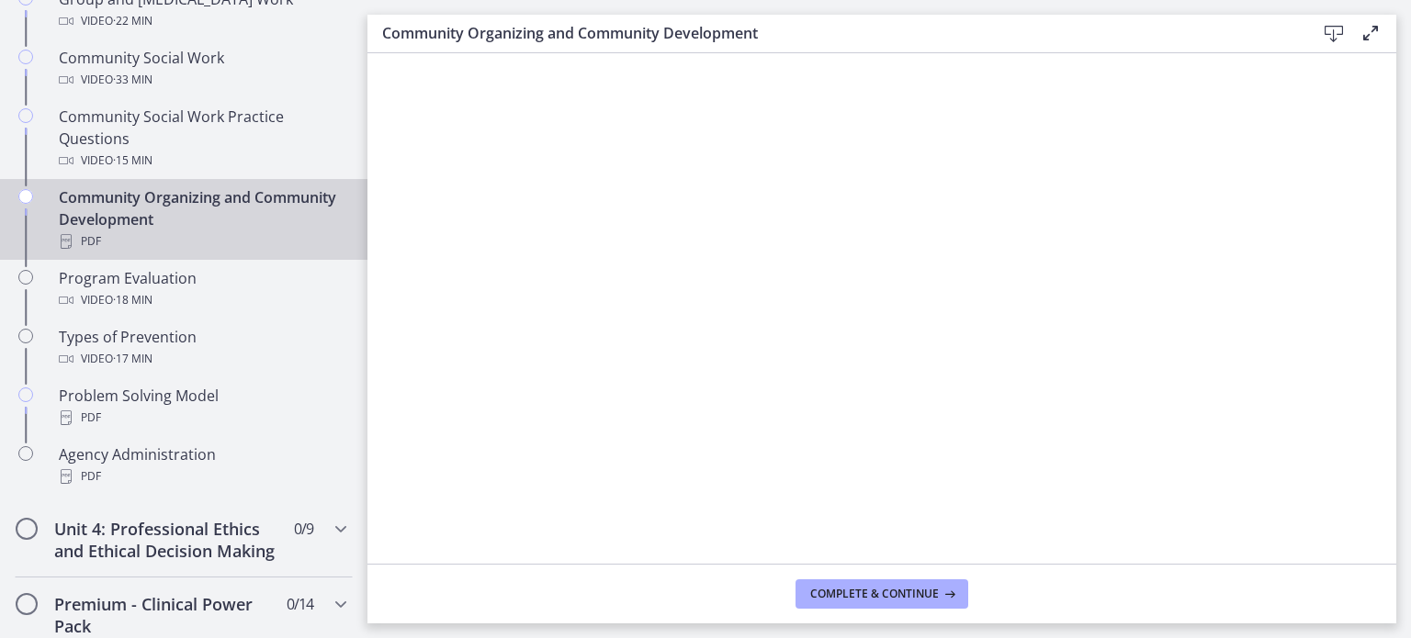
click at [1332, 42] on icon at bounding box center [1333, 34] width 22 height 22
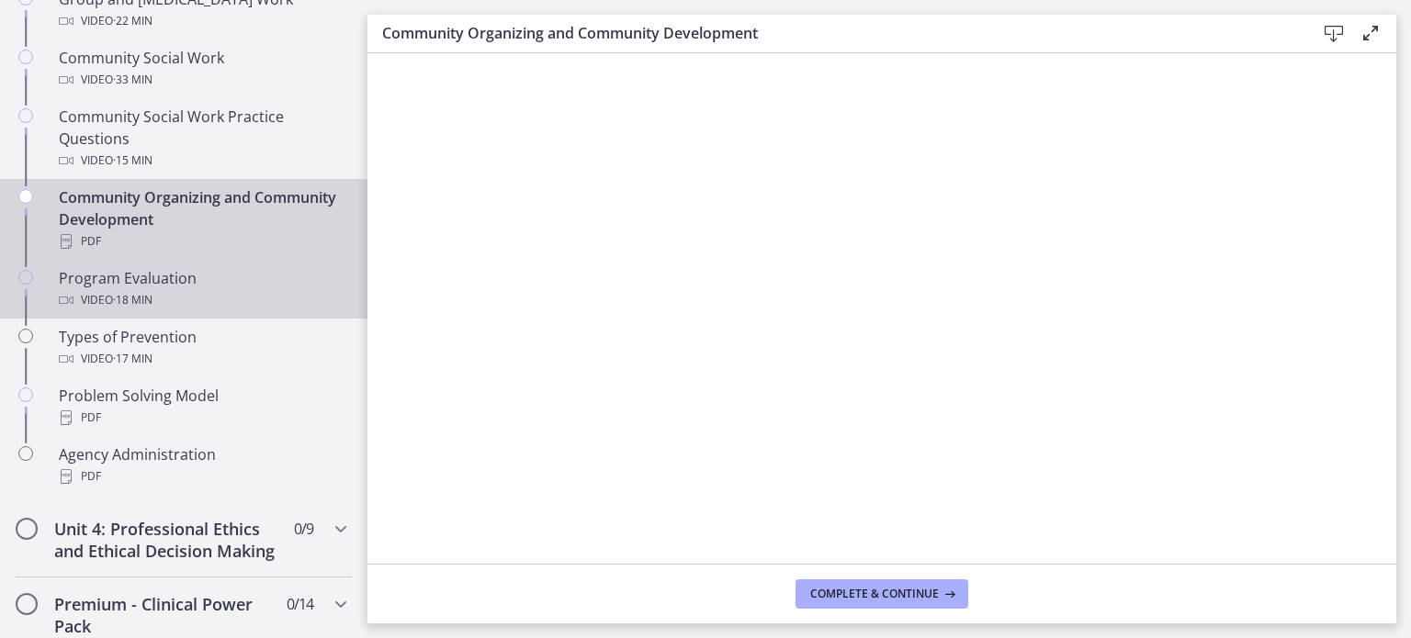
click at [247, 280] on div "Program Evaluation Video · 18 min" at bounding box center [202, 289] width 287 height 44
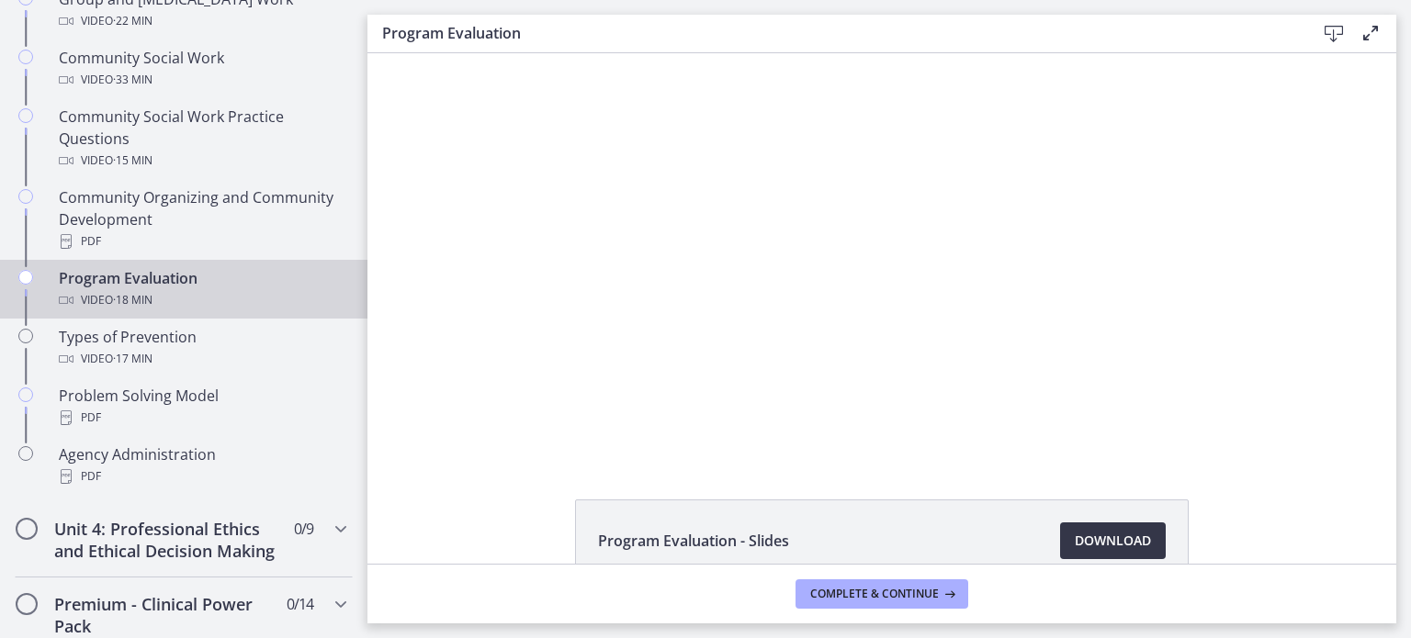
click at [1114, 535] on span "Download Opens in a new window" at bounding box center [1112, 541] width 76 height 22
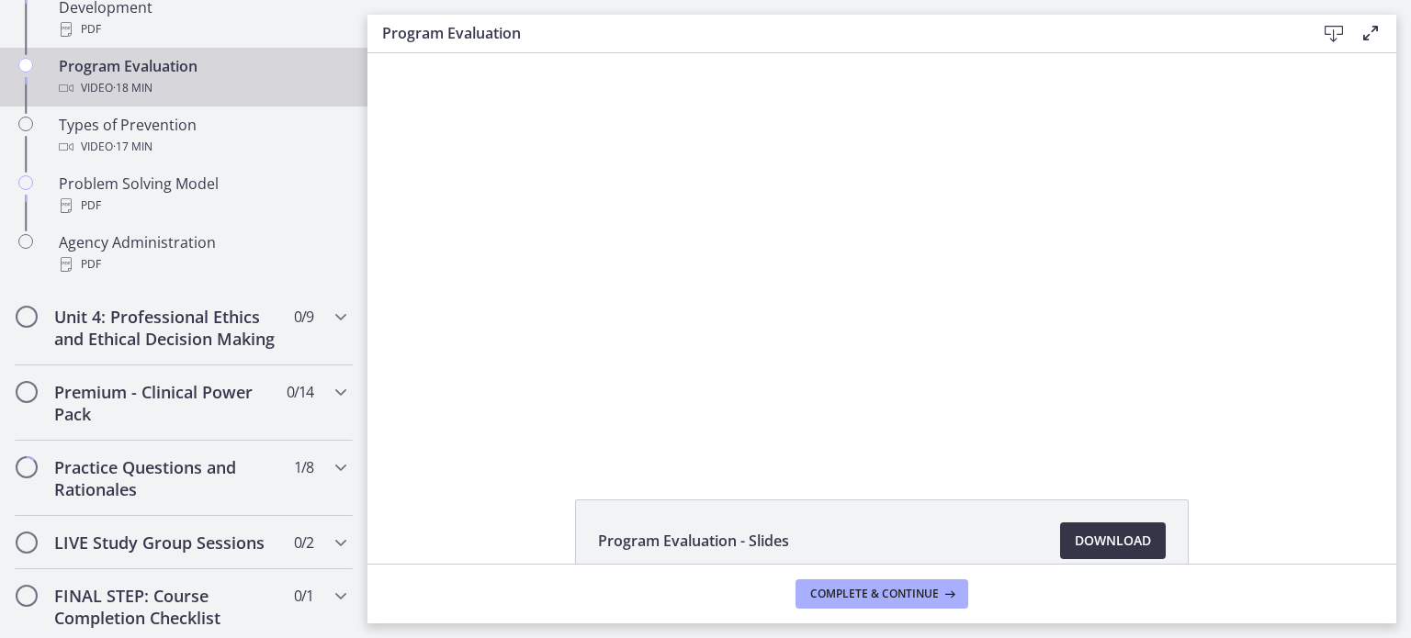
scroll to position [1231, 0]
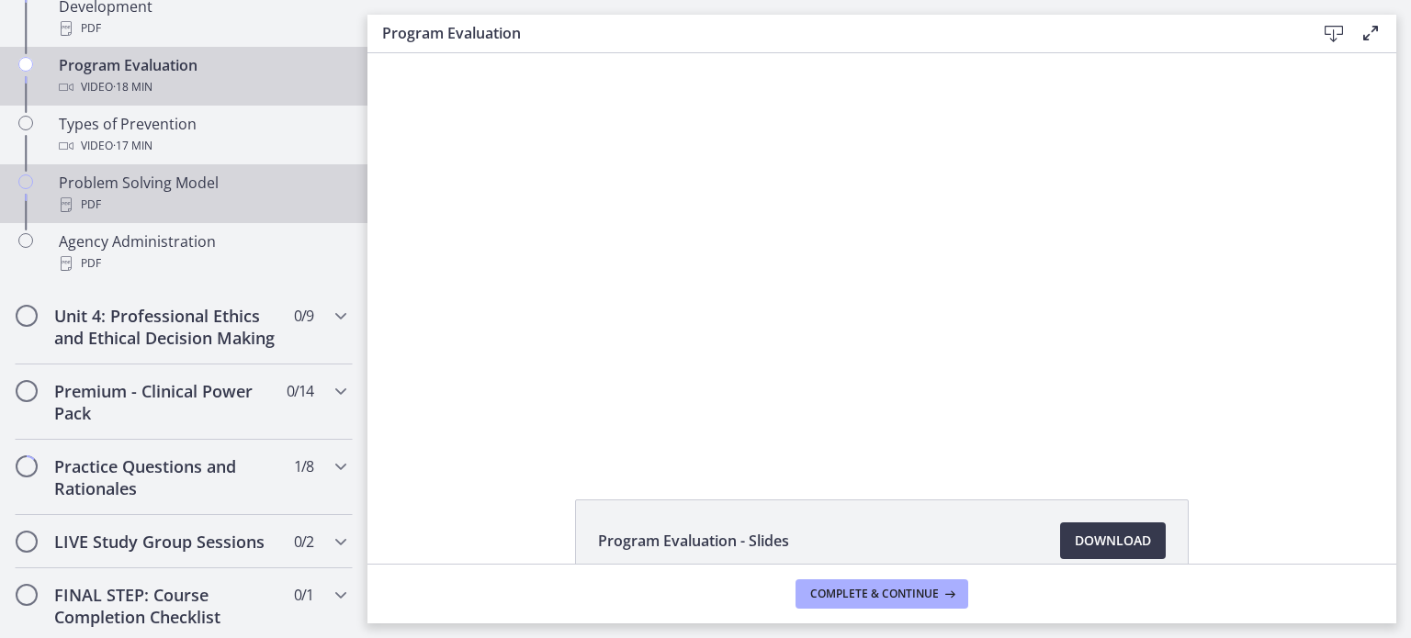
click at [235, 197] on div "PDF" at bounding box center [202, 205] width 287 height 22
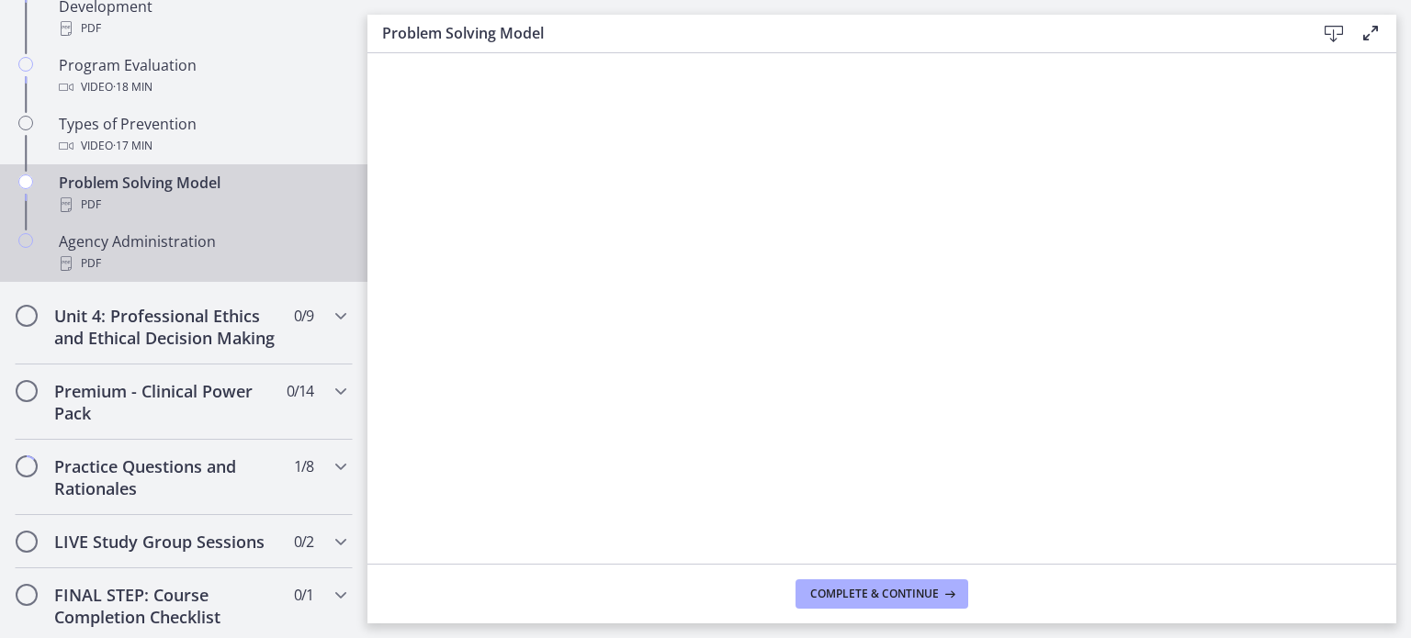
click at [197, 253] on div "PDF" at bounding box center [202, 264] width 287 height 22
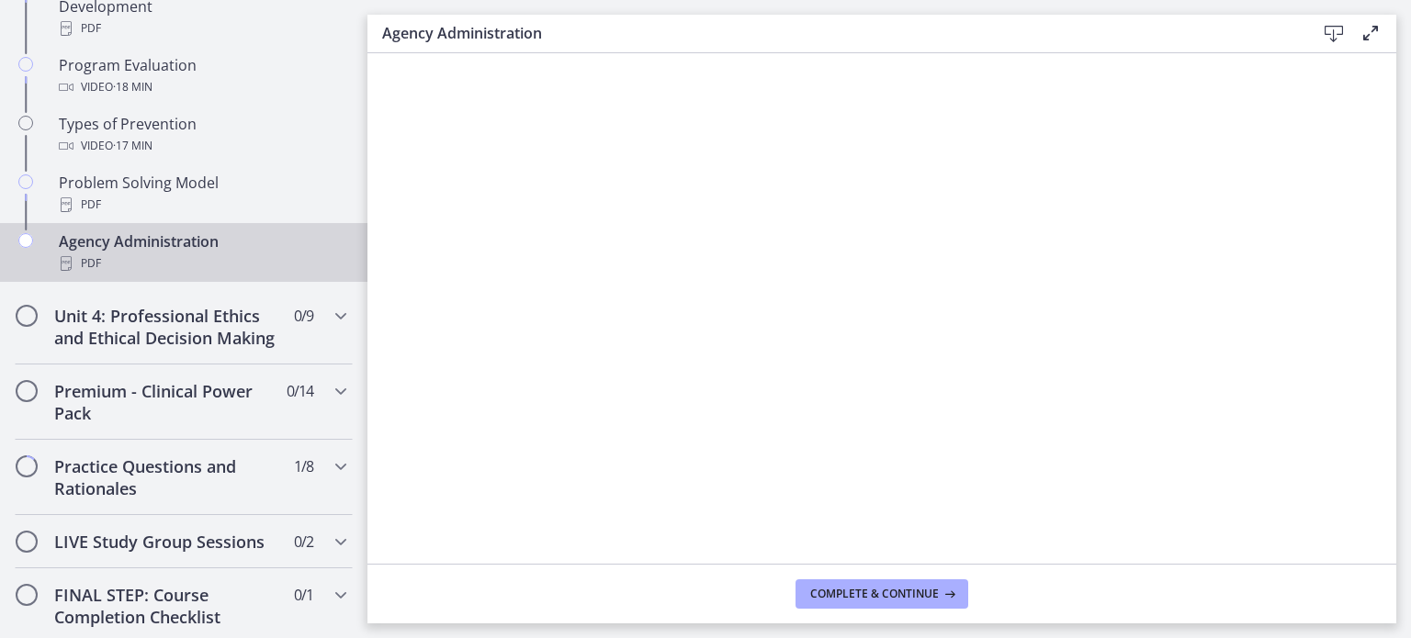
click at [1326, 29] on icon at bounding box center [1333, 34] width 22 height 22
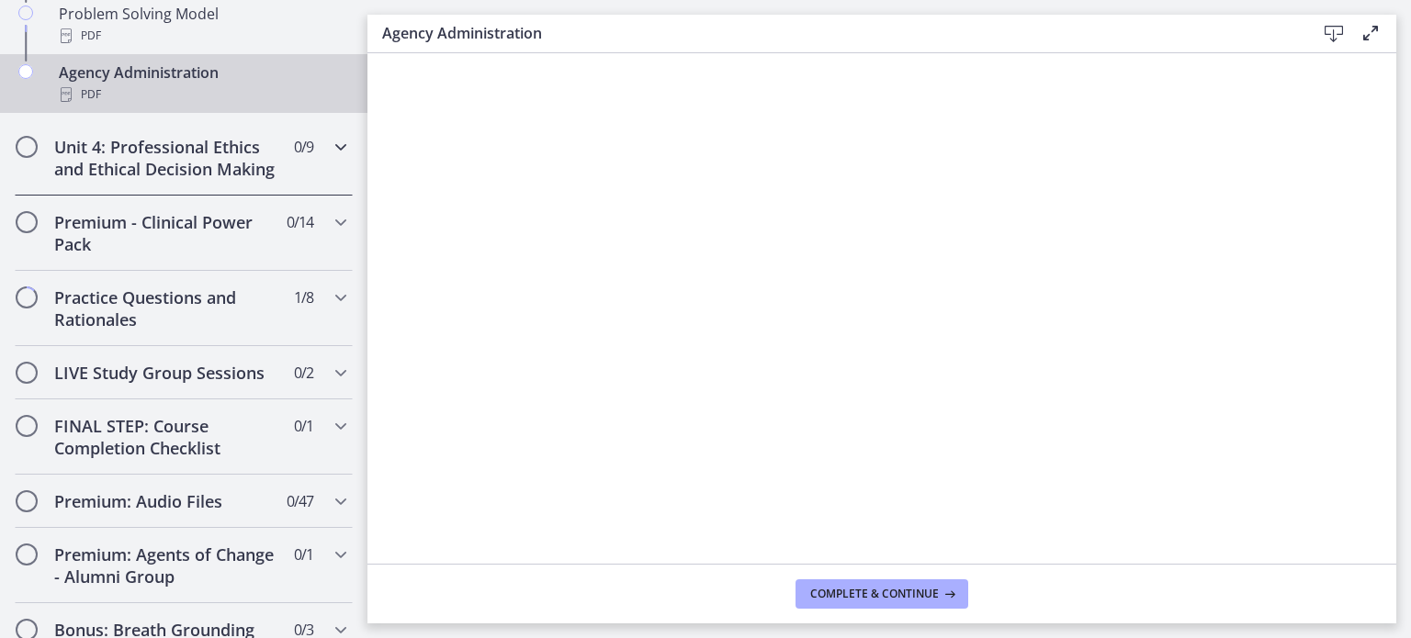
scroll to position [1413, 0]
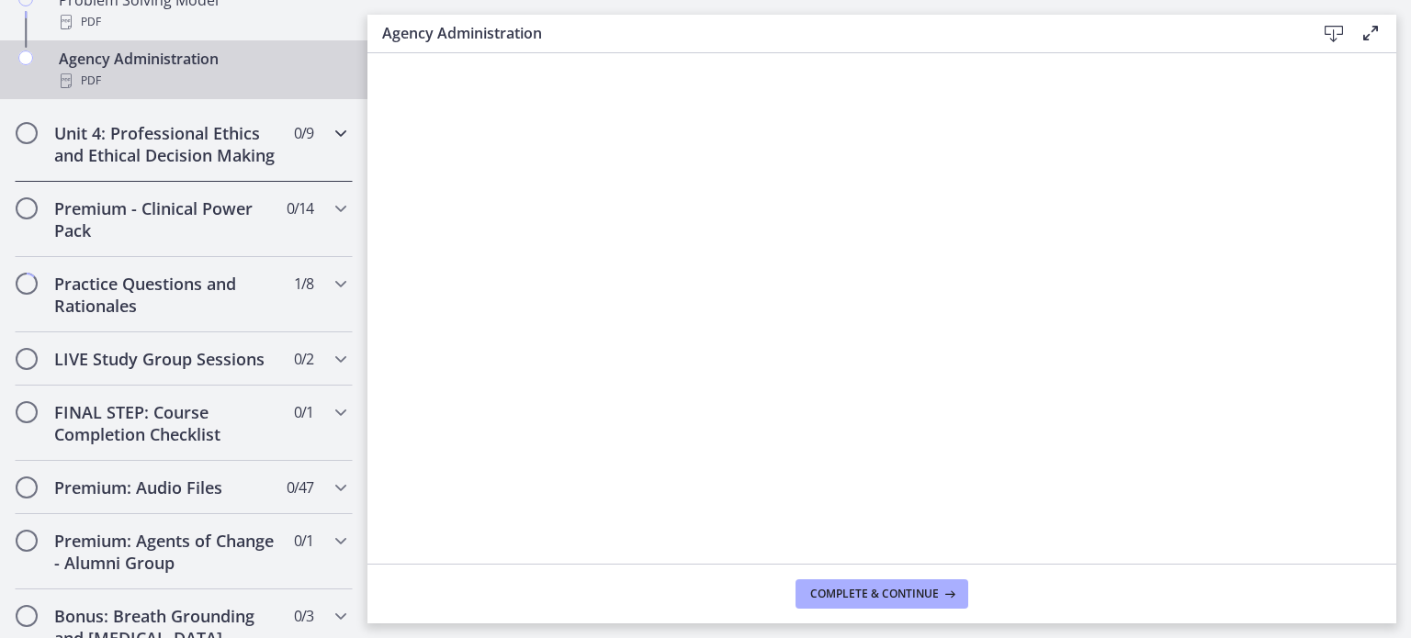
click at [143, 146] on h2 "Unit 4: Professional Ethics and Ethical Decision Making" at bounding box center [166, 144] width 224 height 44
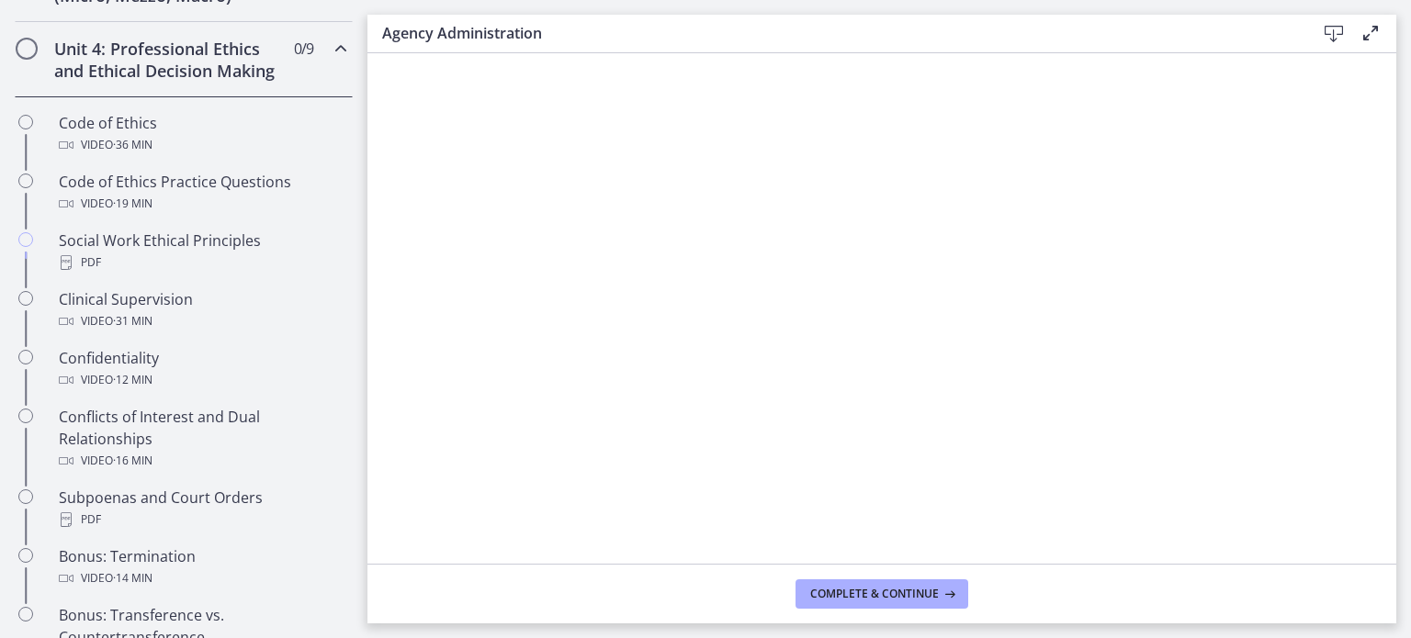
scroll to position [759, 0]
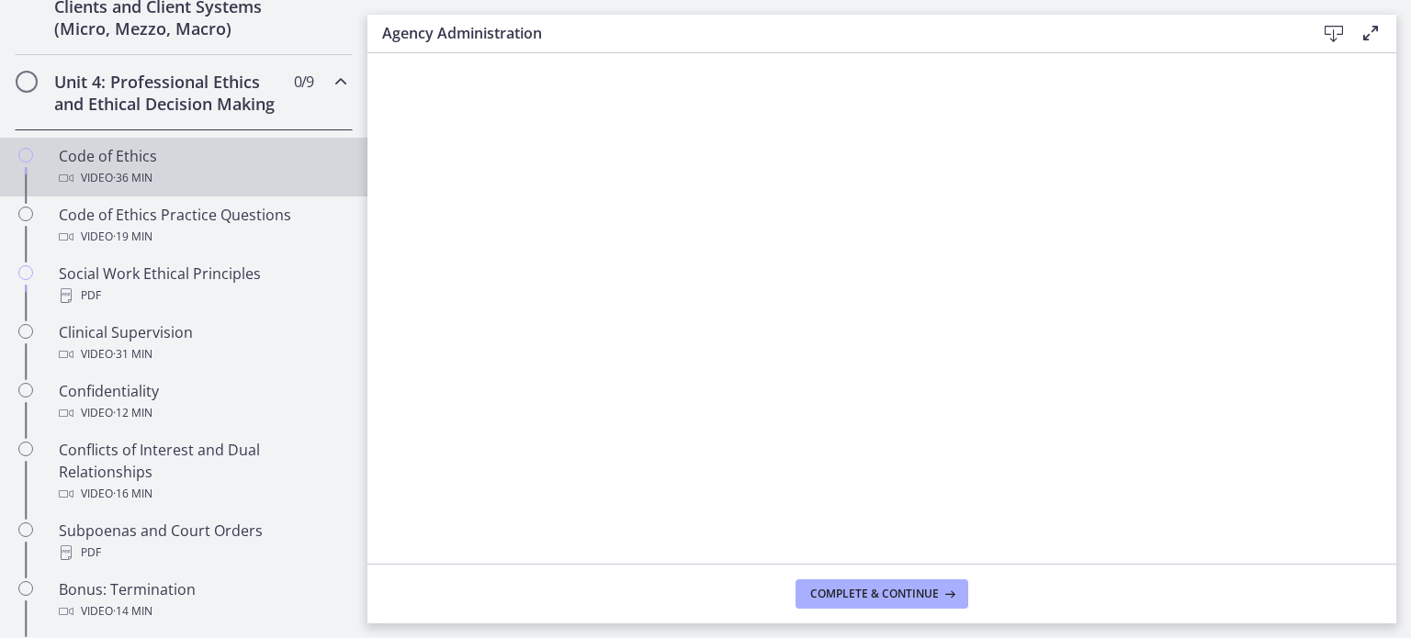
click at [136, 166] on div "Code of Ethics Video · 36 min" at bounding box center [202, 167] width 287 height 44
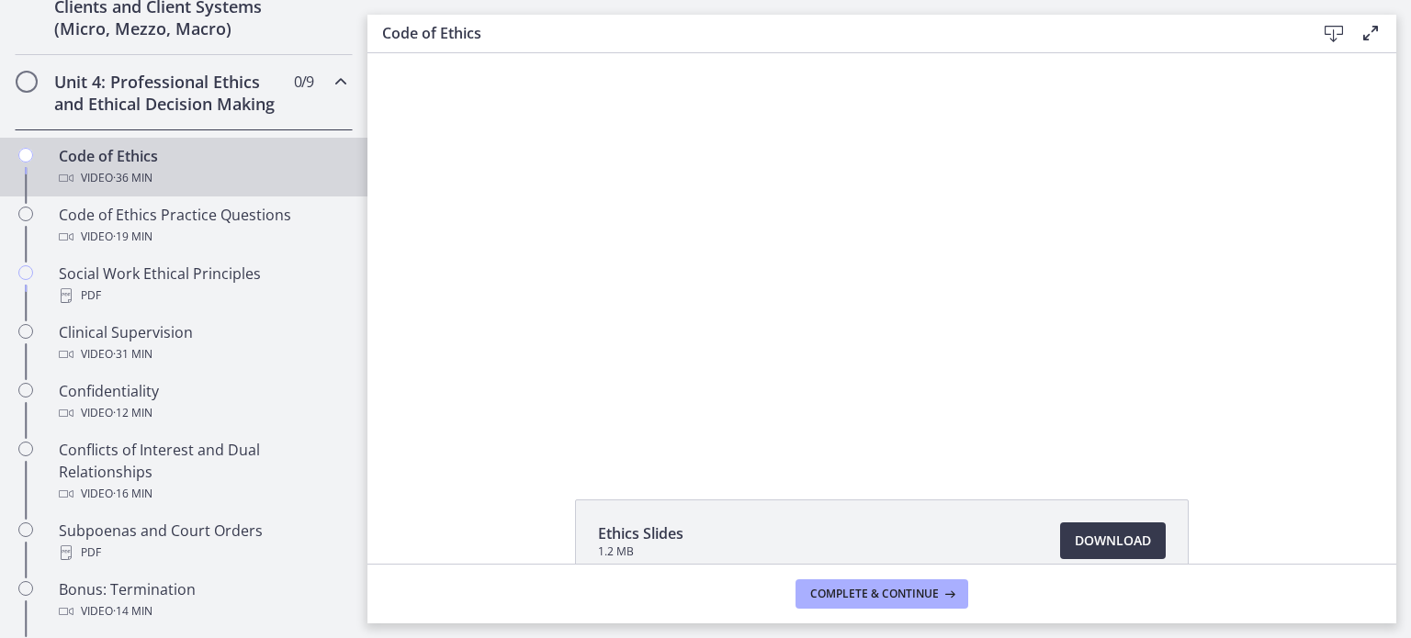
click at [1336, 39] on icon at bounding box center [1333, 34] width 22 height 22
drag, startPoint x: 1293, startPoint y: 473, endPoint x: 1062, endPoint y: 535, distance: 238.8
click at [1062, 535] on link "Download Opens in a new window" at bounding box center [1113, 541] width 106 height 37
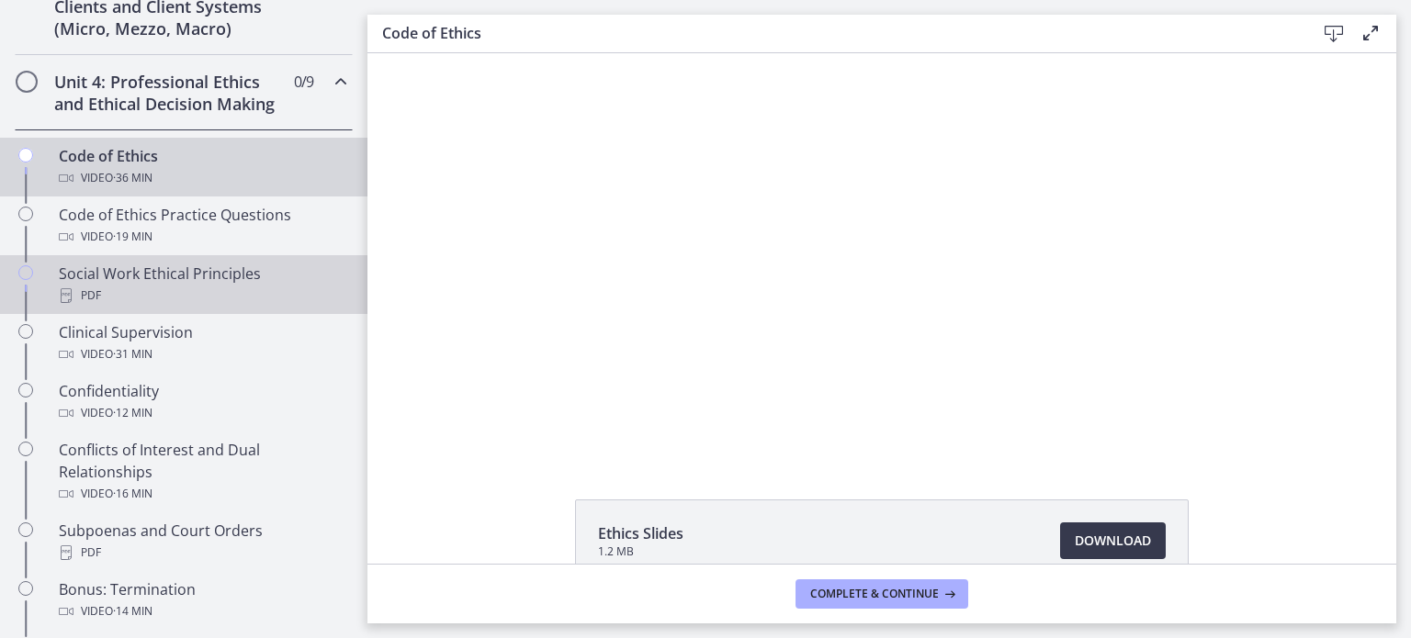
click at [171, 307] on div "PDF" at bounding box center [202, 296] width 287 height 22
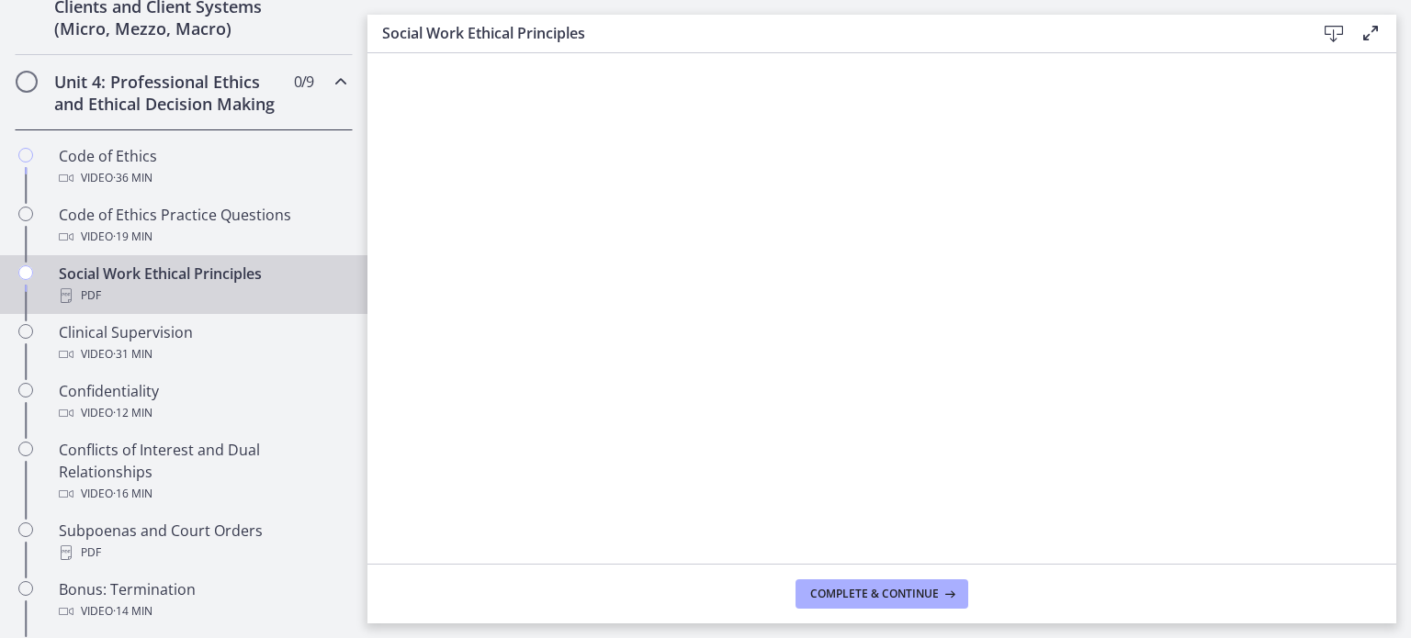
click at [1339, 36] on icon at bounding box center [1333, 34] width 22 height 22
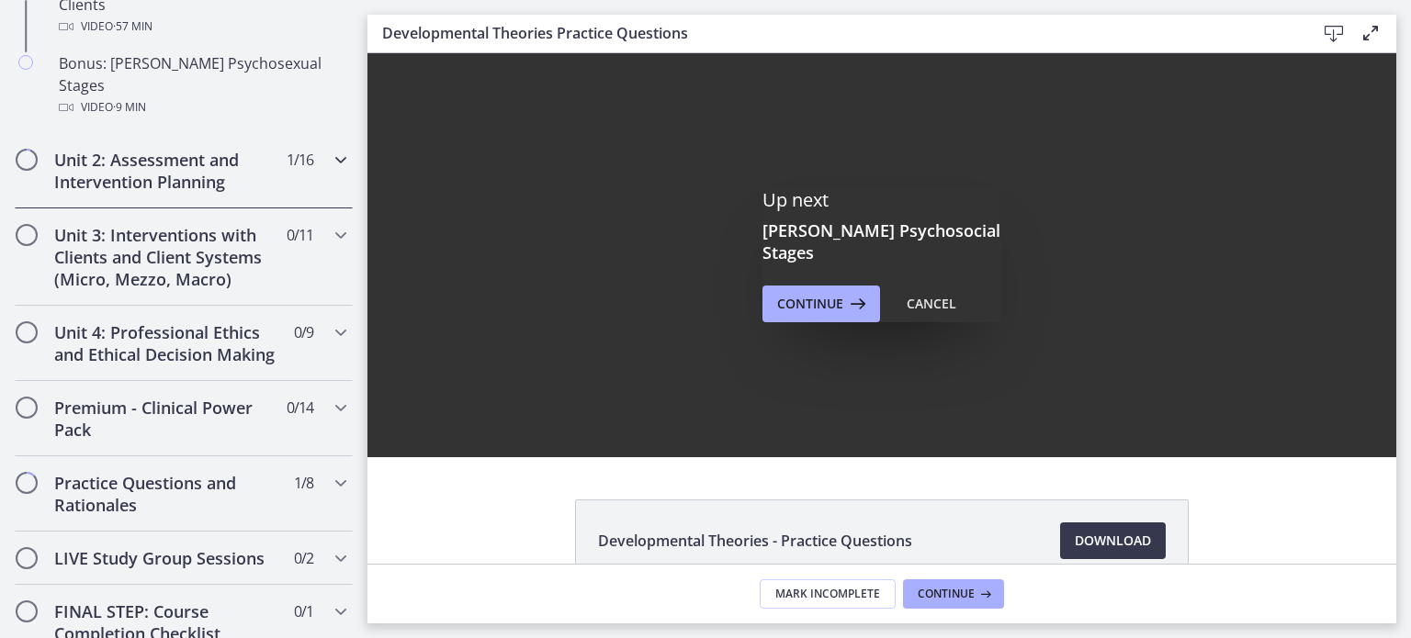
click at [131, 149] on h2 "Unit 2: Assessment and Intervention Planning" at bounding box center [166, 171] width 224 height 44
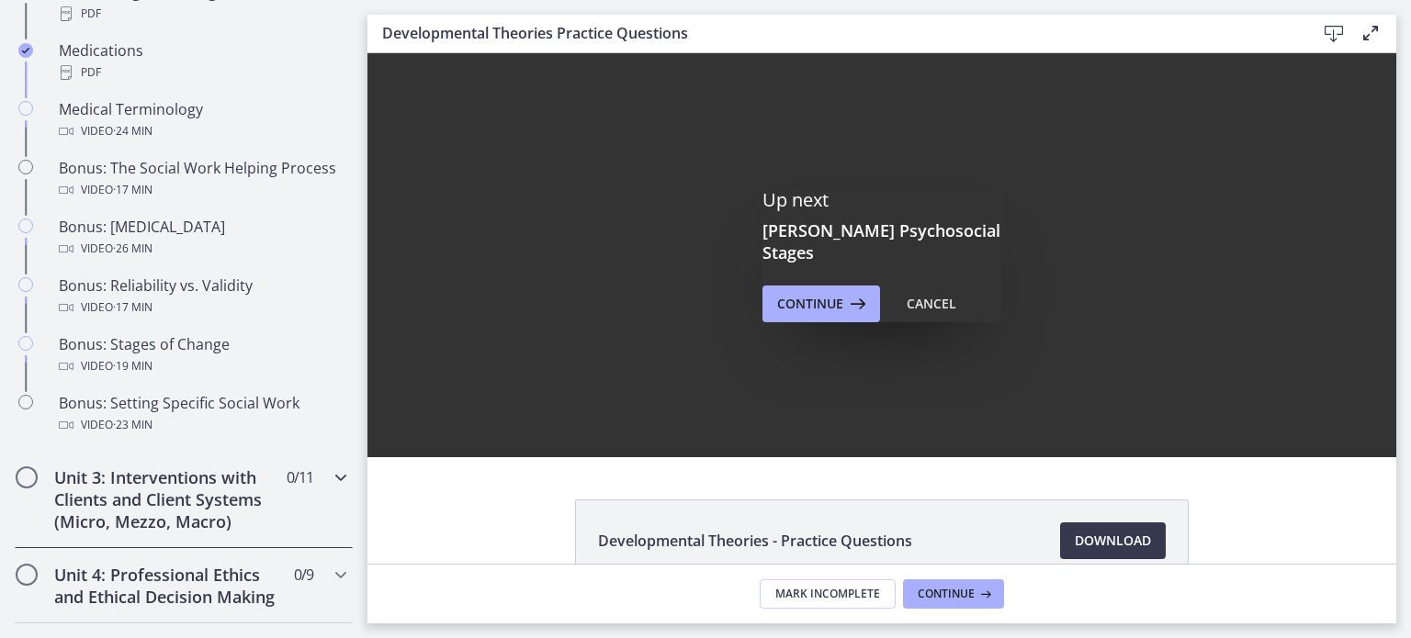
click at [163, 533] on h2 "Unit 3: Interventions with Clients and Client Systems (Micro, Mezzo, Macro)" at bounding box center [166, 499] width 224 height 66
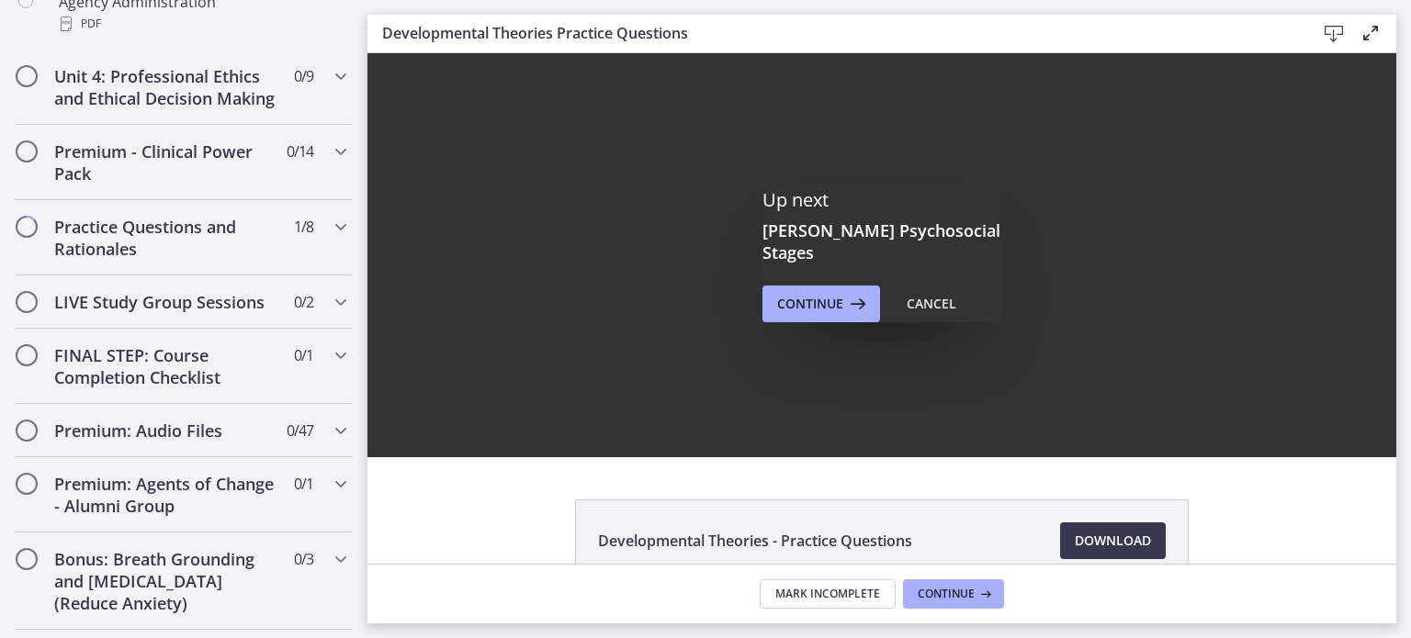
scroll to position [1470, 0]
click at [168, 97] on h2 "Unit 4: Professional Ethics and Ethical Decision Making" at bounding box center [166, 87] width 224 height 44
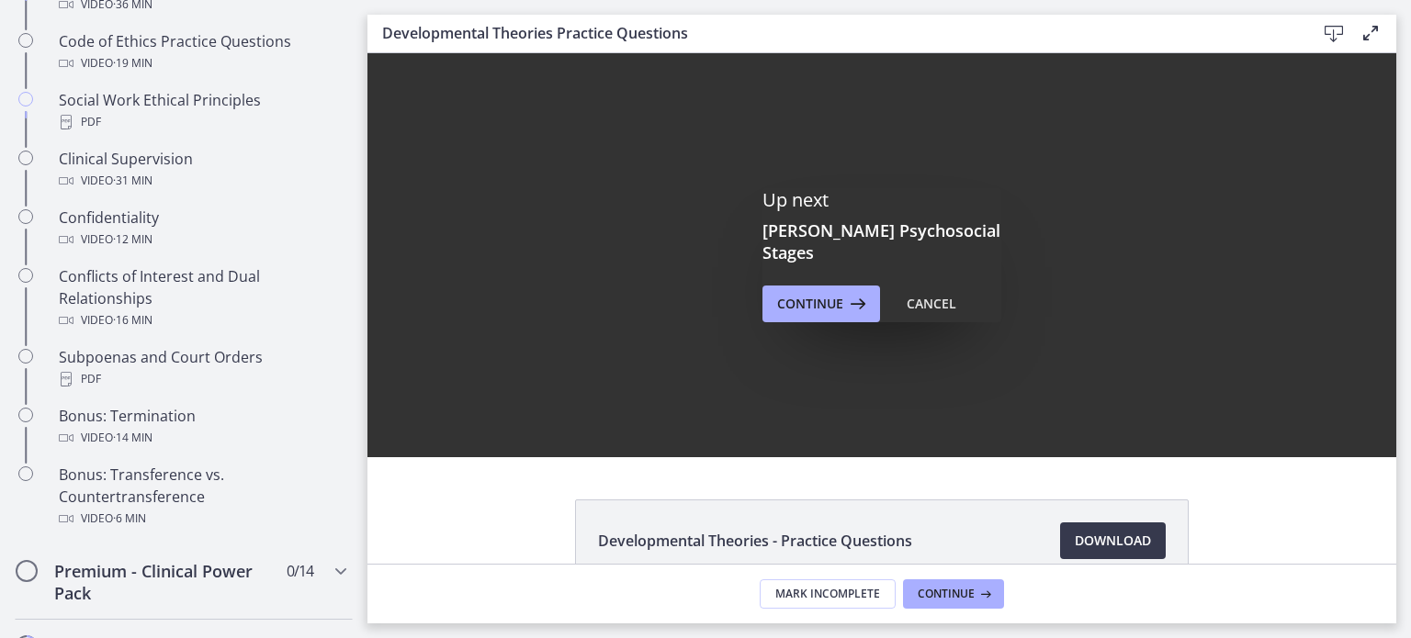
scroll to position [933, 0]
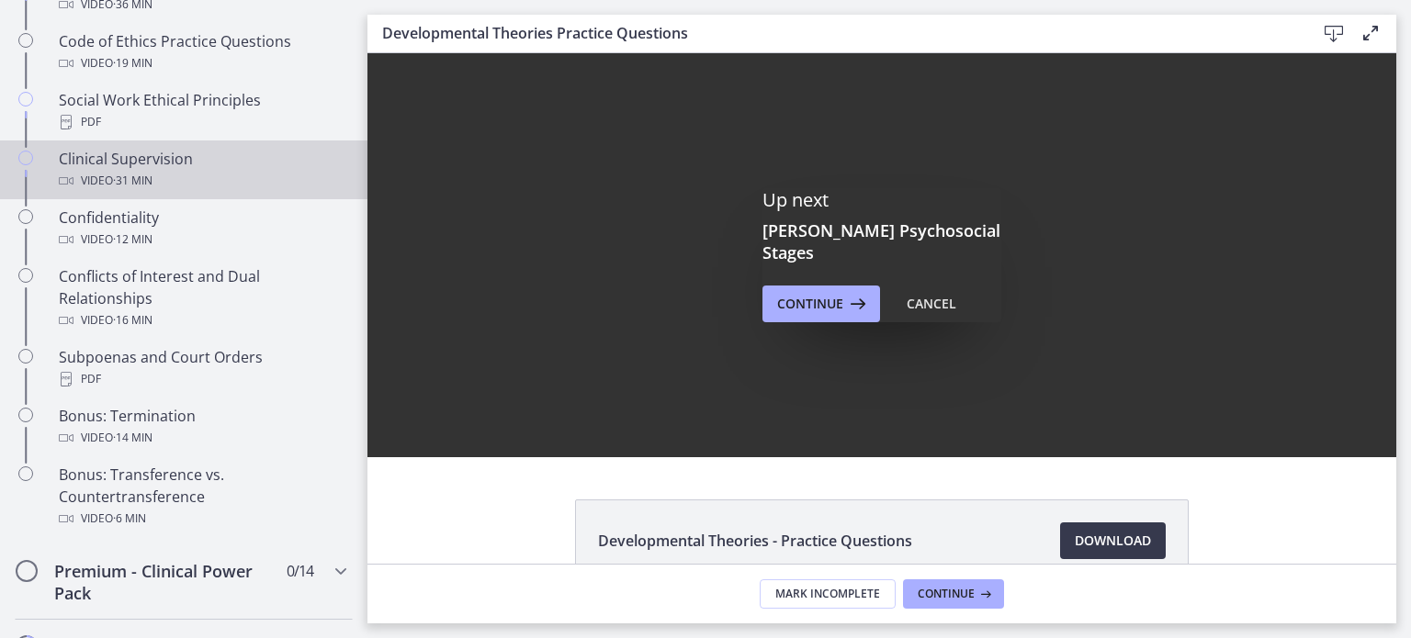
click at [185, 192] on div "Video · 31 min" at bounding box center [202, 181] width 287 height 22
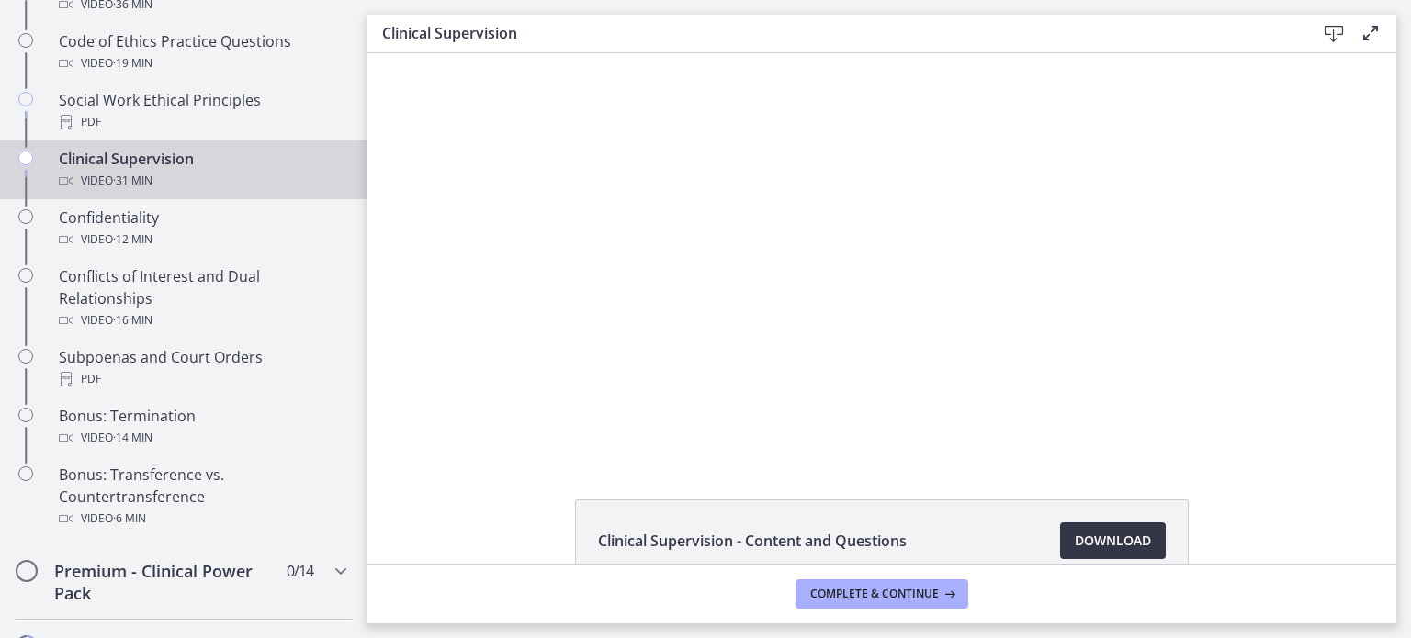
click at [1104, 537] on span "Download Opens in a new window" at bounding box center [1112, 541] width 76 height 22
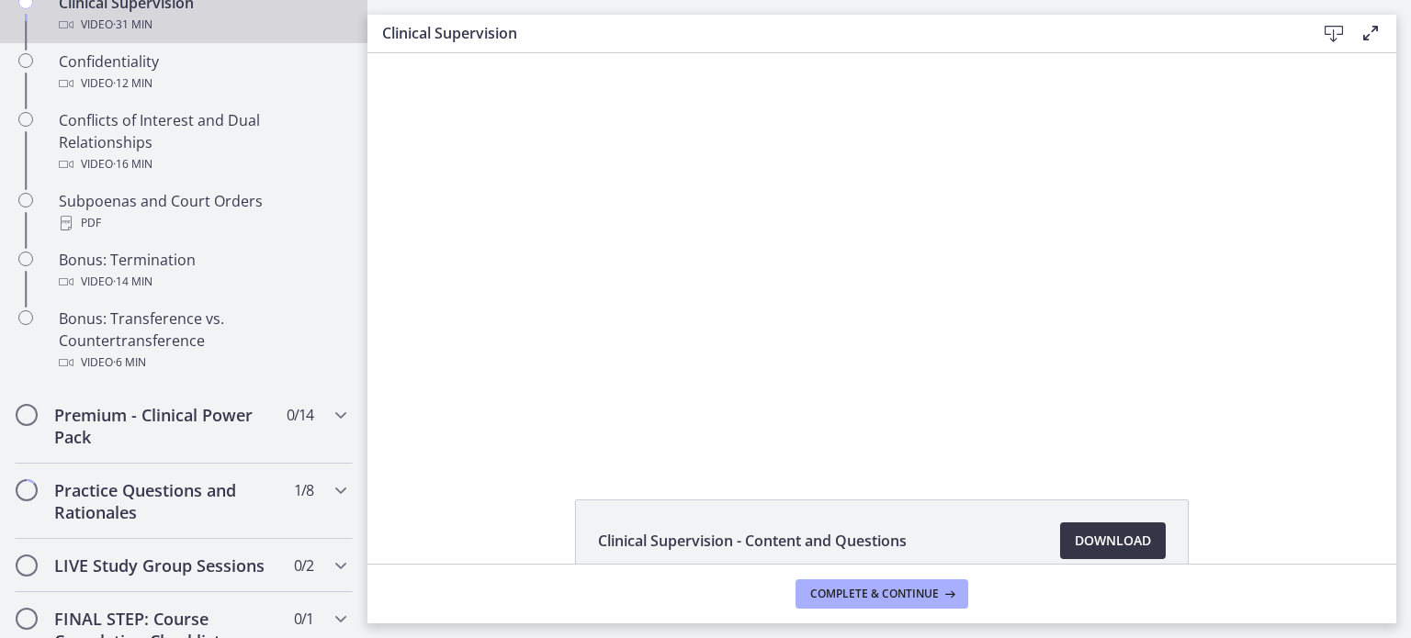
scroll to position [1090, 0]
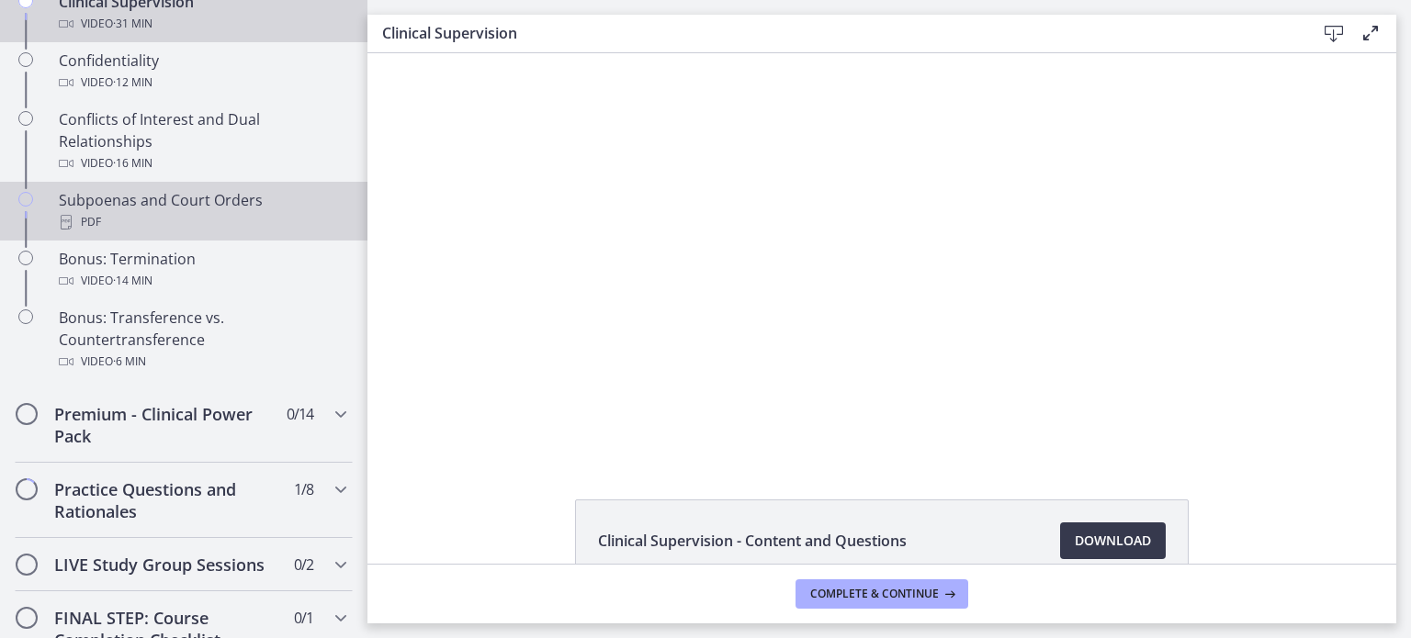
click at [253, 228] on div "Subpoenas and Court Orders PDF" at bounding box center [202, 211] width 287 height 44
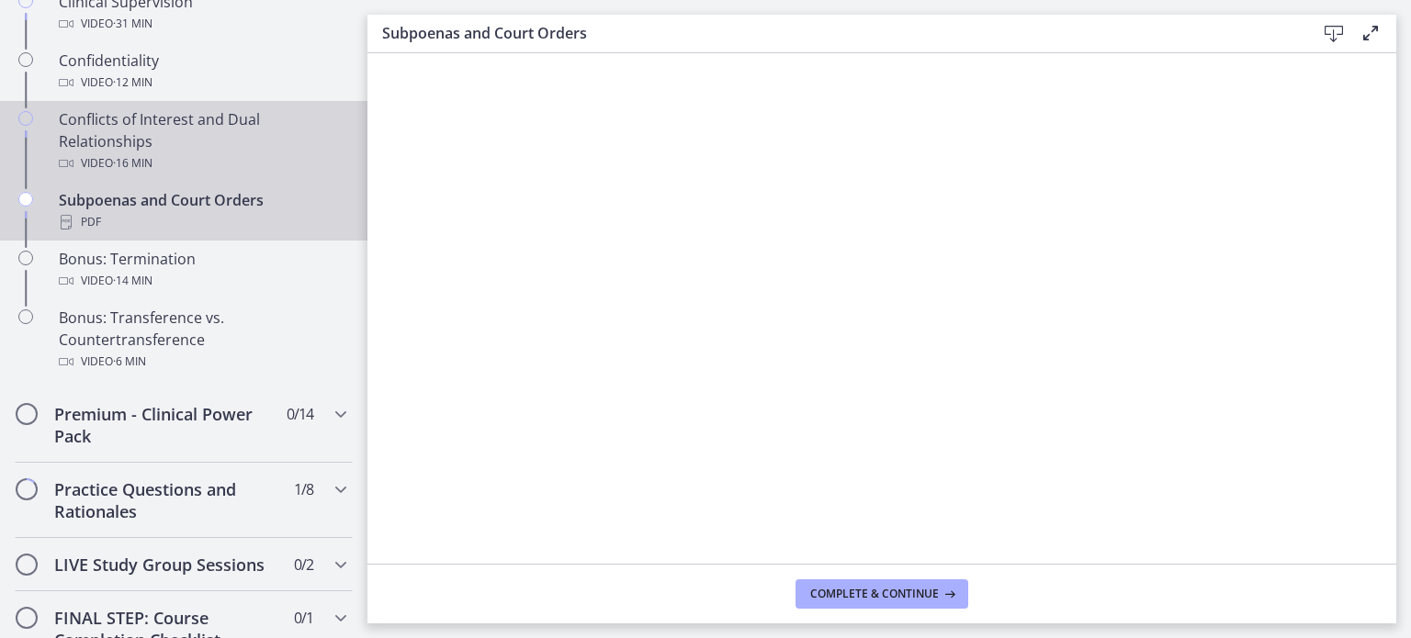
click at [274, 154] on div "Conflicts of Interest and Dual Relationships Video · 16 min" at bounding box center [202, 141] width 287 height 66
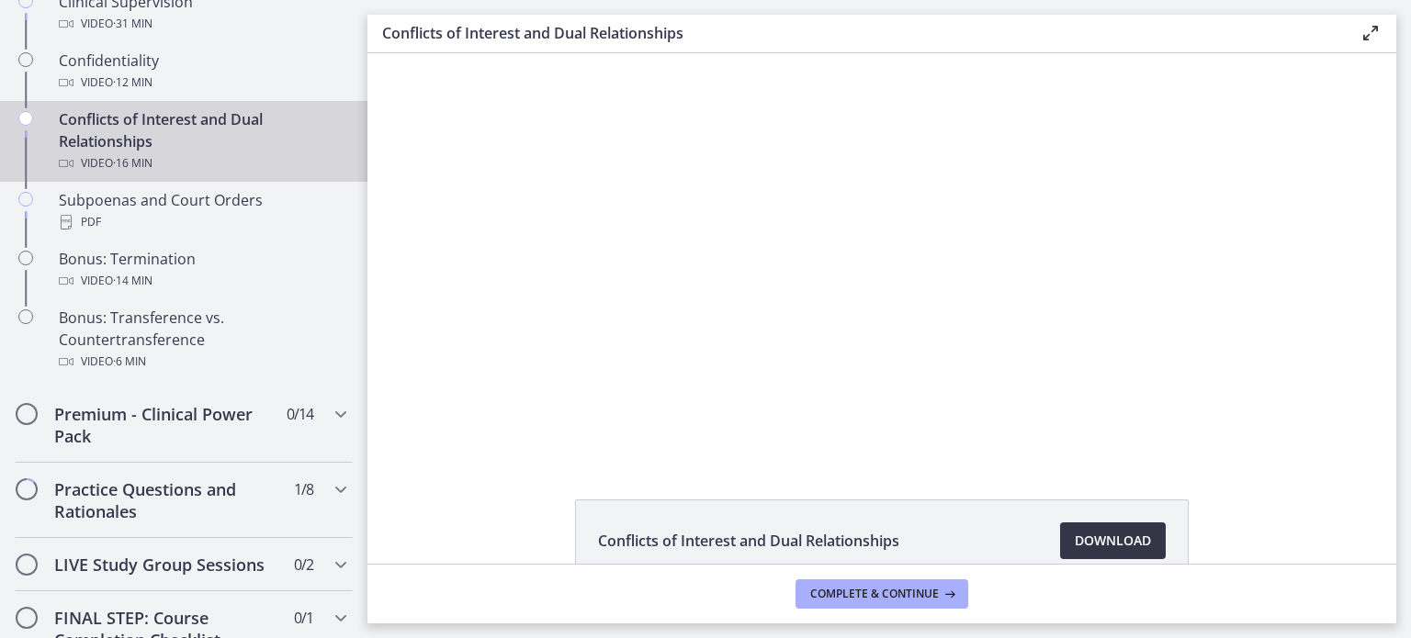
click at [1116, 544] on span "Download Opens in a new window" at bounding box center [1112, 541] width 76 height 22
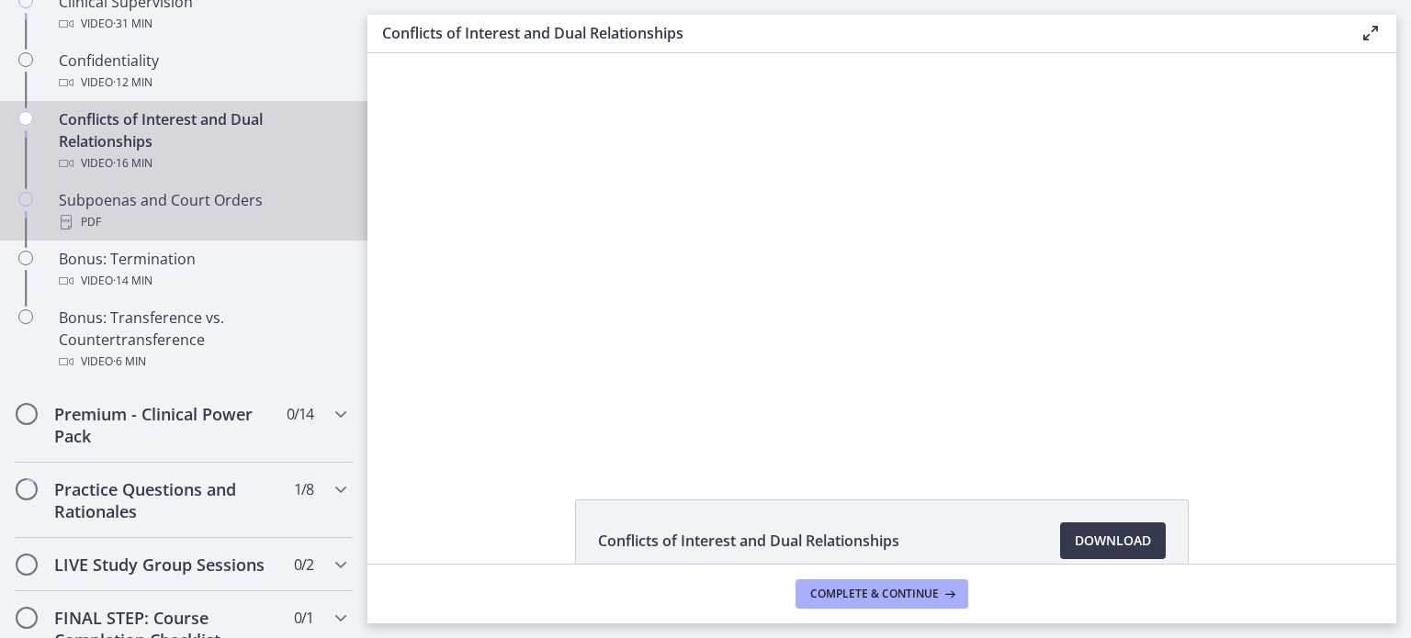
click at [261, 220] on div "Subpoenas and Court Orders PDF" at bounding box center [202, 211] width 287 height 44
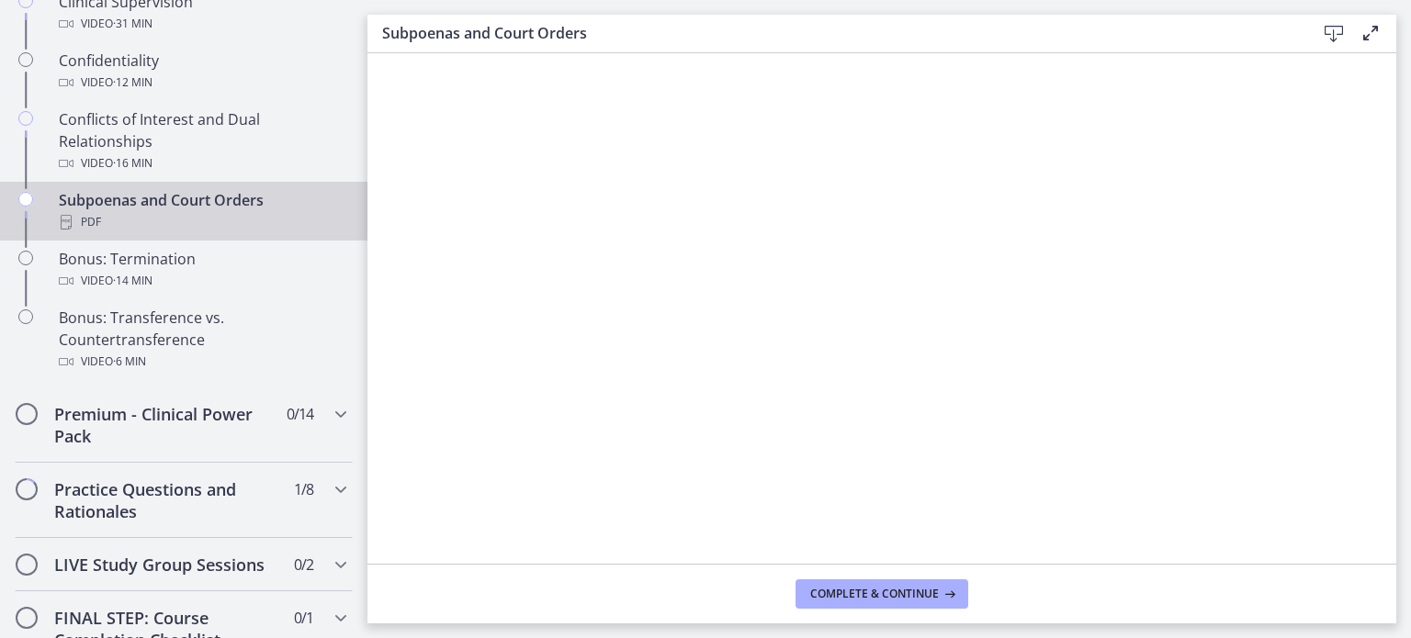
click at [1324, 31] on icon at bounding box center [1333, 34] width 22 height 22
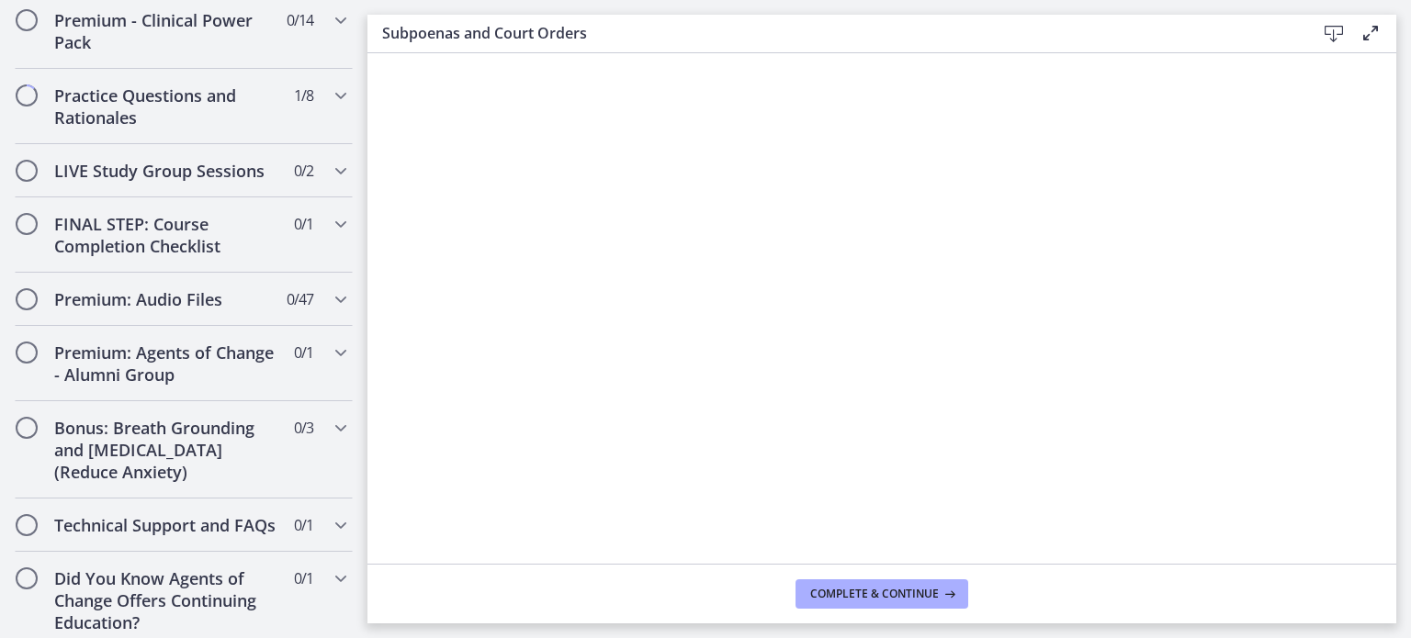
scroll to position [1484, 0]
